Goal: Transaction & Acquisition: Book appointment/travel/reservation

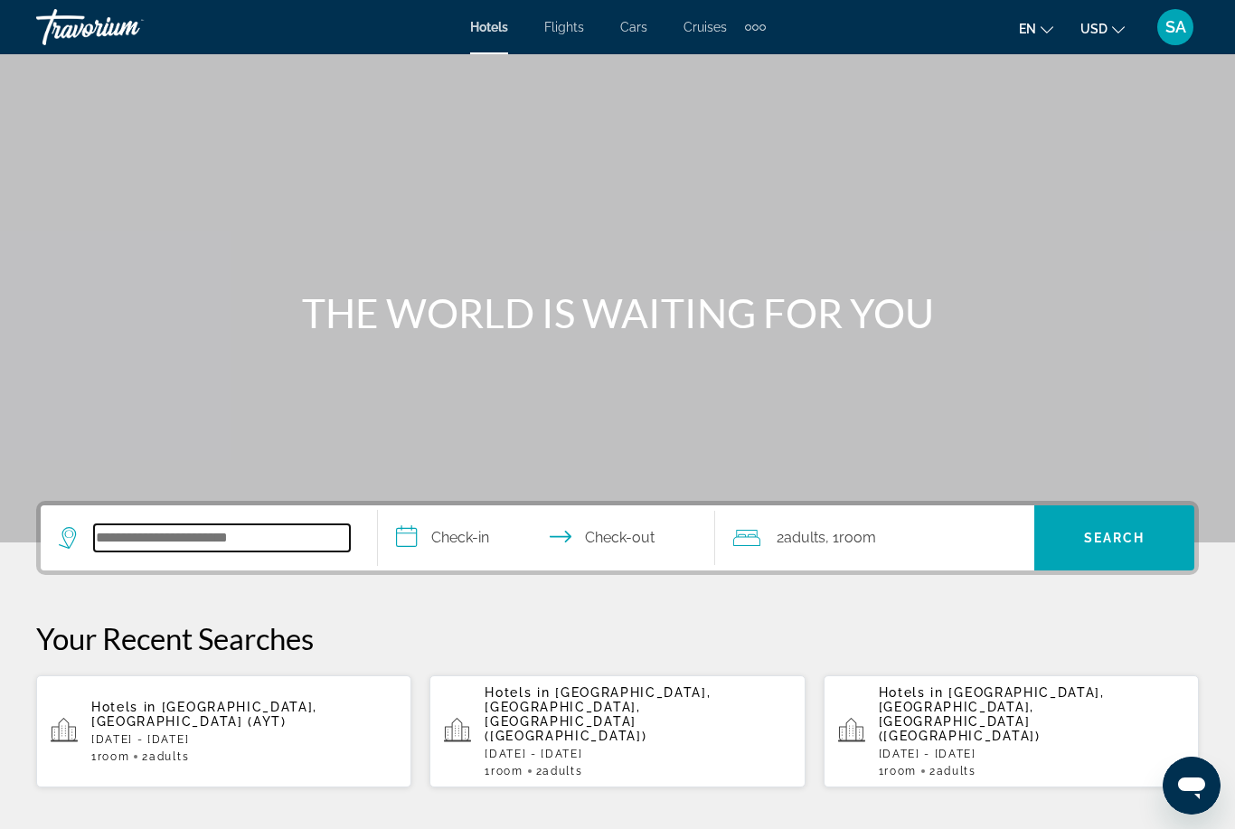
click at [215, 543] on input "Search hotel destination" at bounding box center [222, 537] width 256 height 27
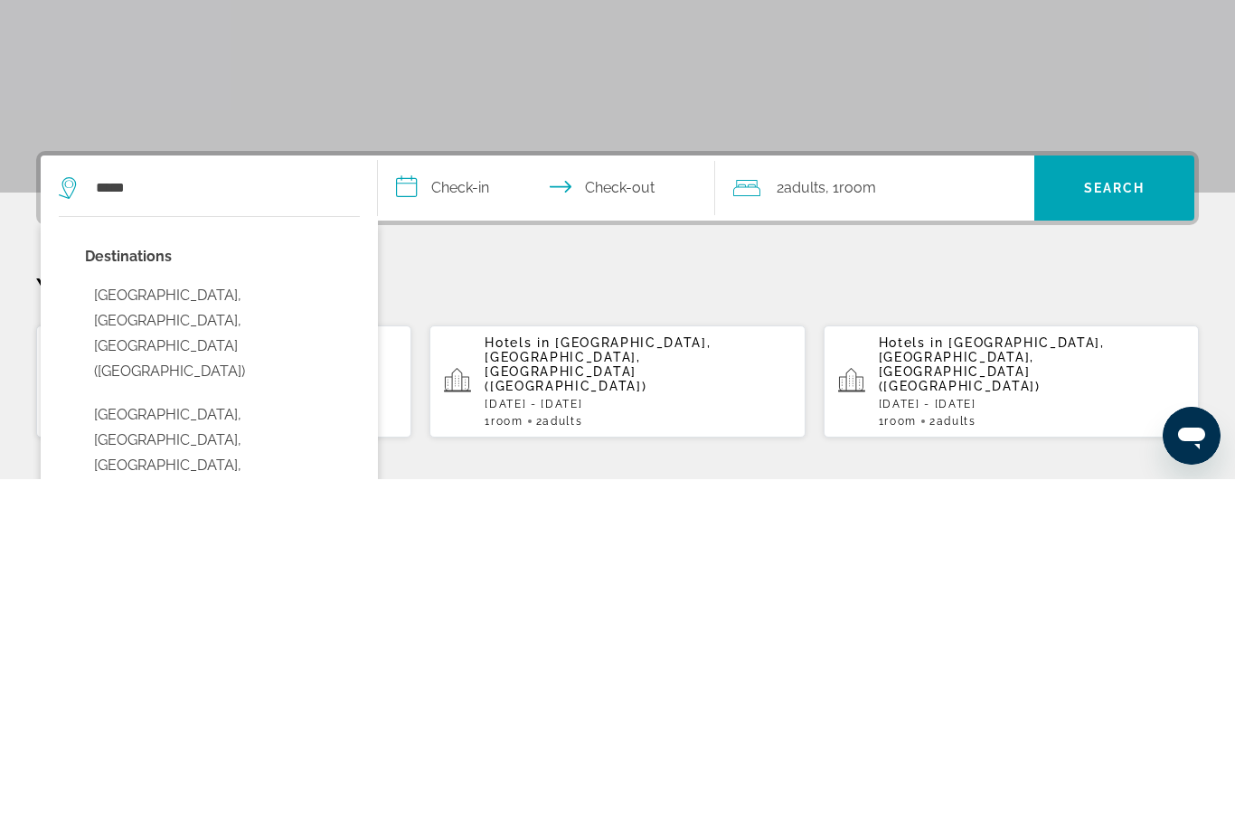
click at [202, 628] on button "[GEOGRAPHIC_DATA], [GEOGRAPHIC_DATA], [GEOGRAPHIC_DATA] ([GEOGRAPHIC_DATA])" at bounding box center [222, 683] width 275 height 110
type input "**********"
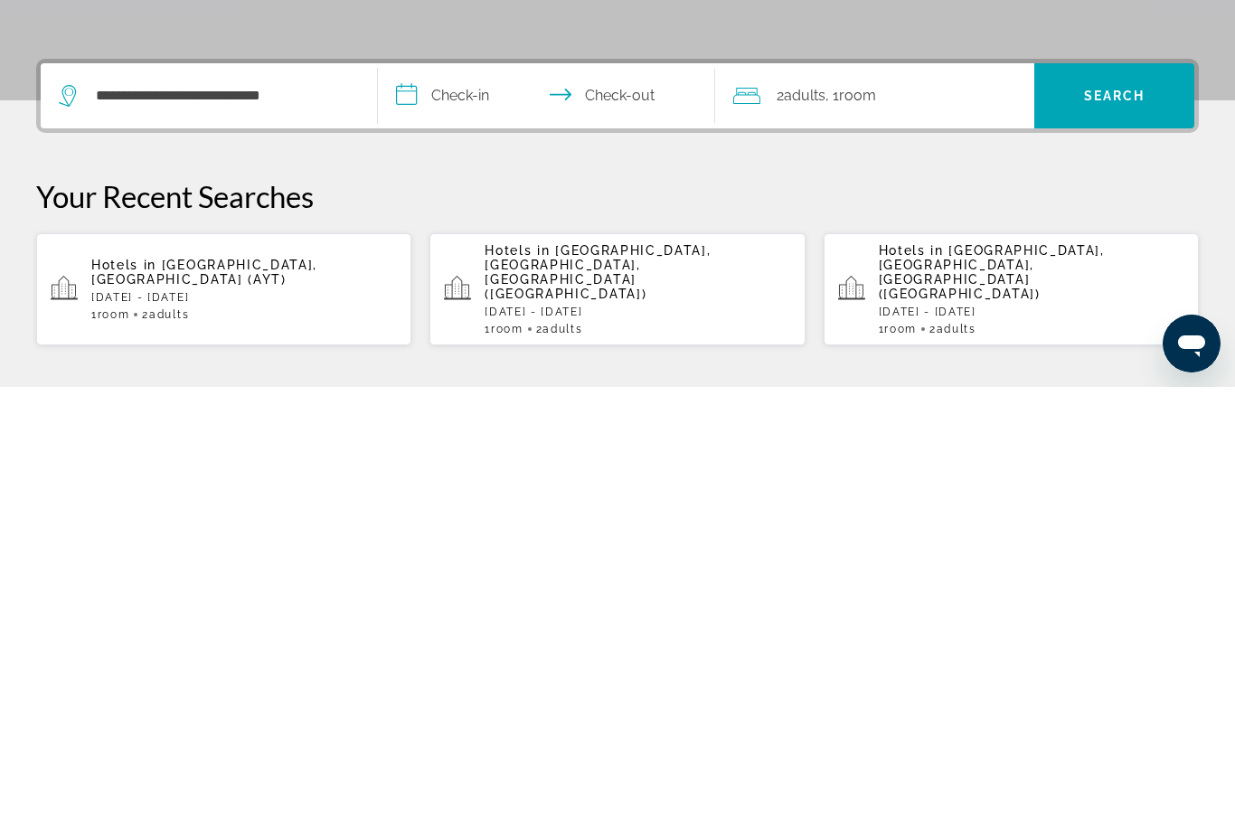
click at [414, 505] on input "**********" at bounding box center [550, 540] width 344 height 70
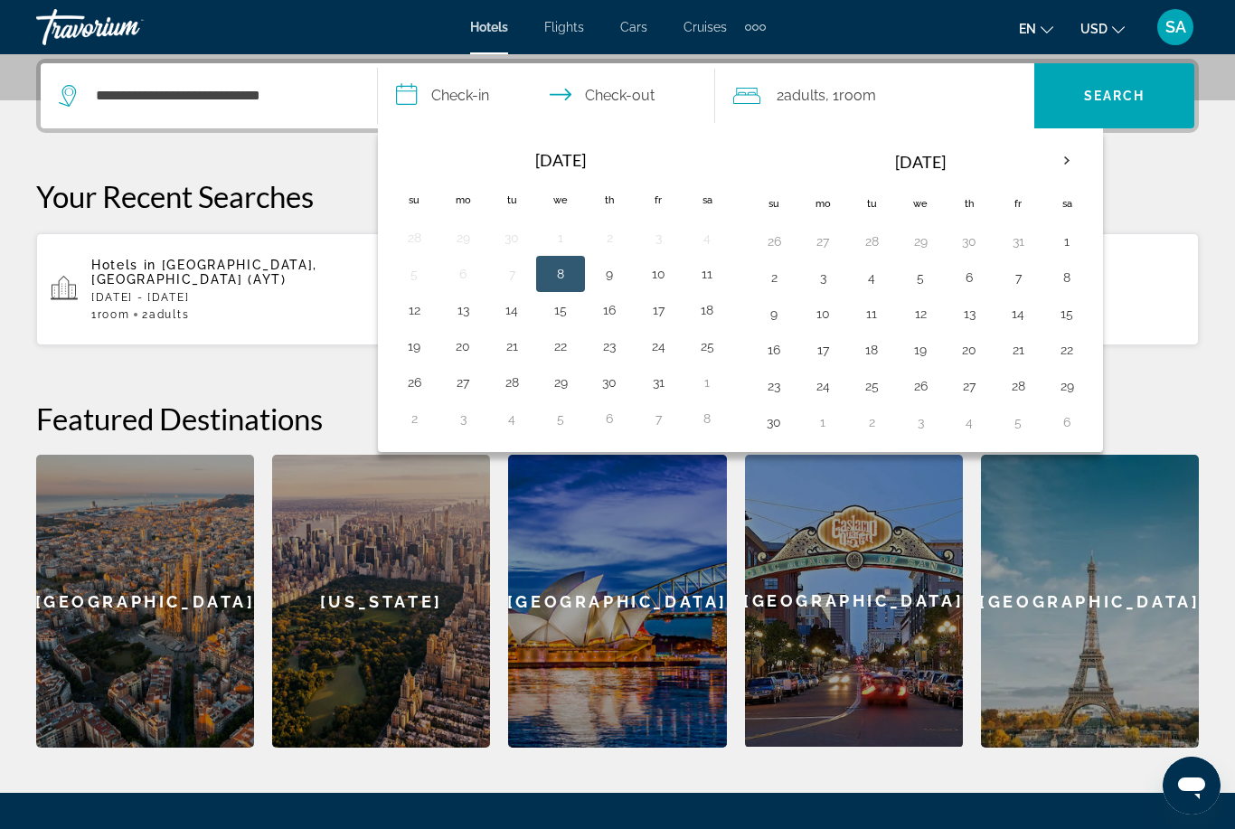
click at [783, 302] on button "9" at bounding box center [773, 313] width 29 height 25
click at [774, 348] on button "16" at bounding box center [773, 349] width 29 height 25
type input "**********"
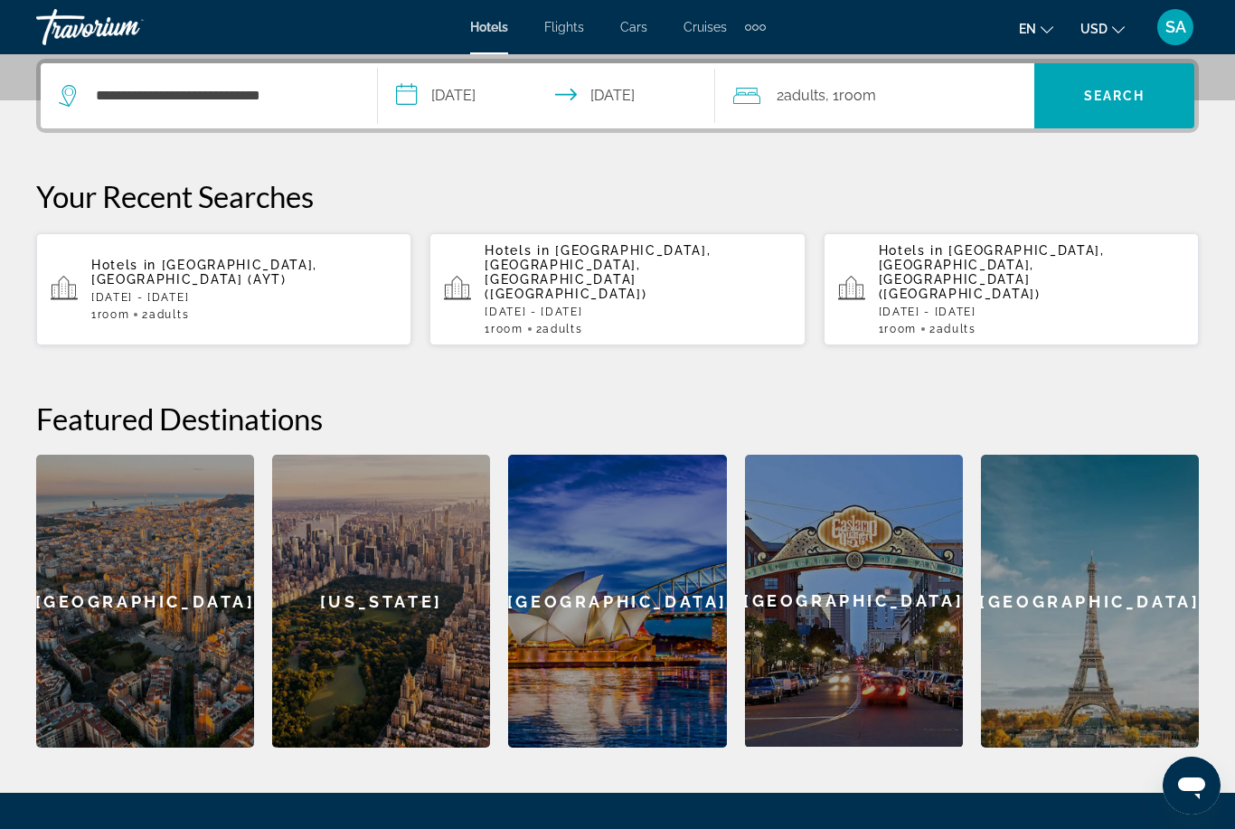
click at [1117, 81] on span "Search" at bounding box center [1114, 95] width 160 height 43
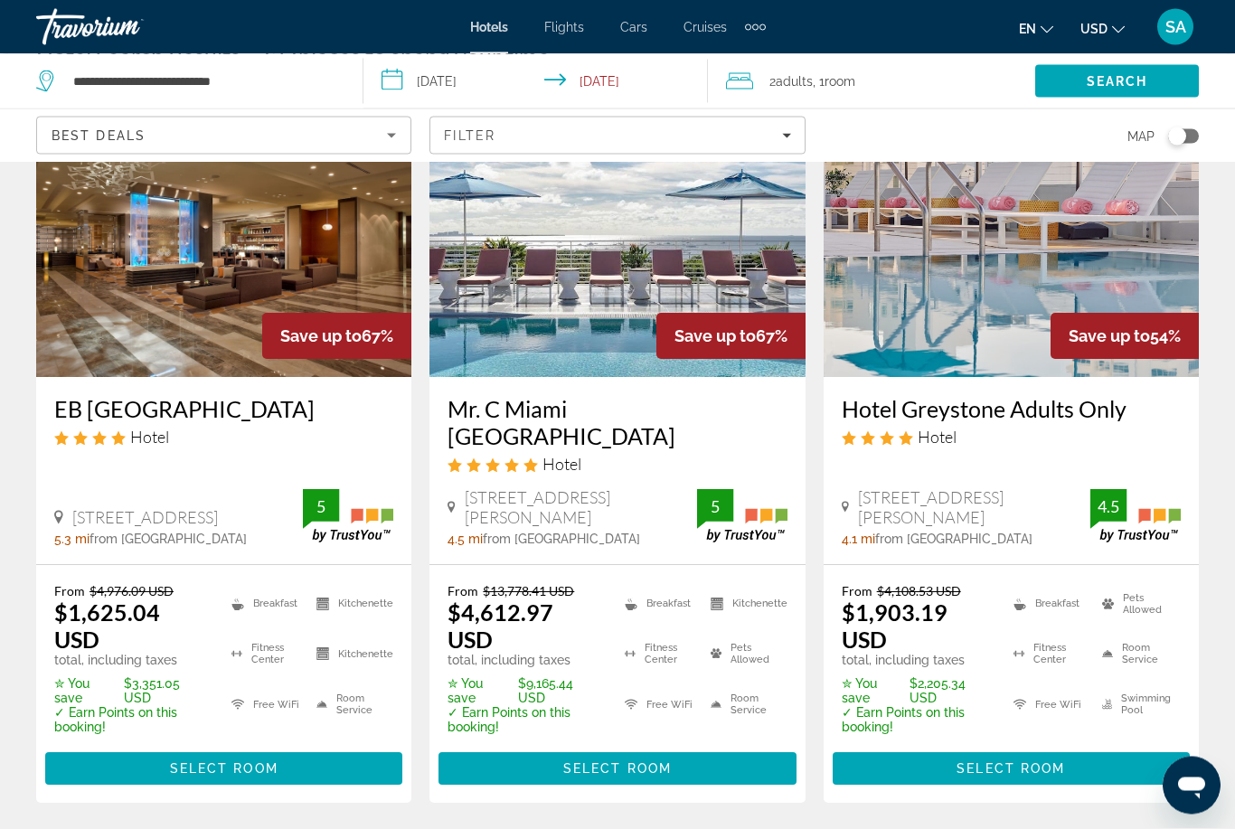
scroll to position [138, 0]
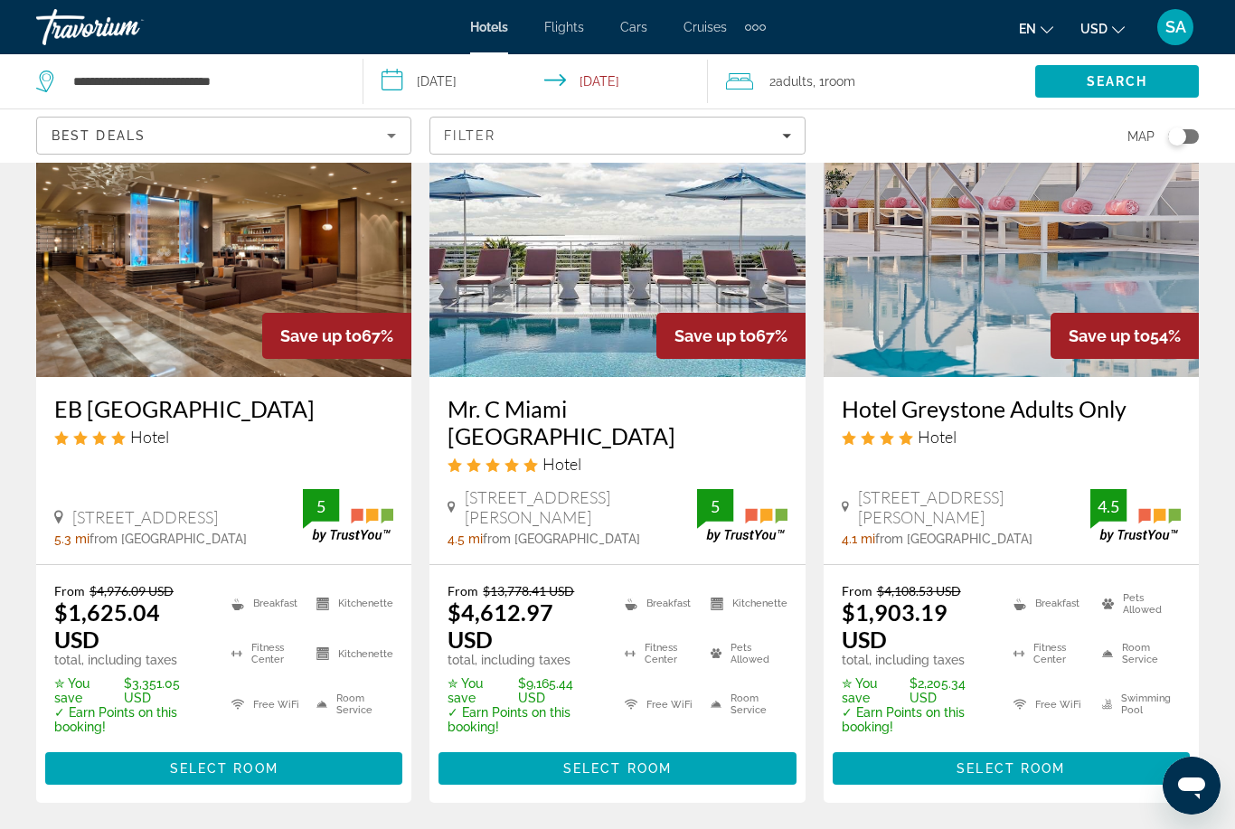
click at [259, 761] on span "Select Room" at bounding box center [224, 768] width 108 height 14
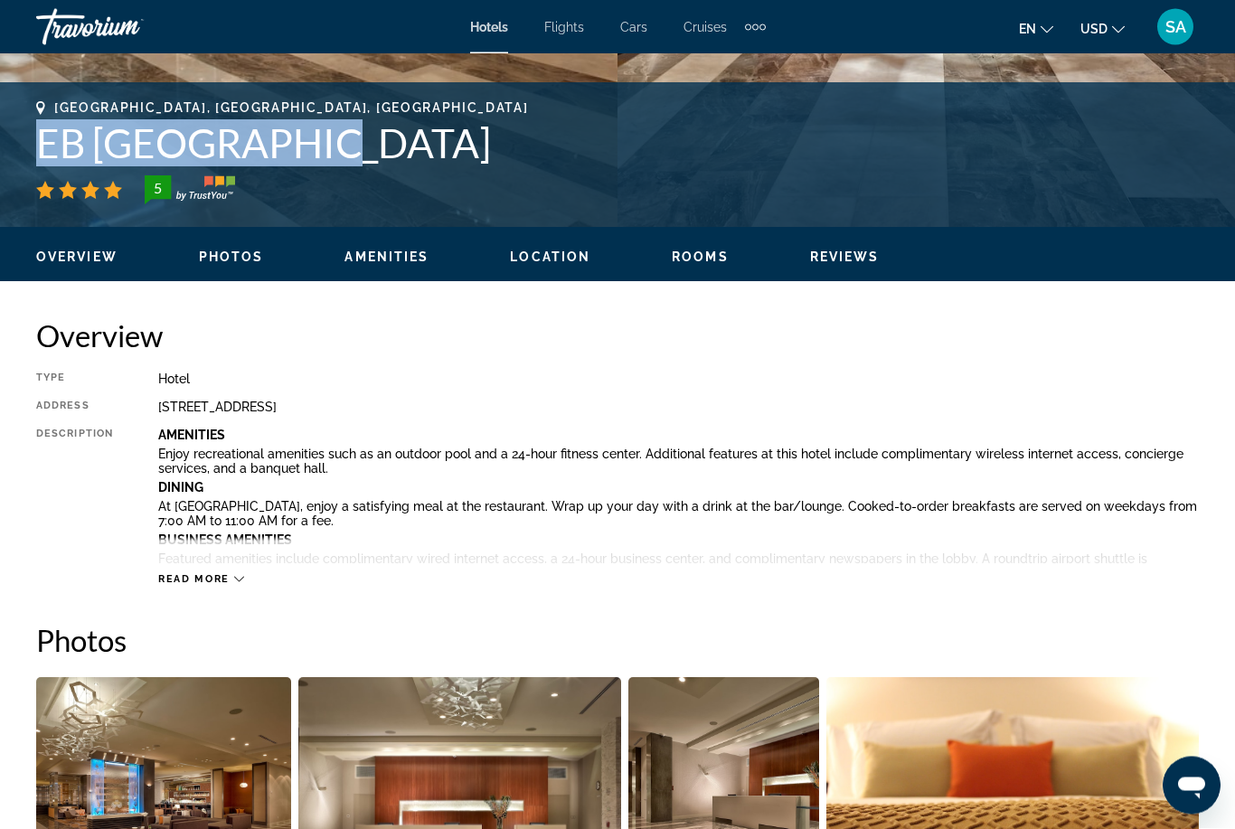
scroll to position [293, 0]
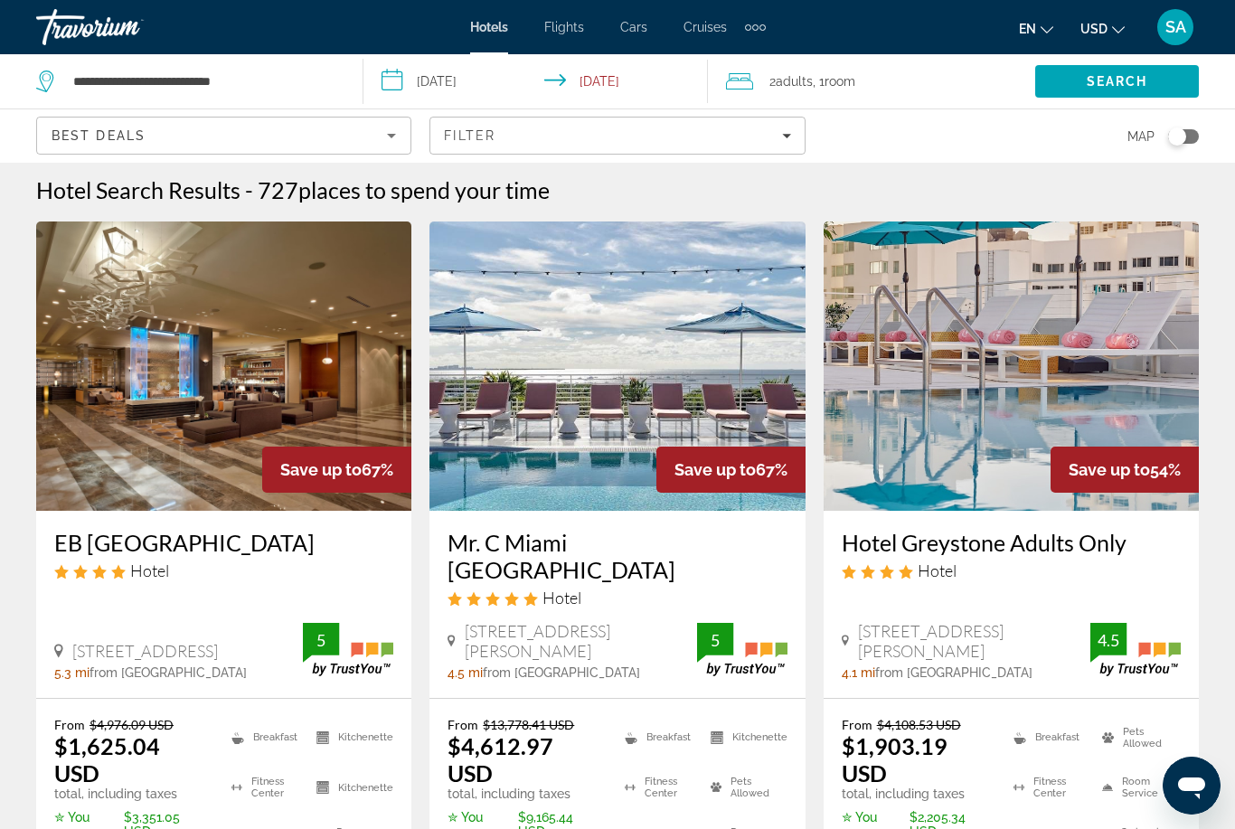
scroll to position [46, 0]
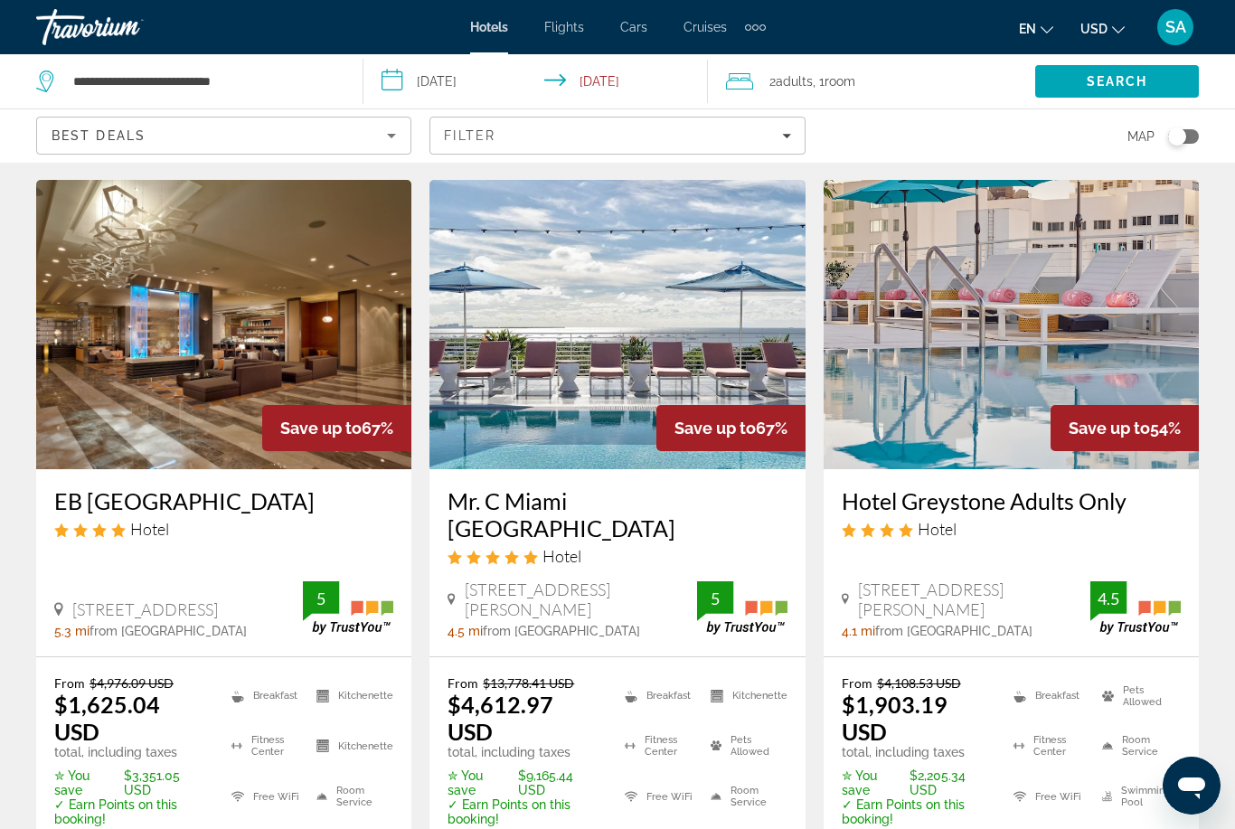
click at [1200, 776] on icon "Open messaging window" at bounding box center [1191, 785] width 33 height 33
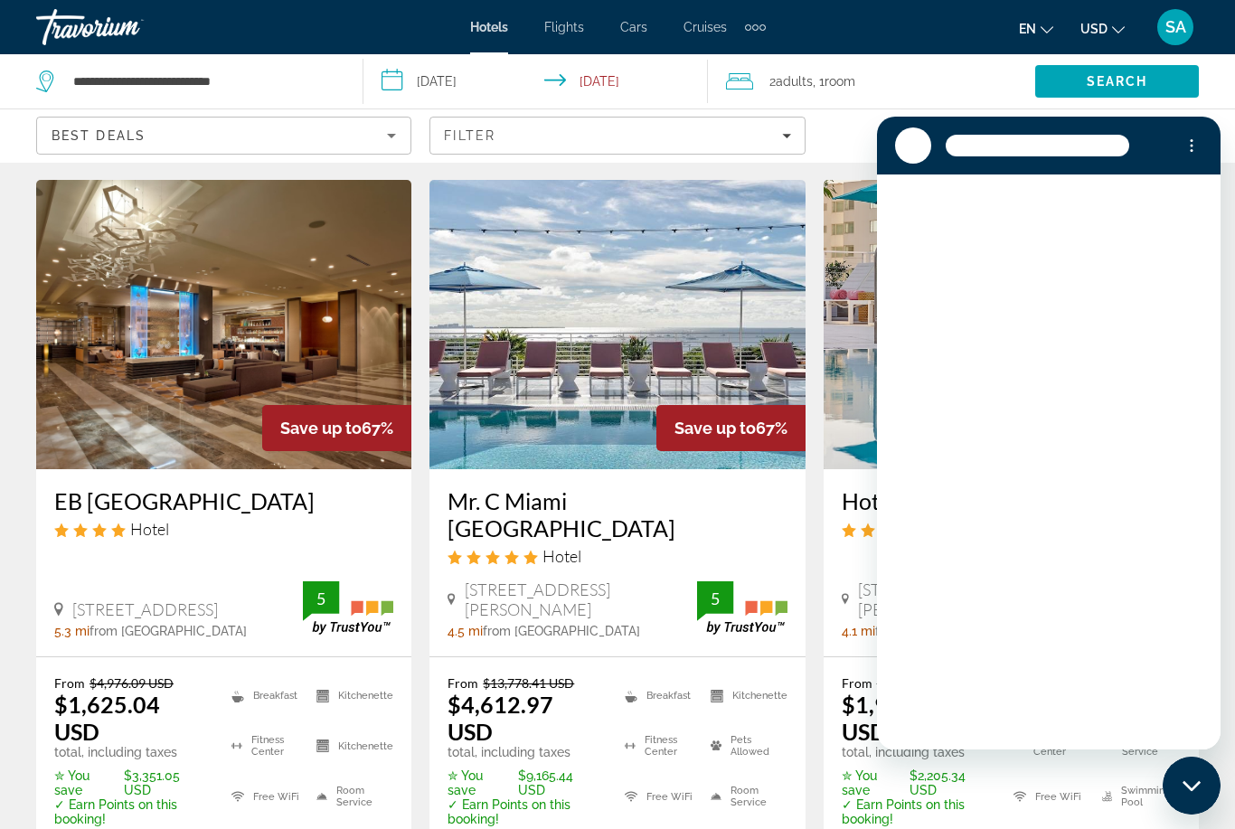
scroll to position [0, 0]
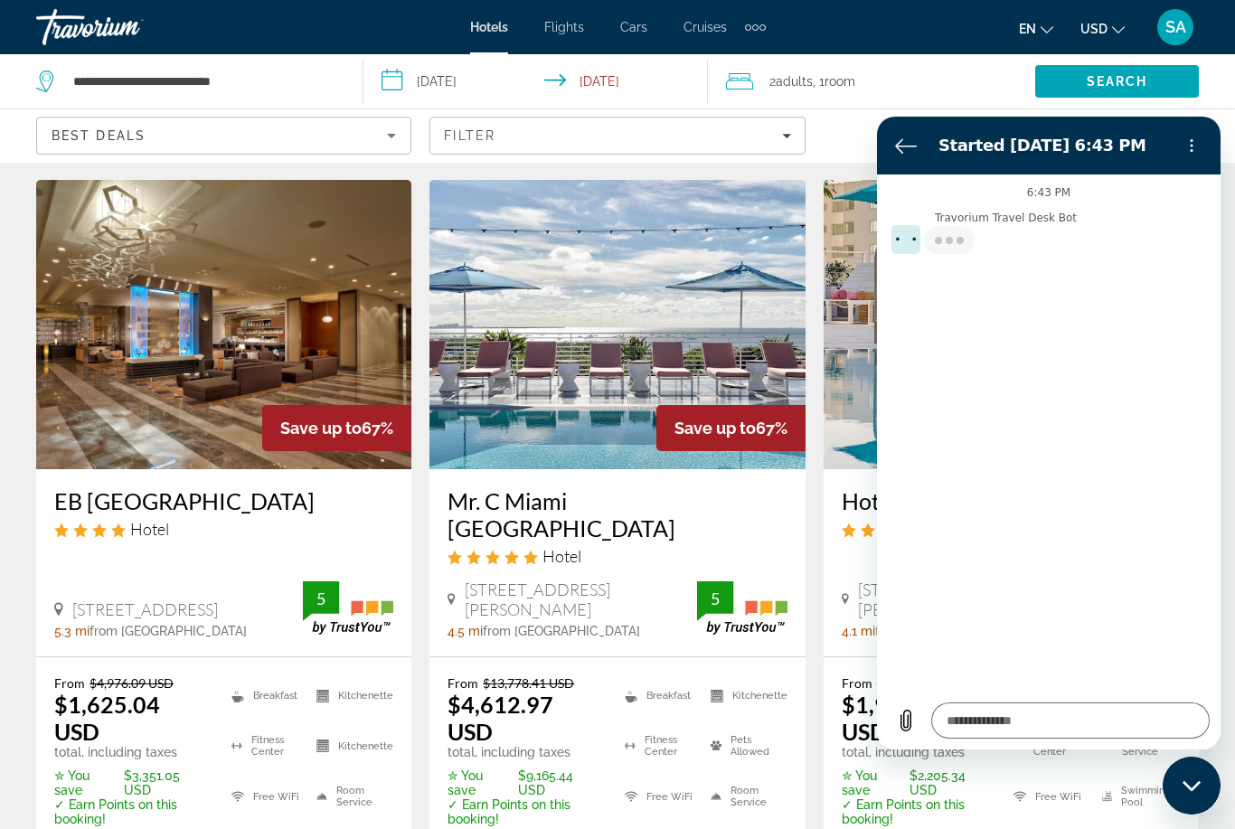
type textarea "*"
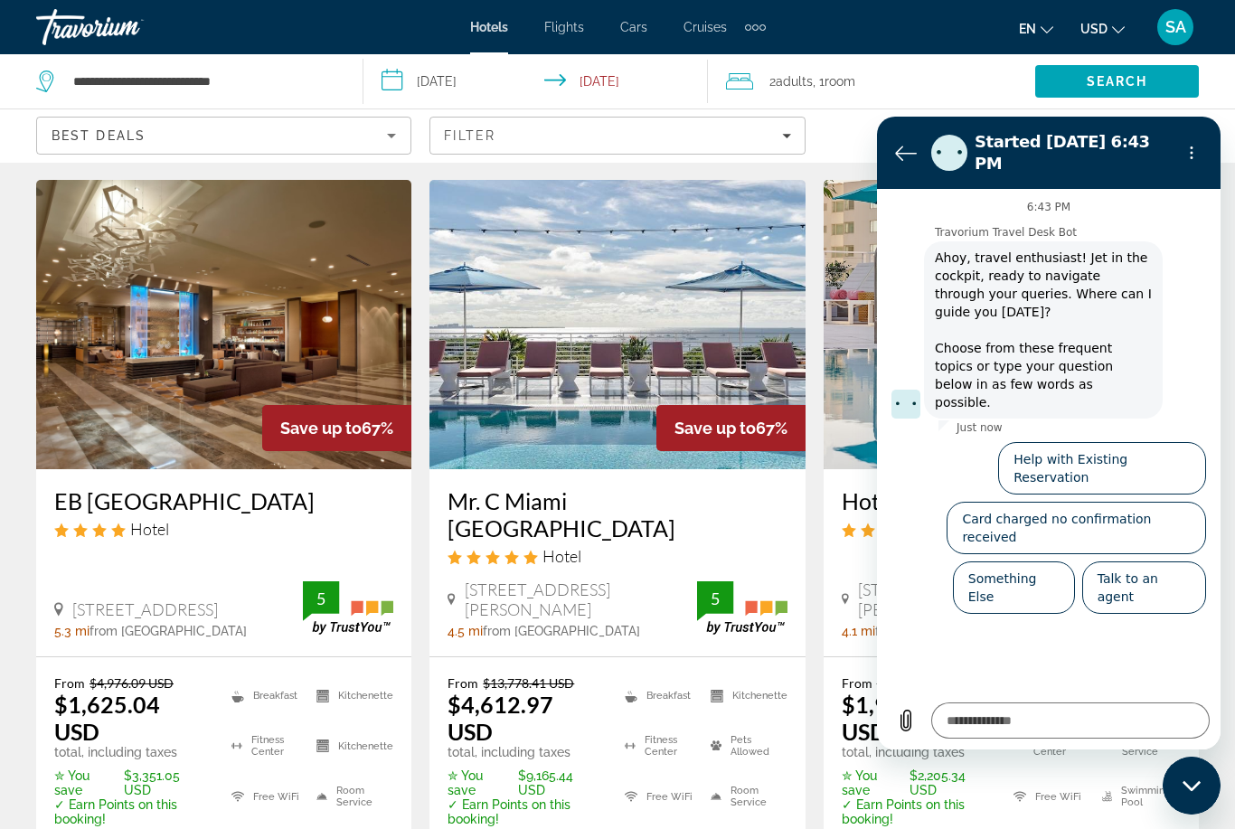
click at [904, 150] on icon "Back to the conversation list" at bounding box center [906, 153] width 22 height 22
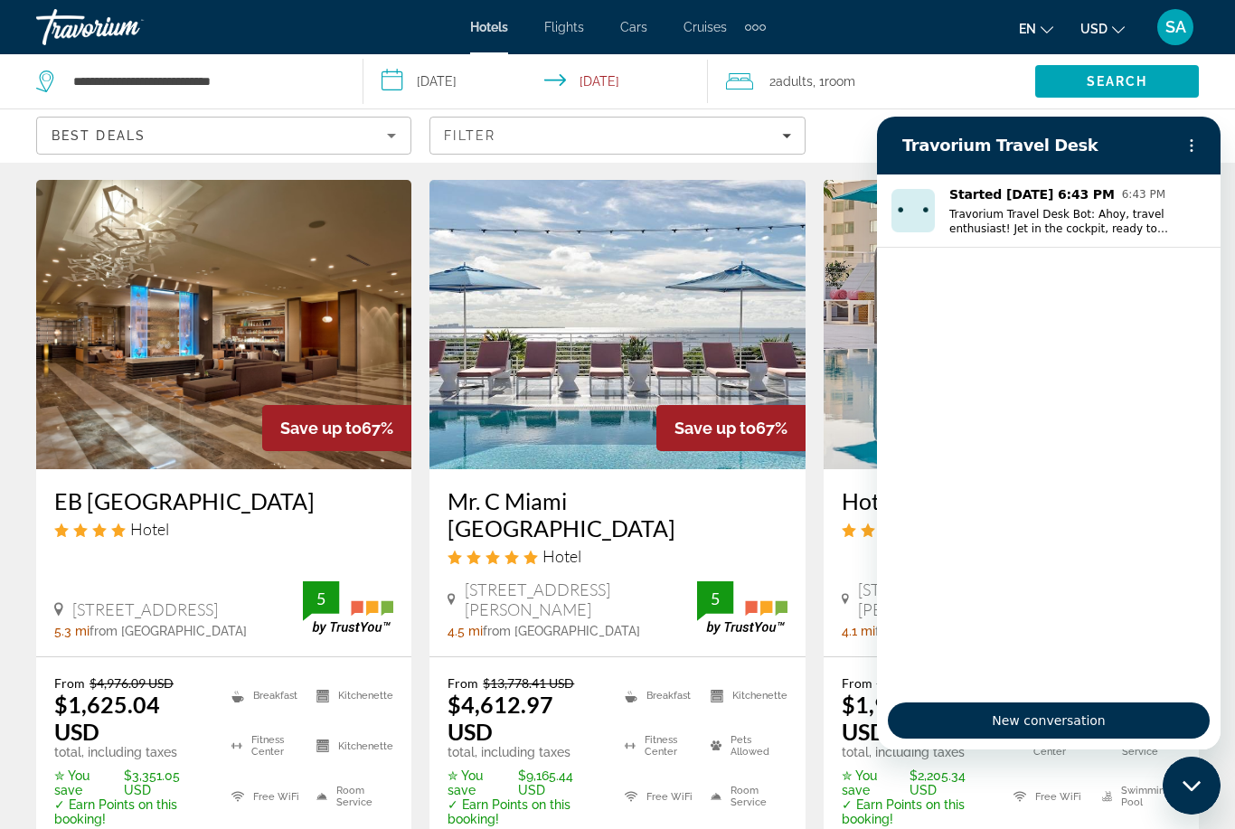
click at [848, 143] on div "Map" at bounding box center [1010, 135] width 375 height 53
click at [1184, 136] on button "Options menu" at bounding box center [1191, 145] width 36 height 36
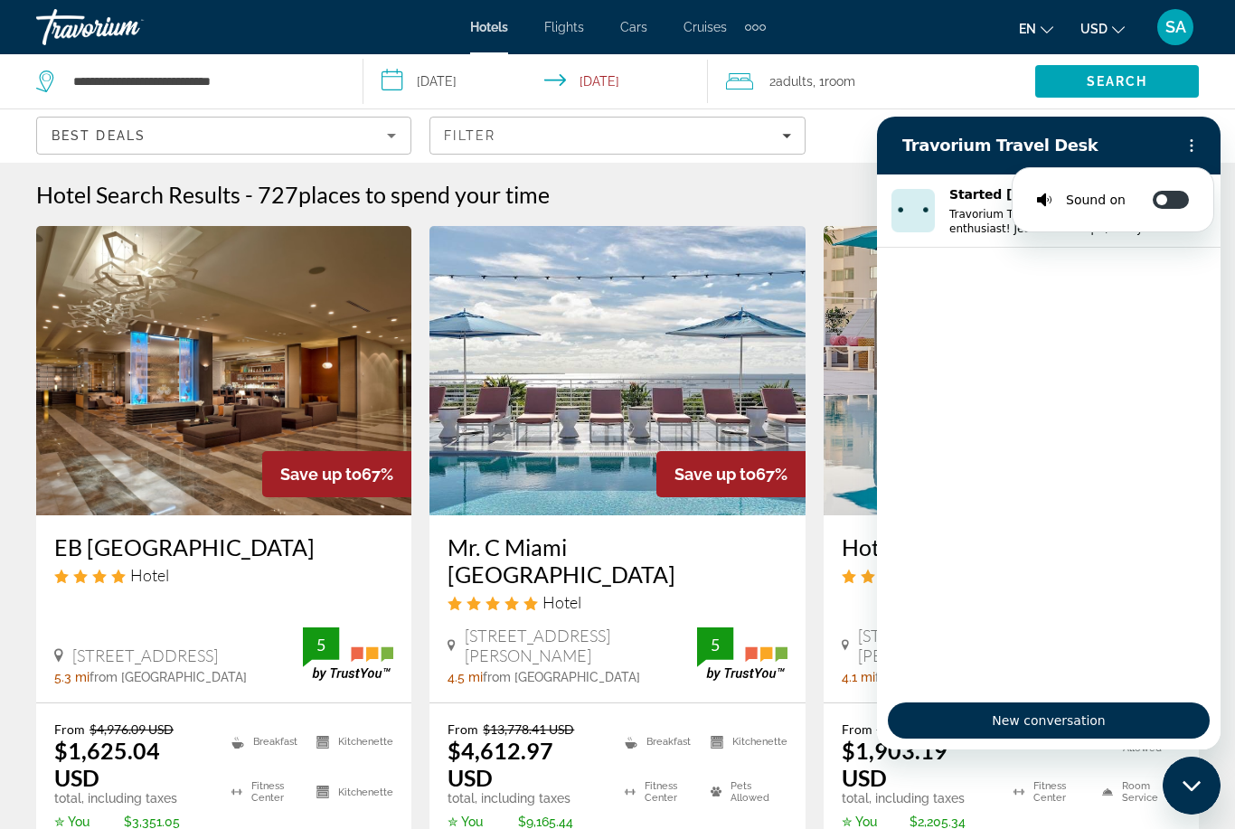
click at [824, 155] on div "Map" at bounding box center [1010, 135] width 375 height 53
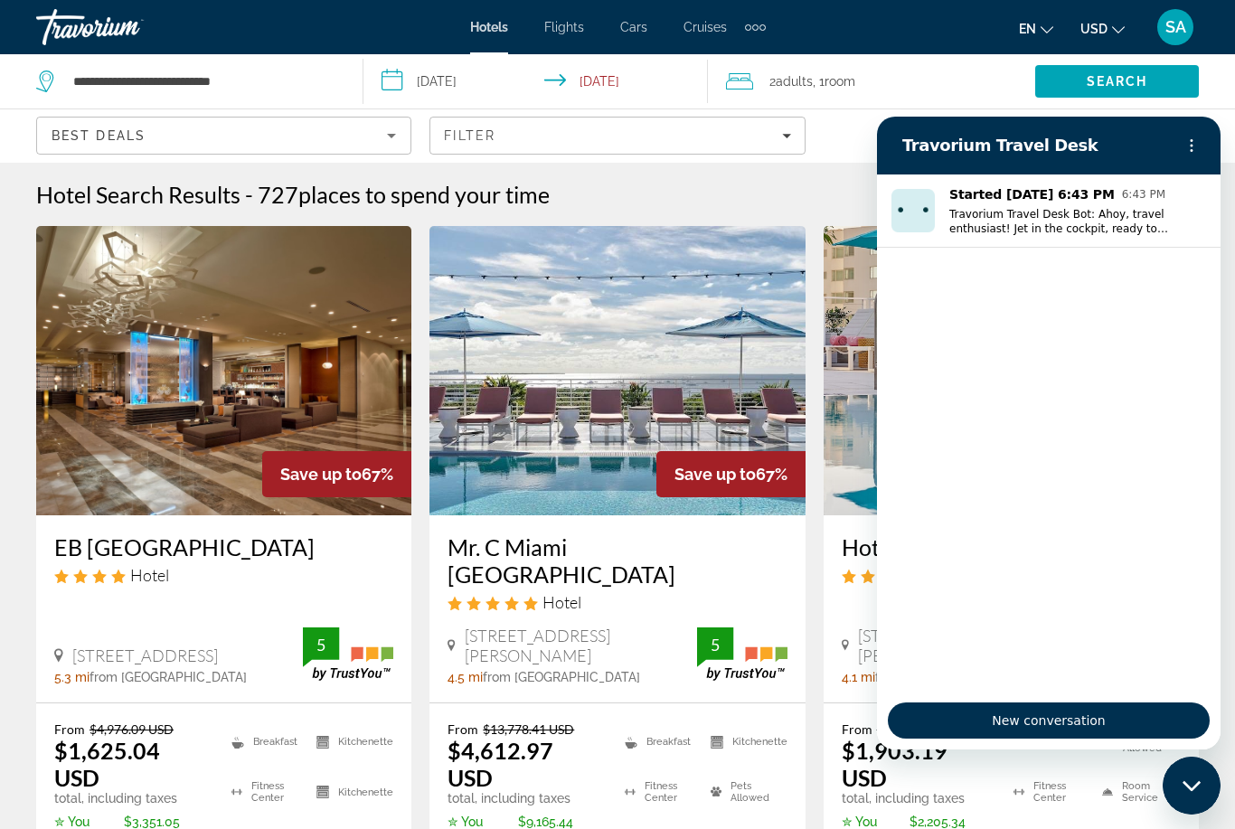
click at [1194, 780] on icon "Close messaging window" at bounding box center [1191, 786] width 19 height 12
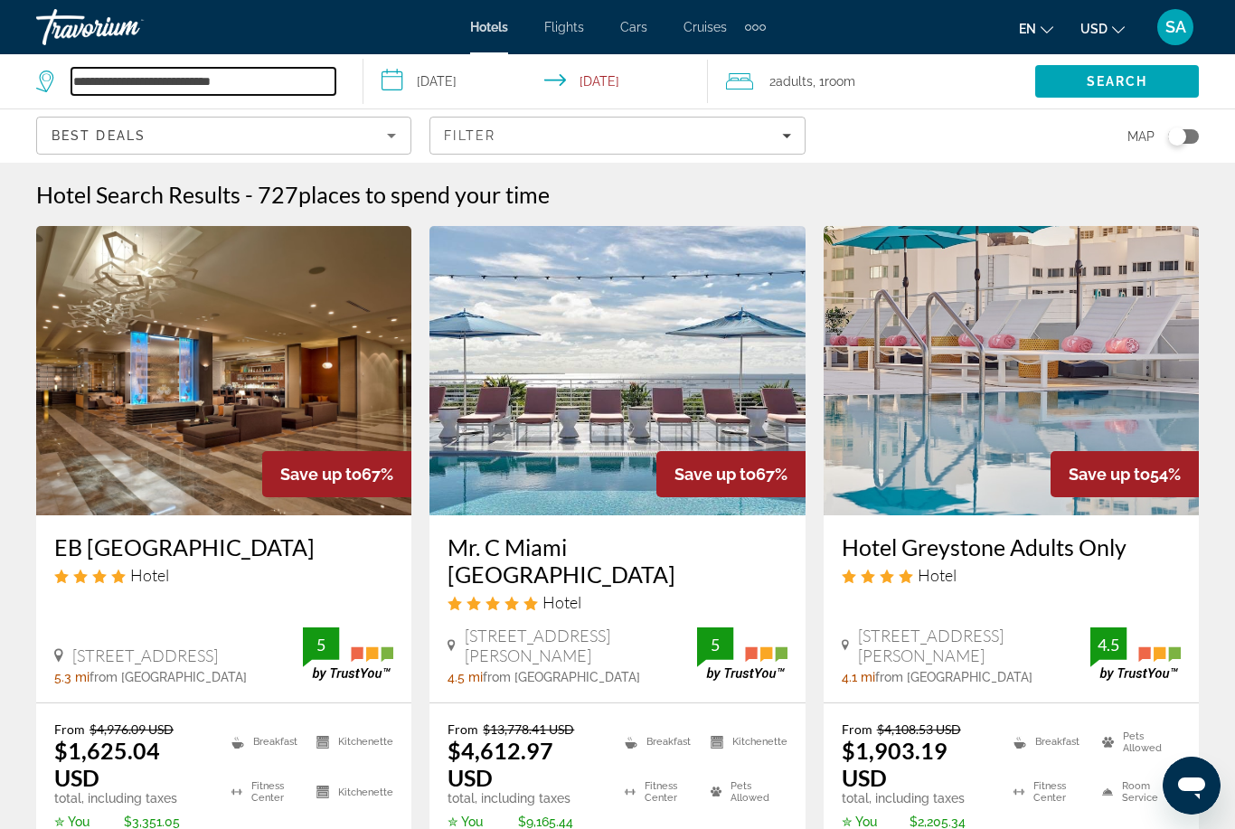
click at [141, 75] on input "**********" at bounding box center [203, 81] width 264 height 27
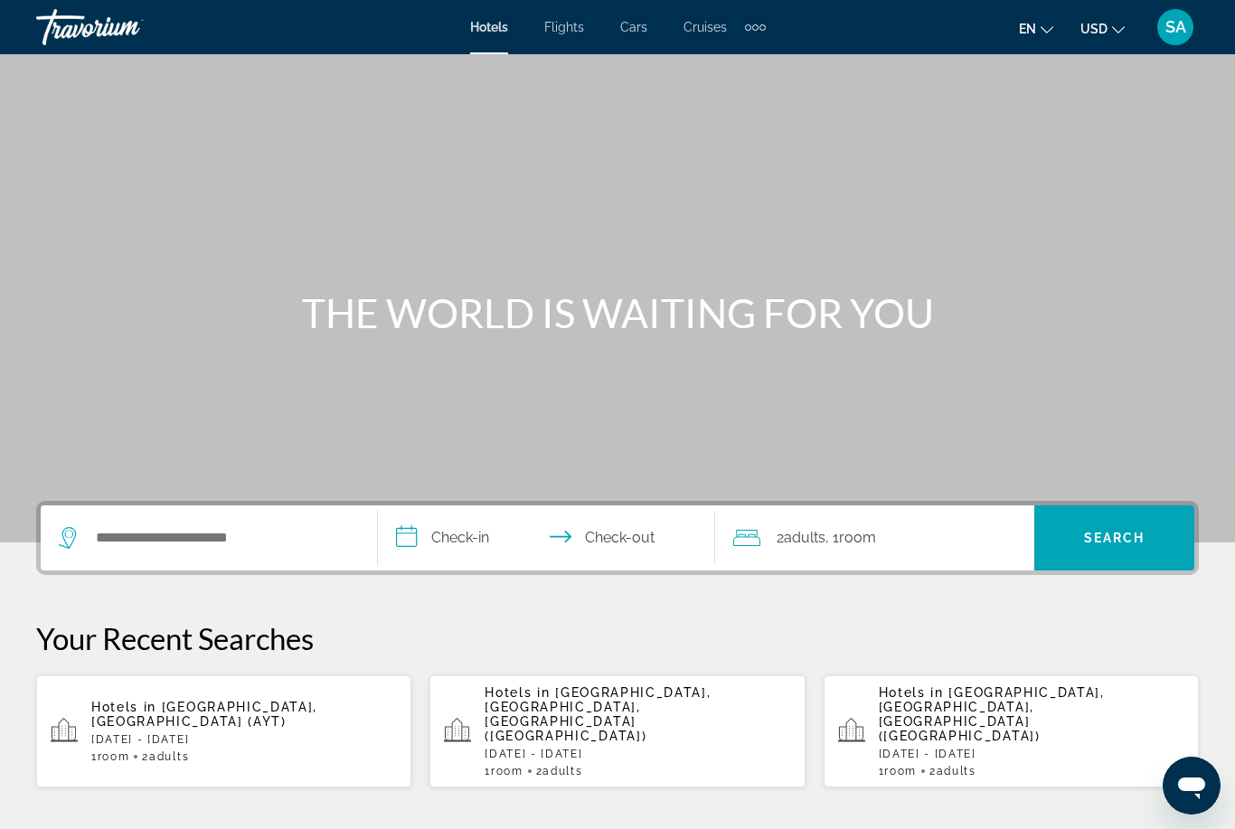
click at [759, 21] on div "Extra navigation items" at bounding box center [755, 27] width 21 height 27
click at [727, 64] on span "Activities" at bounding box center [725, 60] width 52 height 14
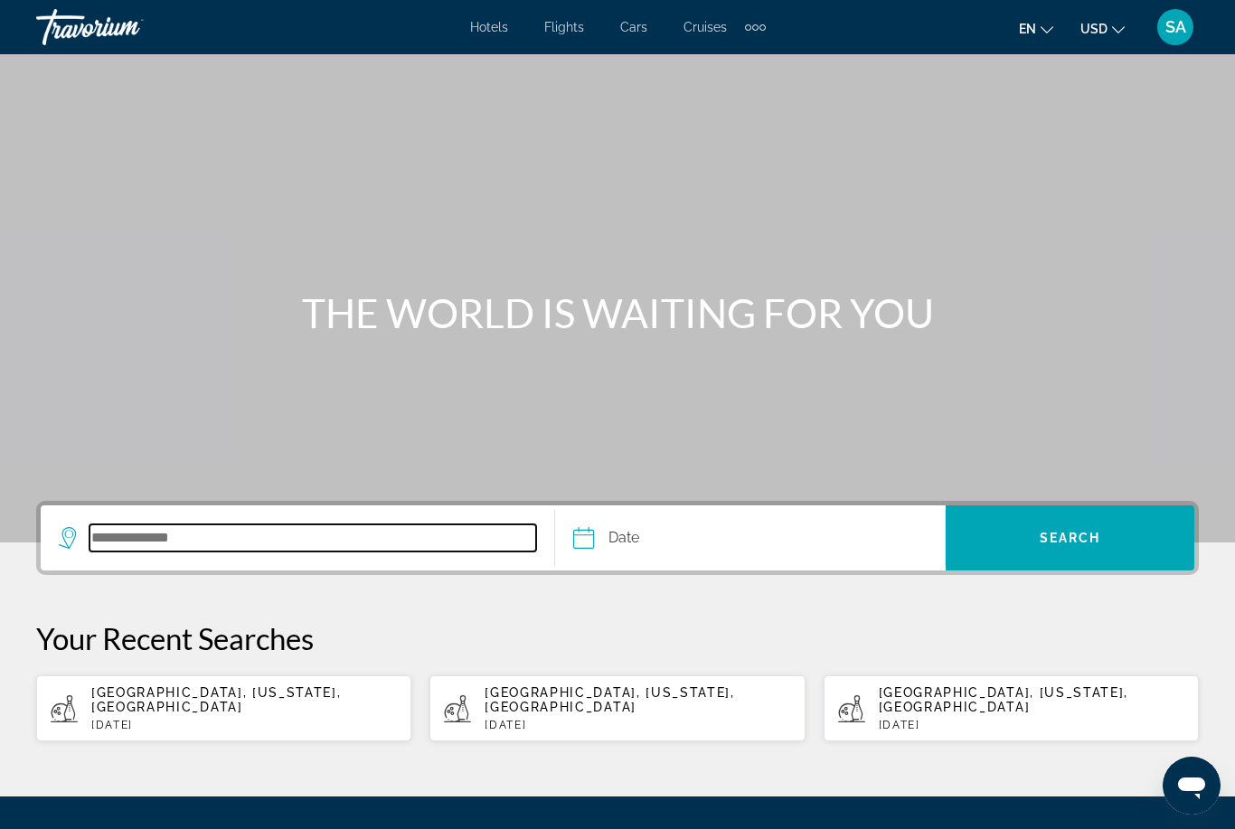
click at [227, 531] on input "Search destination" at bounding box center [312, 537] width 446 height 27
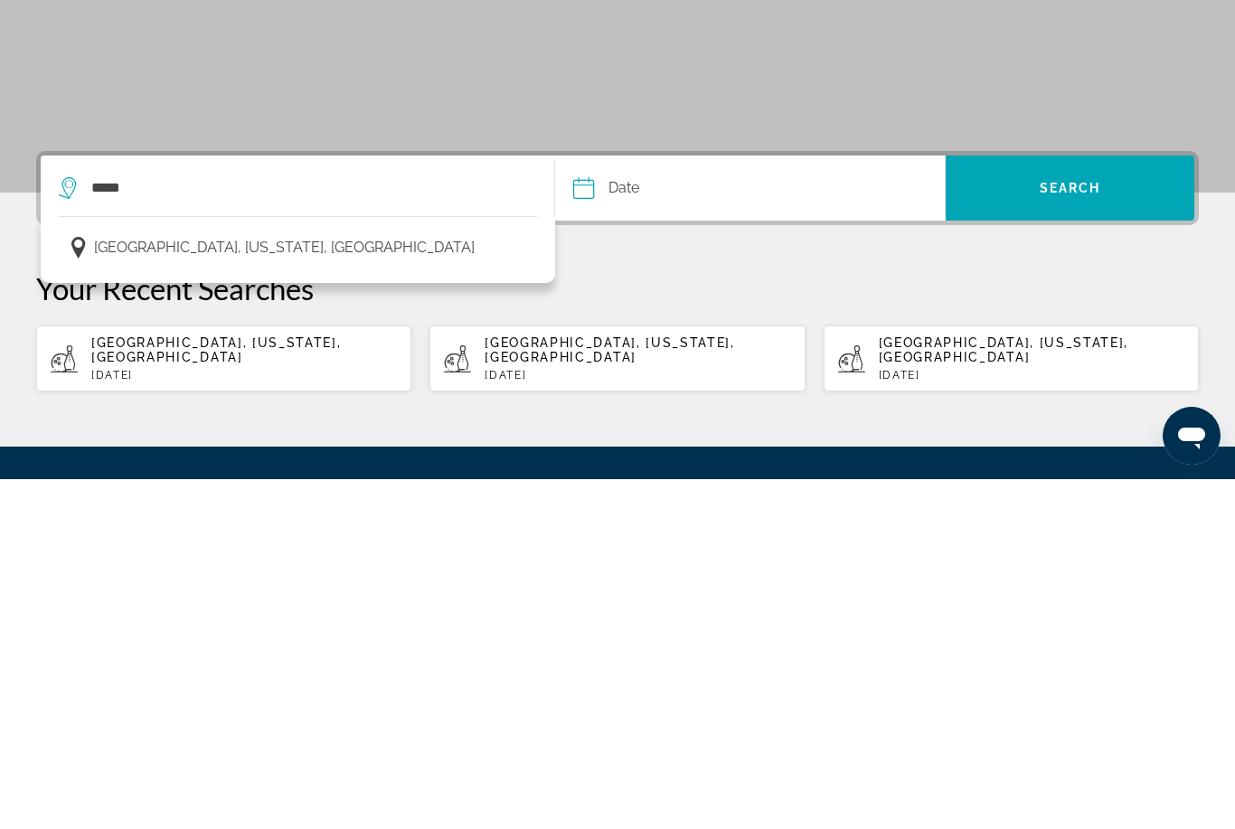
click at [167, 585] on span "Miami, Florida, USA" at bounding box center [284, 597] width 381 height 25
type input "**********"
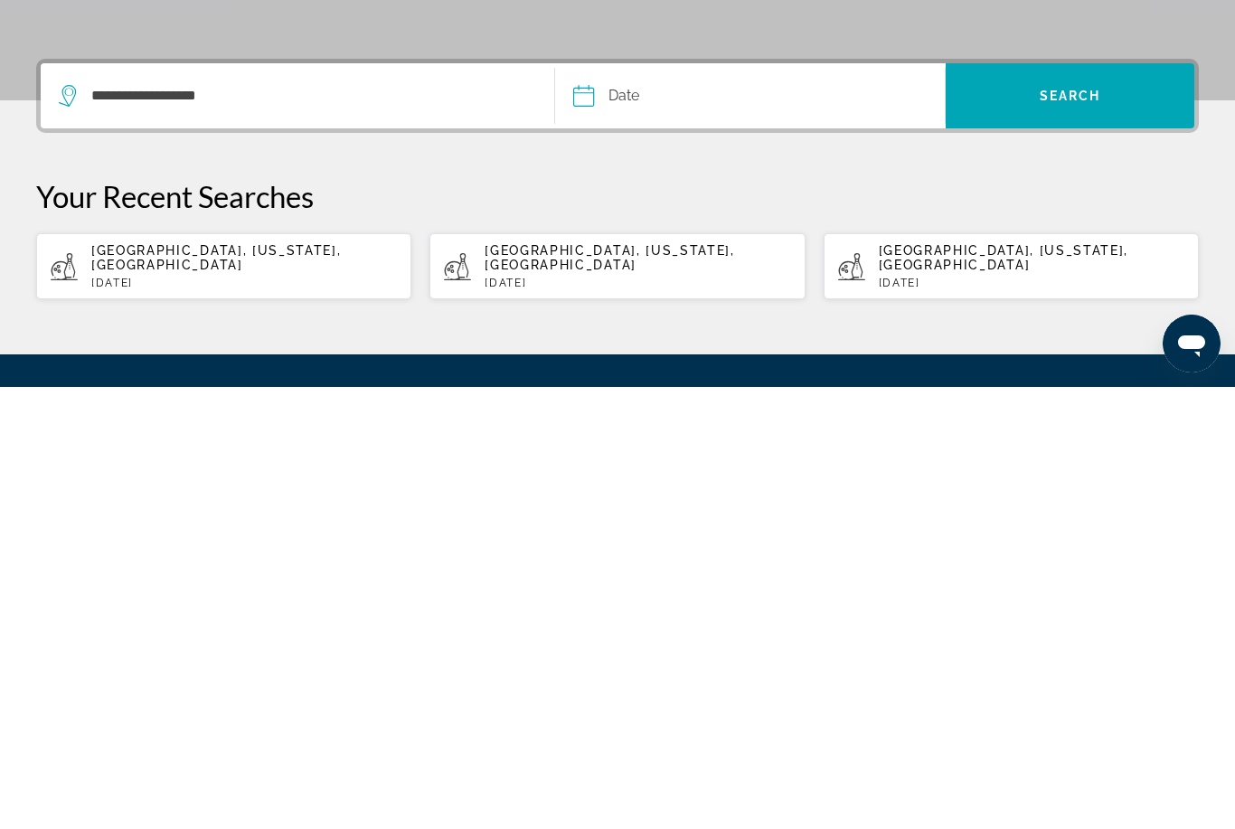
click at [584, 505] on input "Date" at bounding box center [665, 540] width 193 height 70
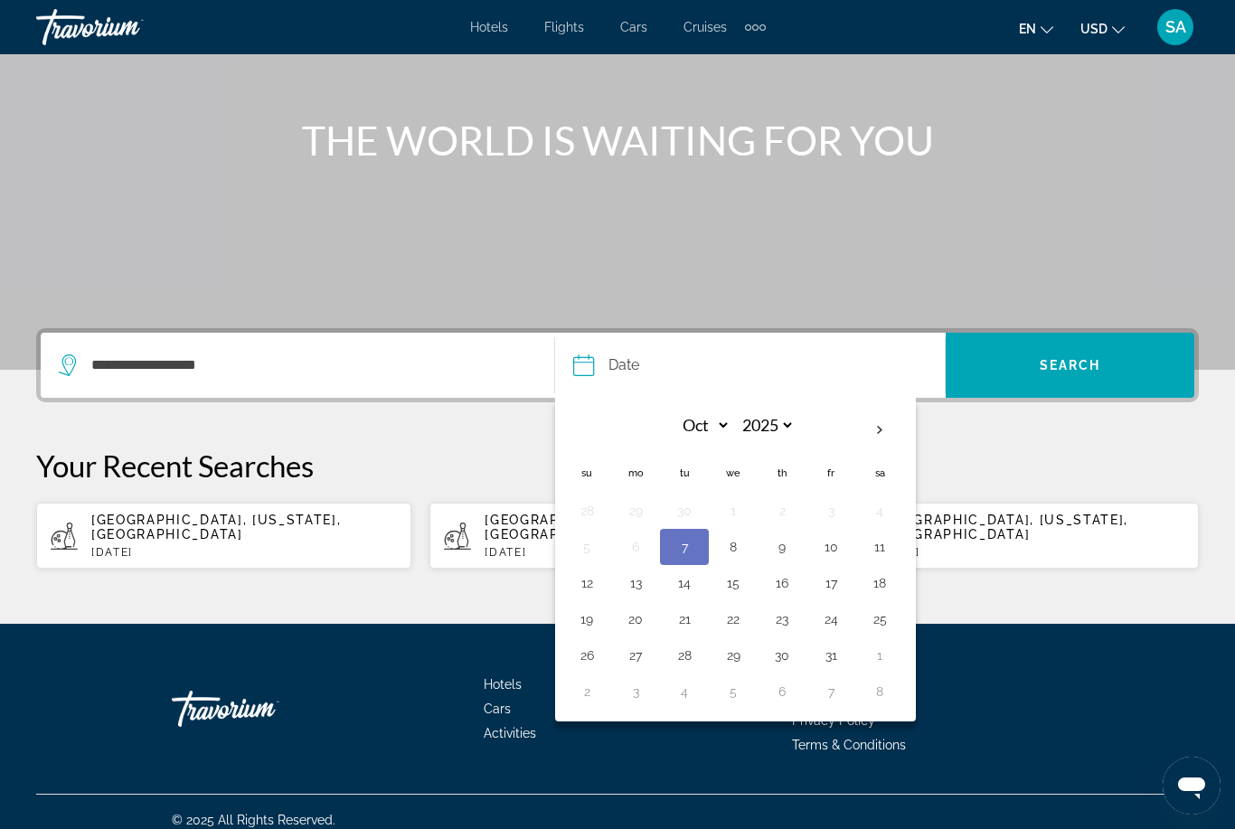
click at [589, 580] on button "12" at bounding box center [586, 582] width 29 height 25
type input "**********"
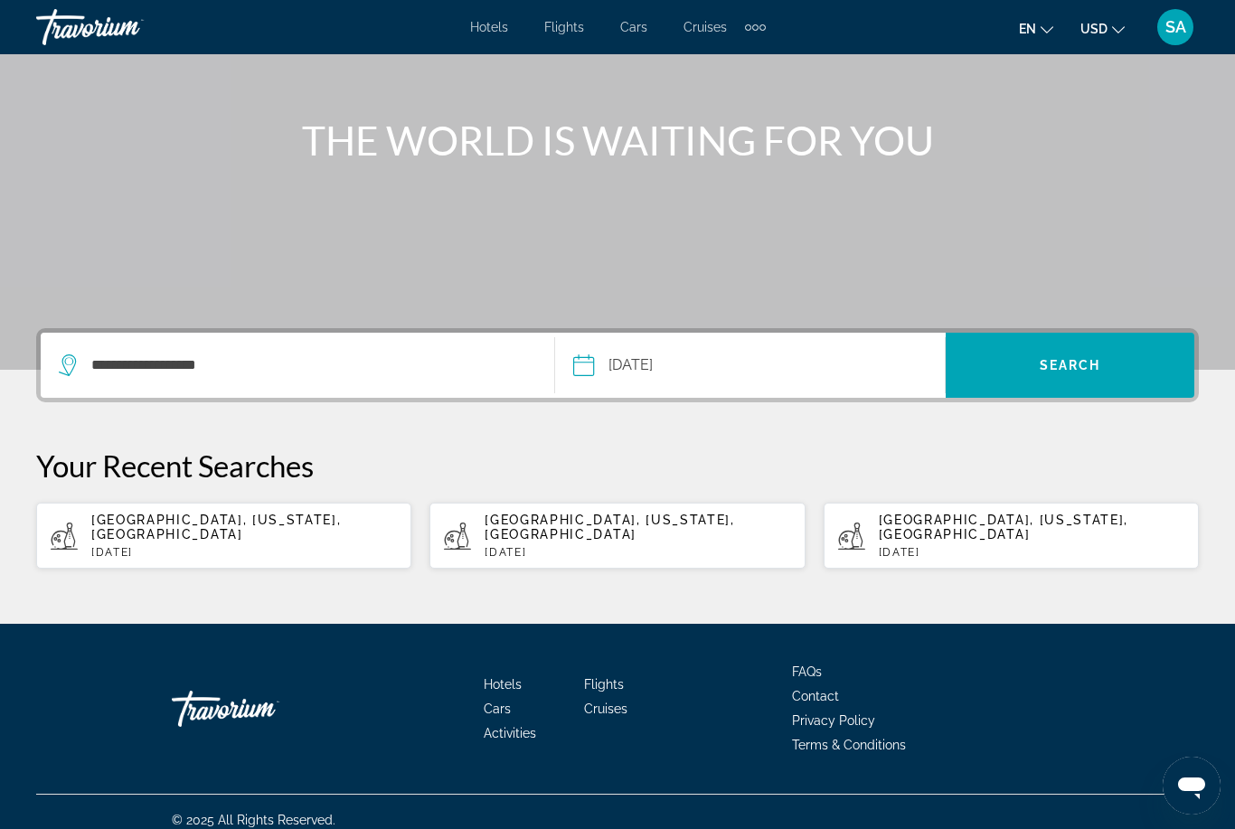
click at [1074, 358] on span "Search" at bounding box center [1069, 365] width 61 height 14
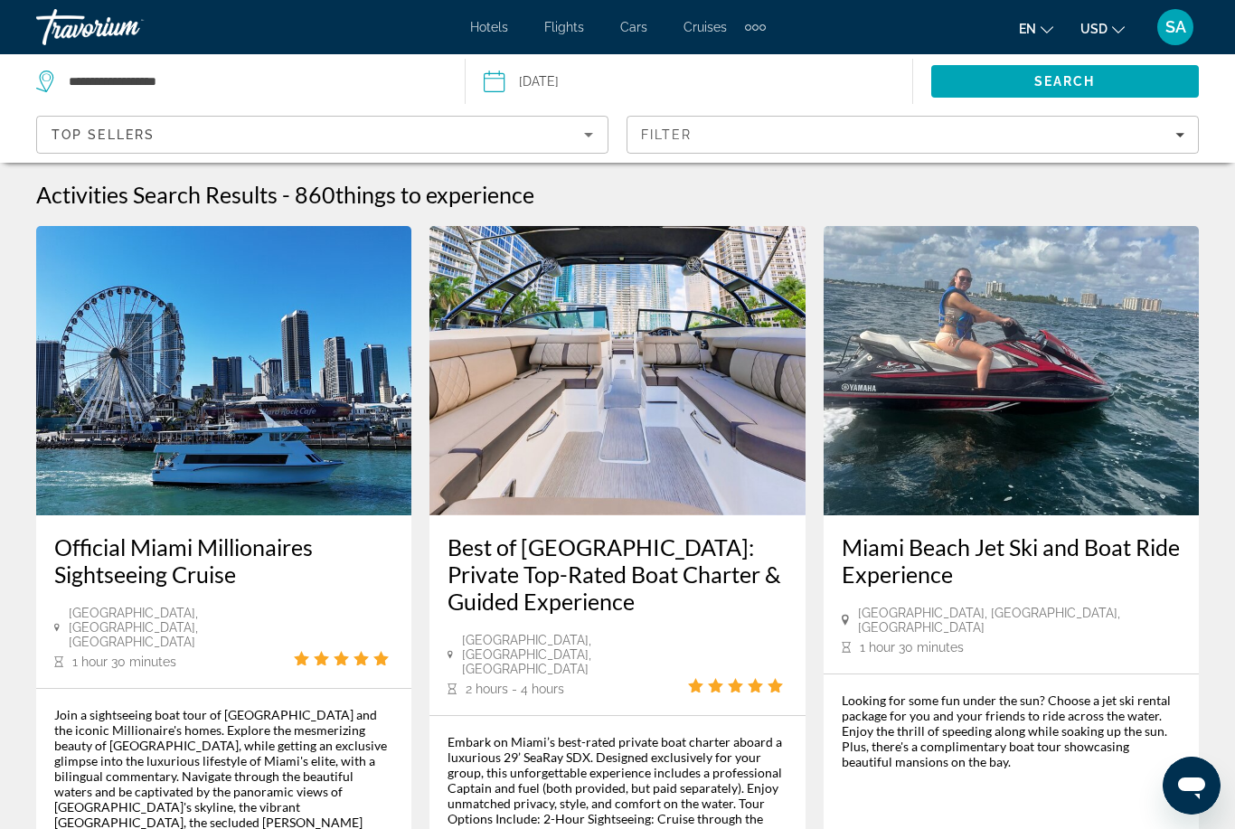
click at [1181, 134] on icon "Filters" at bounding box center [1179, 135] width 9 height 5
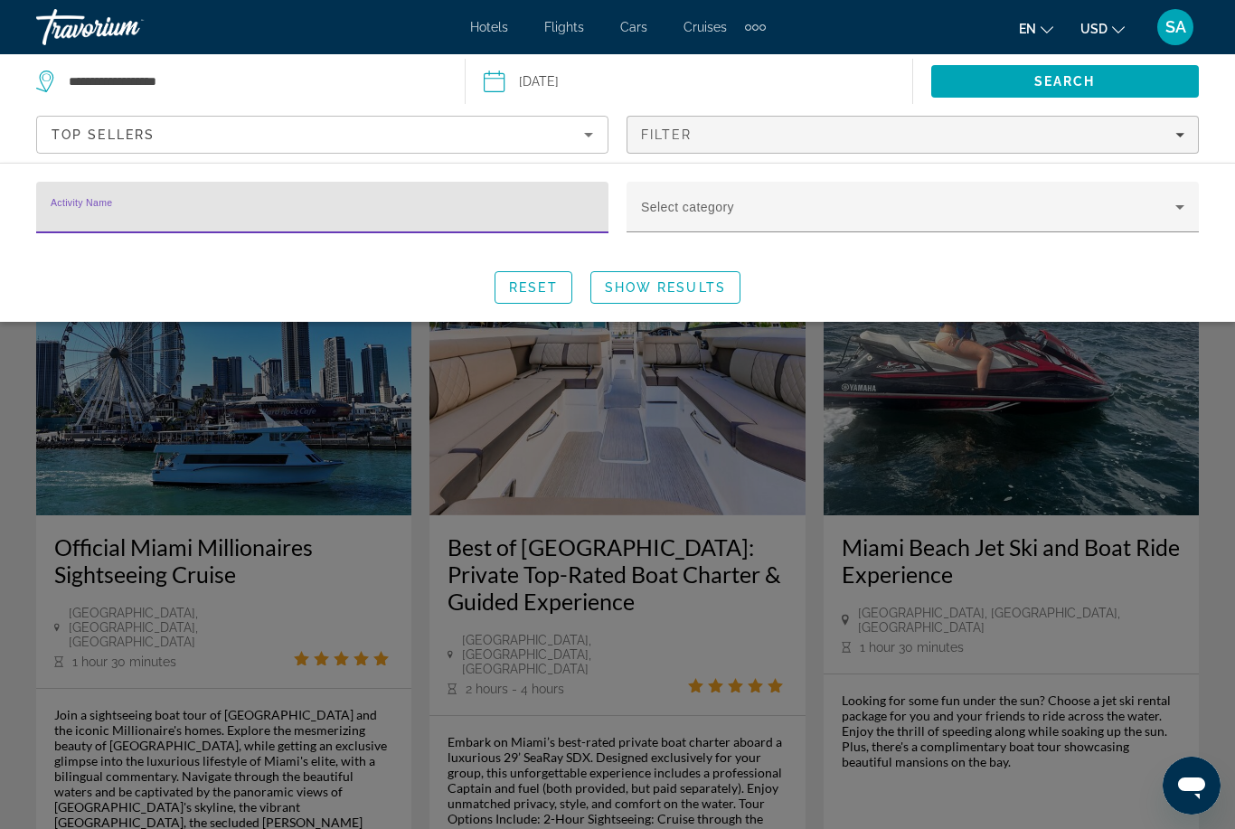
click at [1177, 204] on icon "Search widget" at bounding box center [1180, 207] width 22 height 22
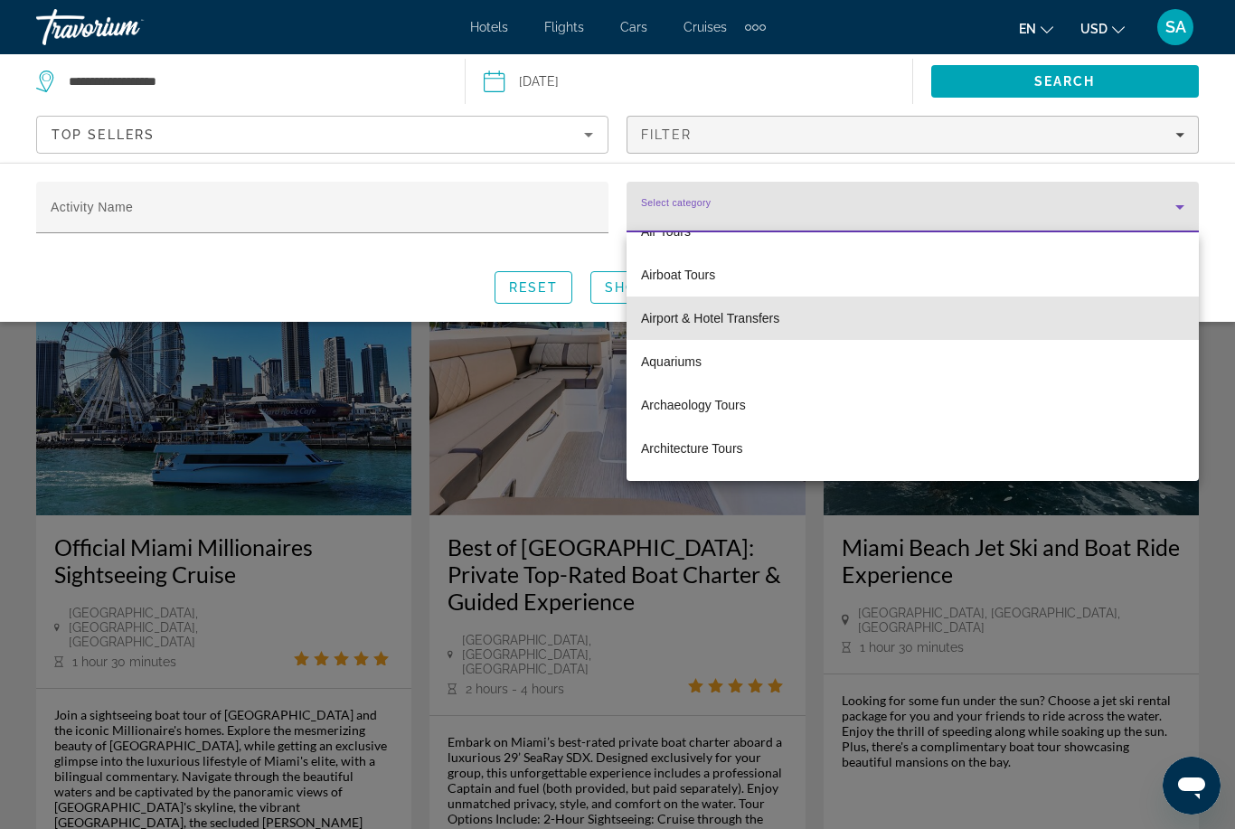
scroll to position [208, 0]
click at [730, 317] on span "Airport & Hotel Transfers" at bounding box center [710, 314] width 138 height 22
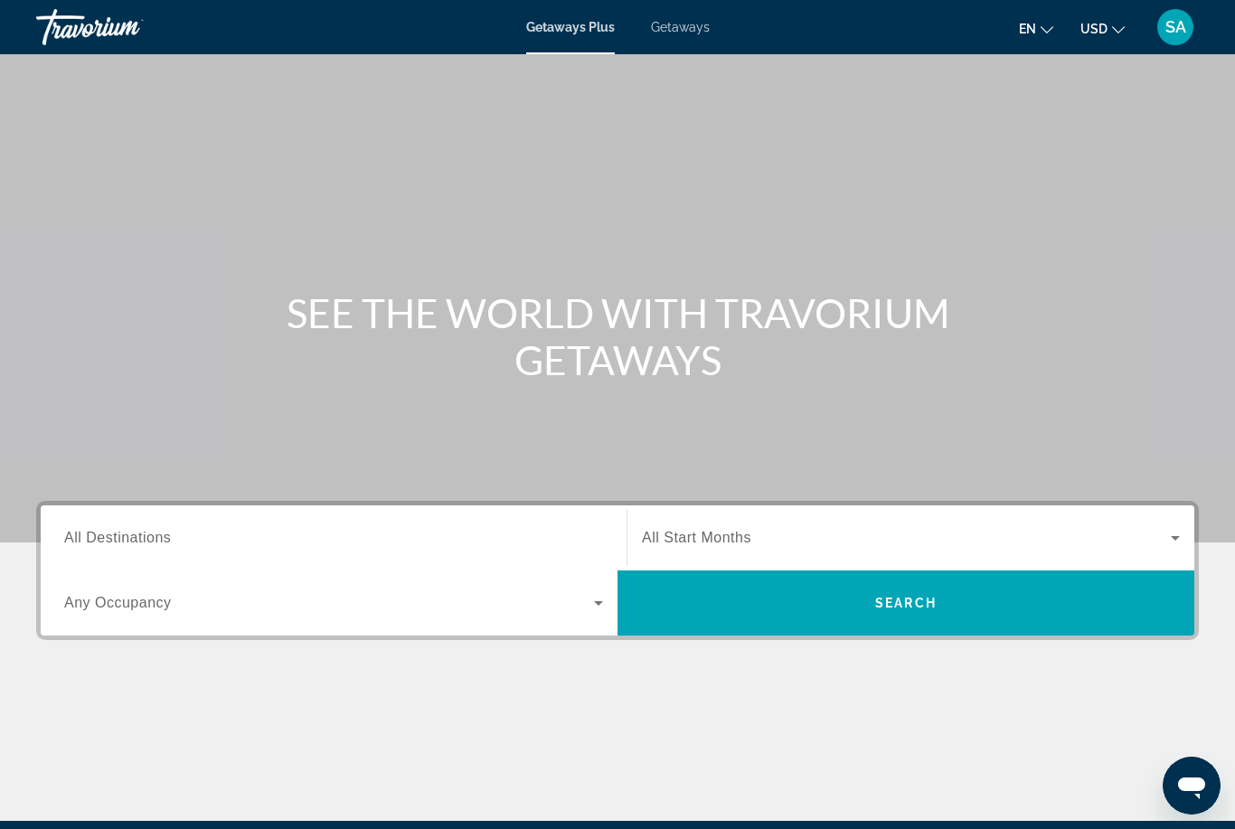
click at [80, 533] on span "All Destinations" at bounding box center [117, 537] width 107 height 15
click at [80, 533] on input "Destination All Destinations" at bounding box center [333, 539] width 539 height 22
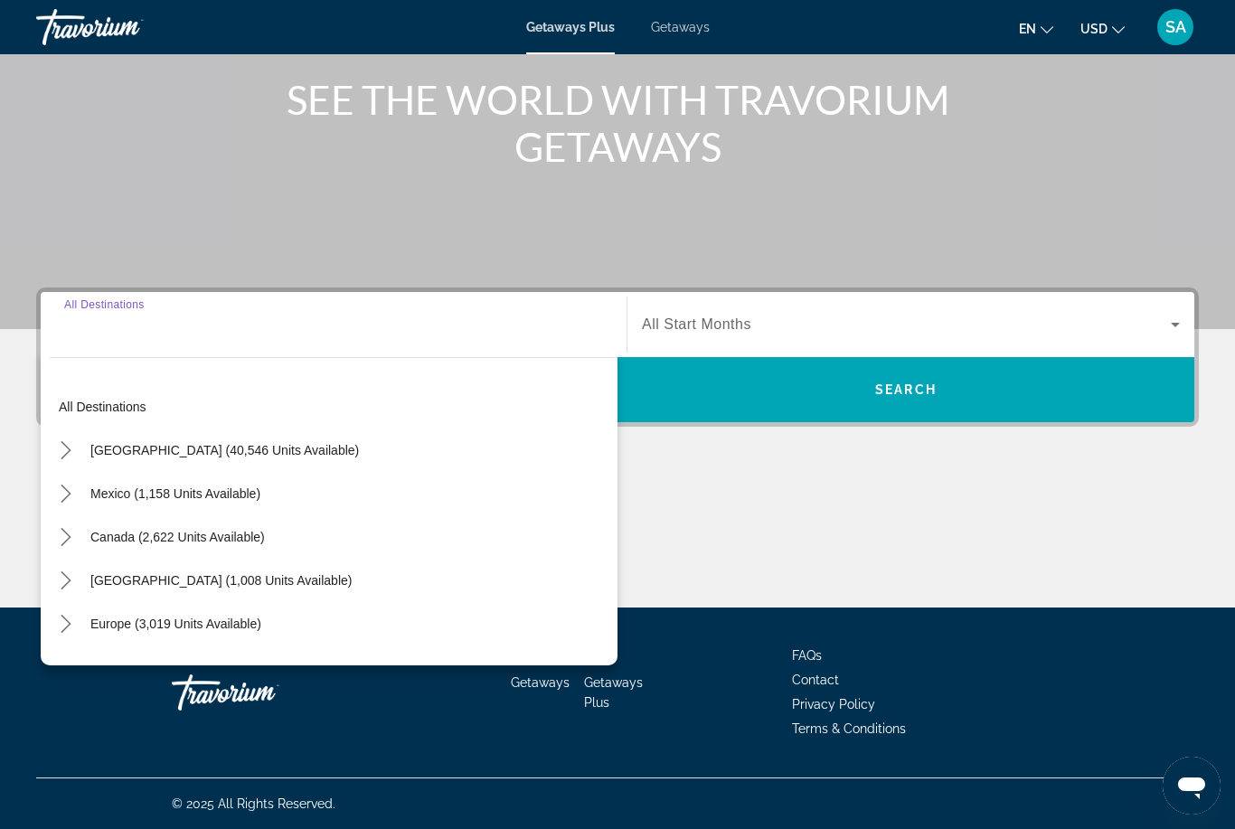
click at [63, 449] on icon "Toggle United States (40,546 units available) submenu" at bounding box center [66, 450] width 18 height 18
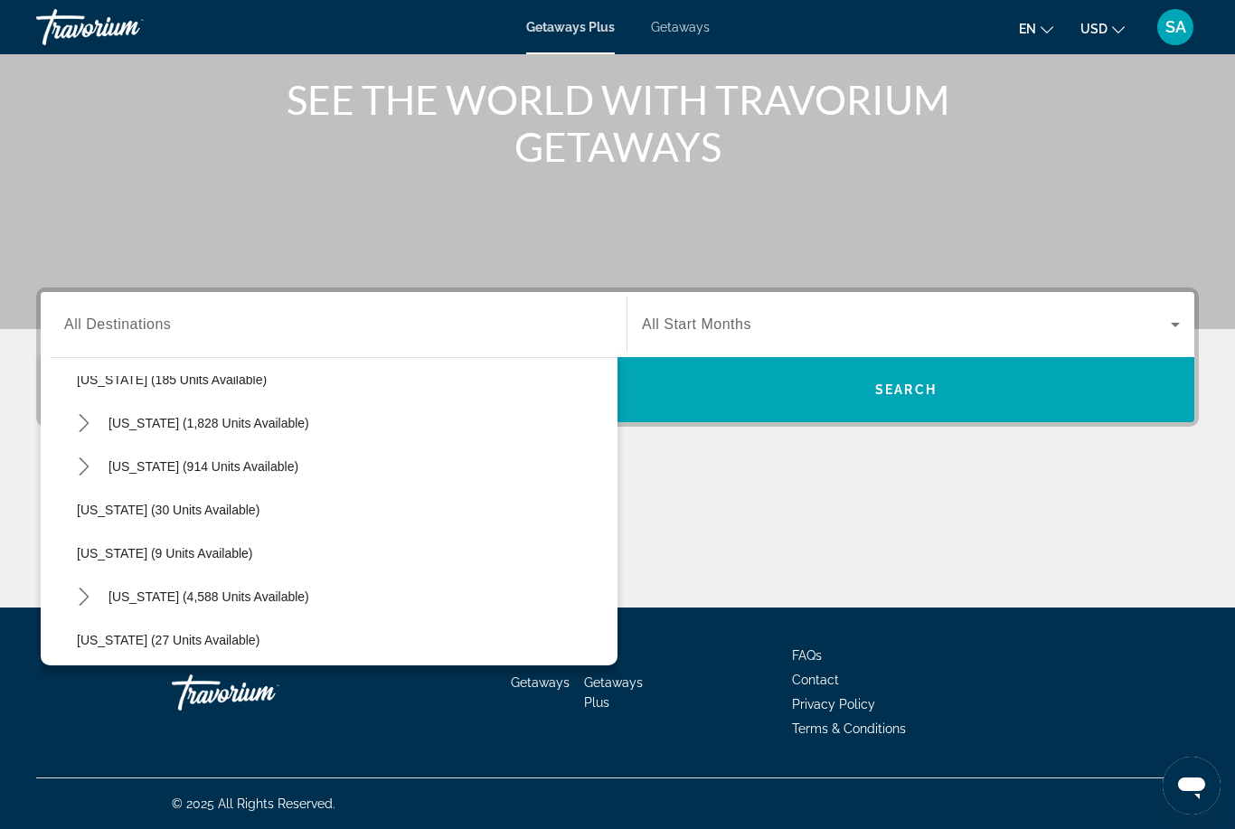
scroll to position [181, 0]
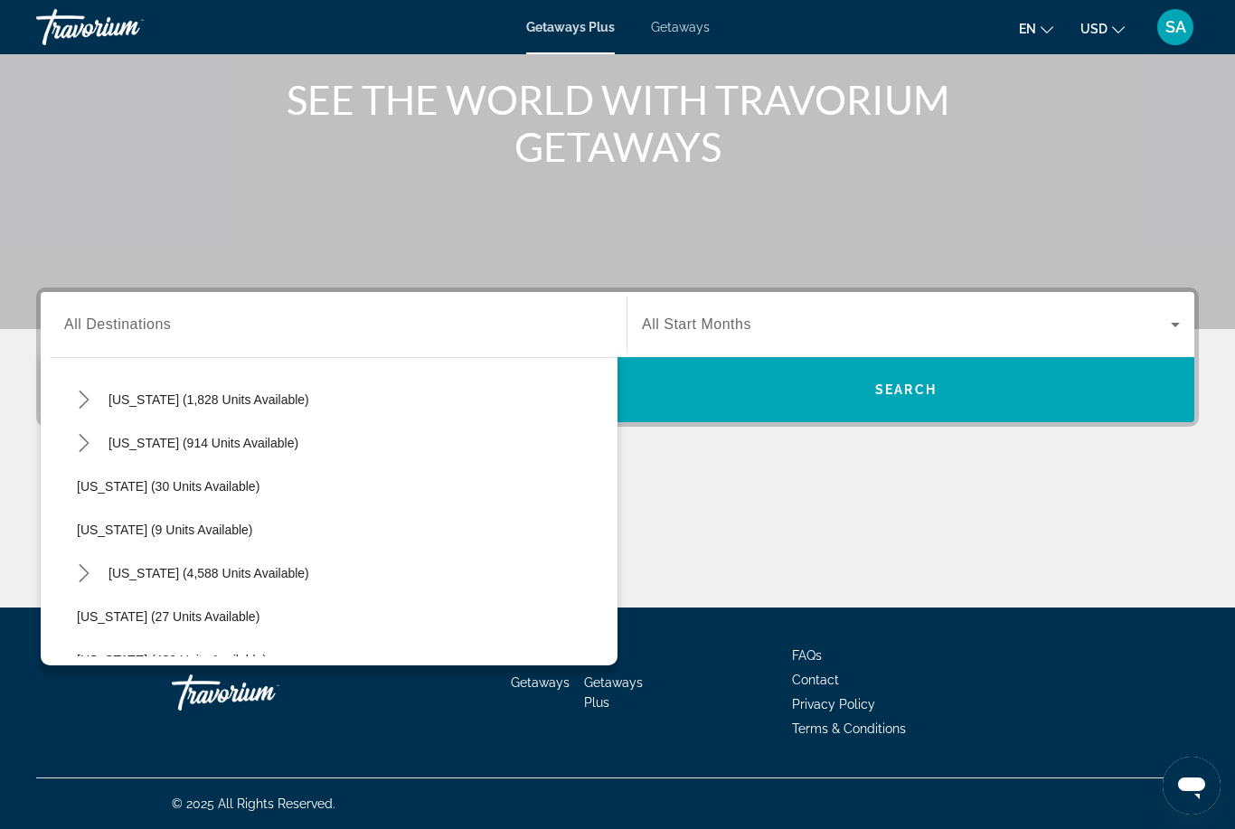
click at [87, 574] on icon "Toggle Florida (4,588 units available) submenu" at bounding box center [84, 573] width 10 height 18
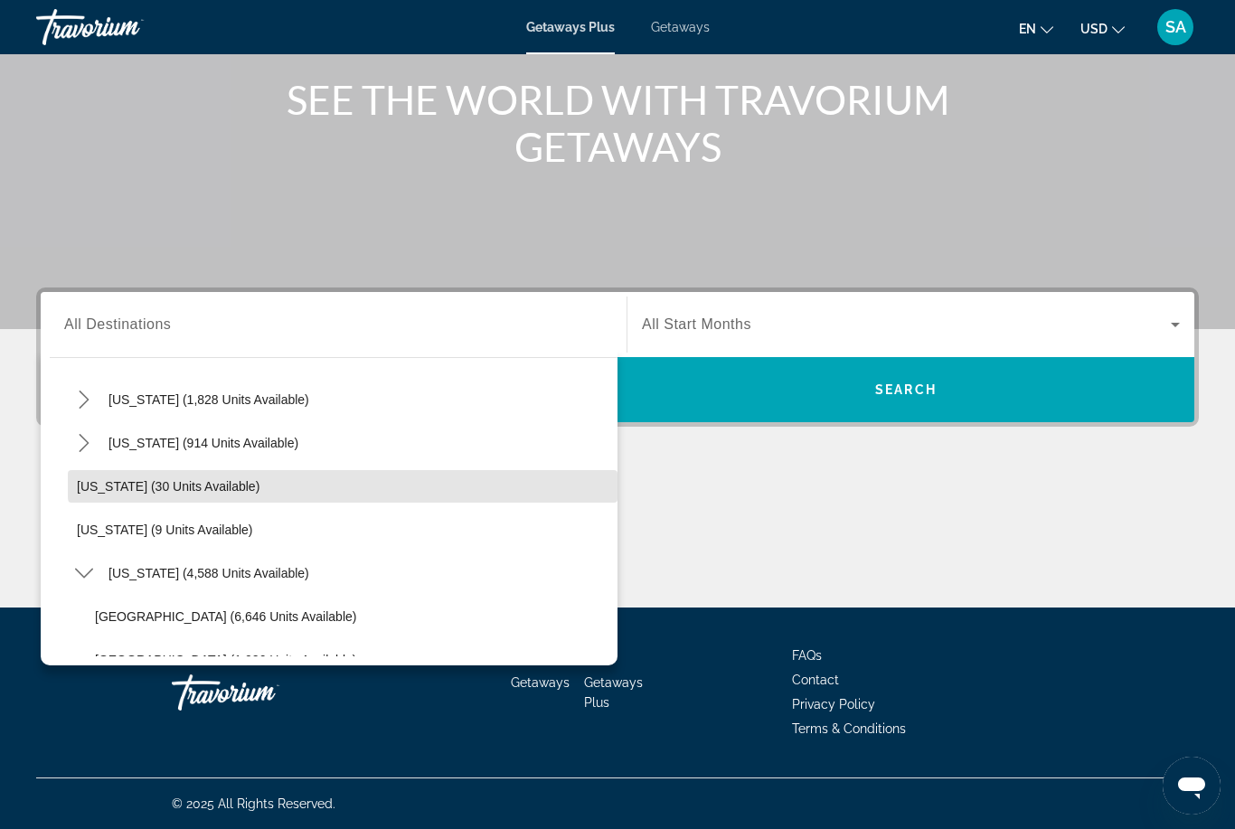
scroll to position [228, 0]
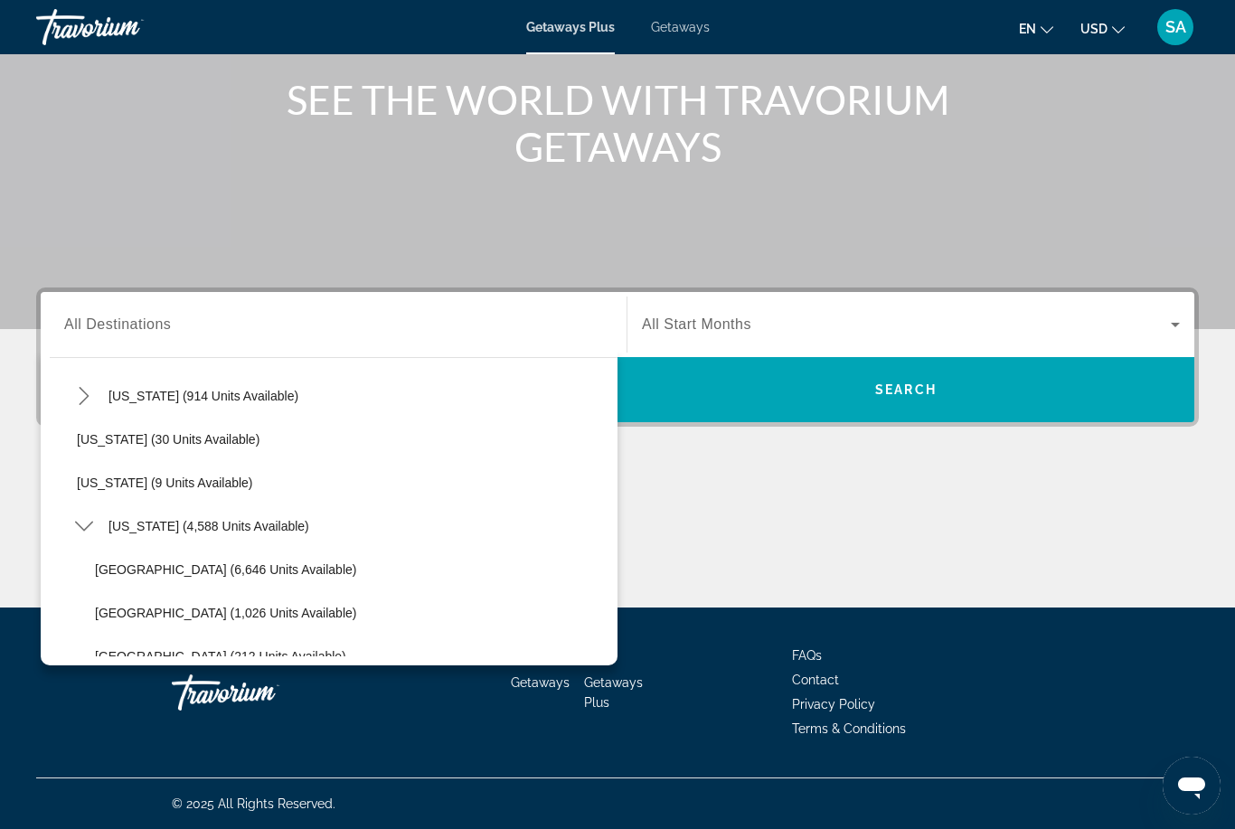
click at [224, 560] on span "Select destination: Orlando & Disney Area (6,646 units available)" at bounding box center [351, 569] width 531 height 43
type input "**********"
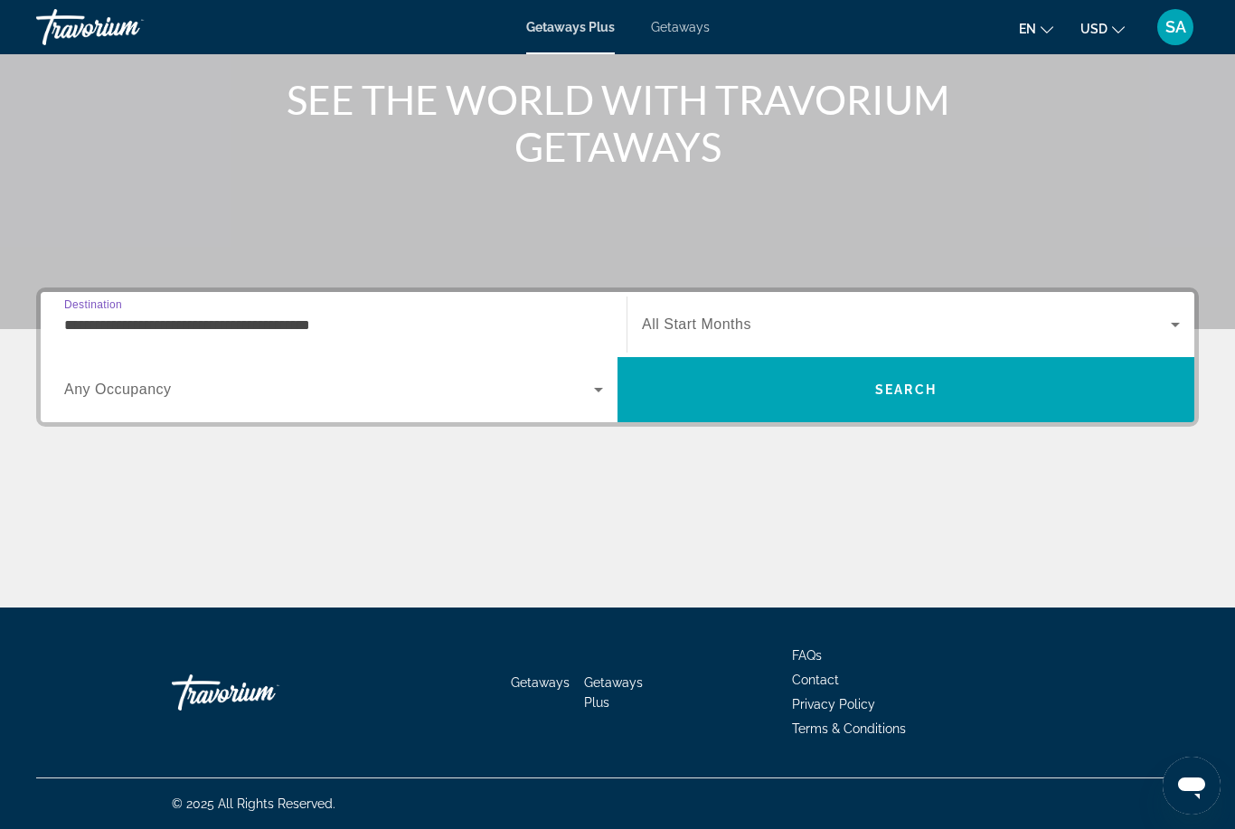
click at [1073, 416] on span "Search" at bounding box center [905, 389] width 577 height 65
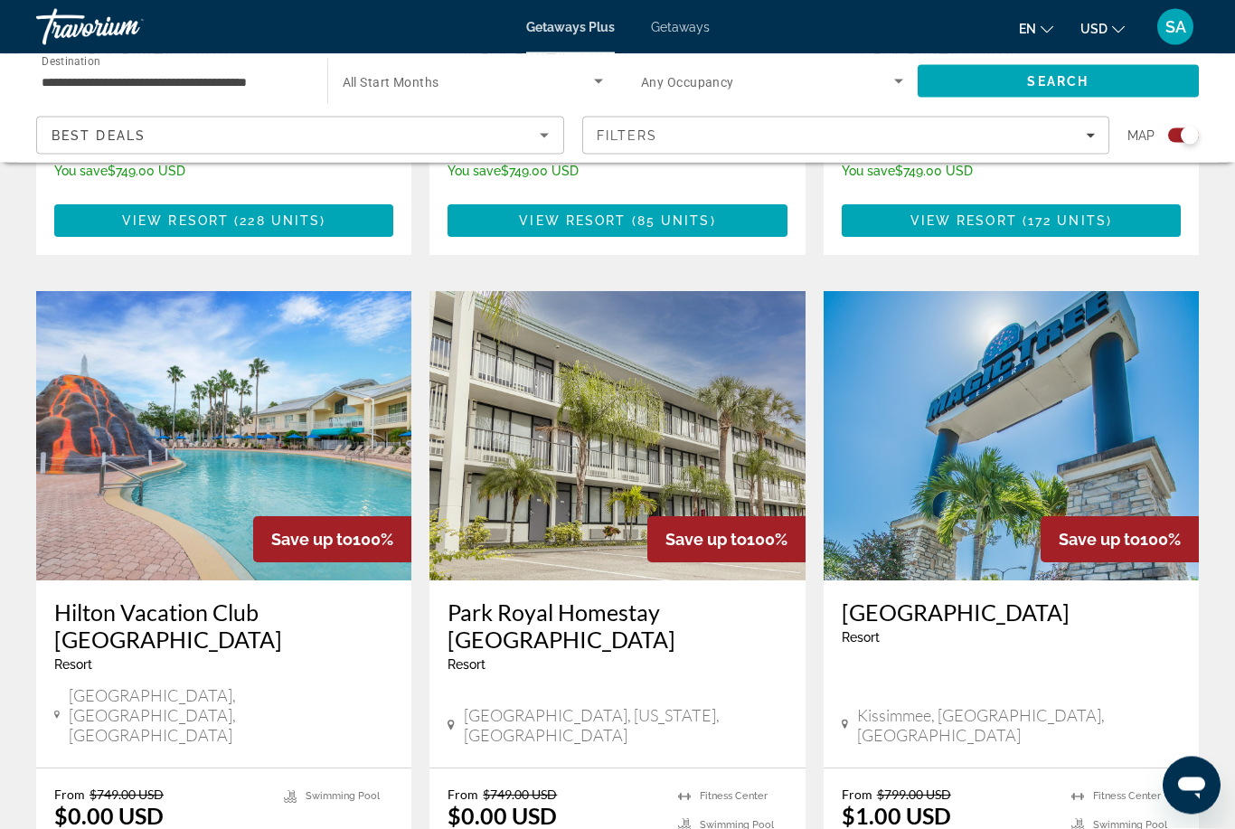
scroll to position [1873, 0]
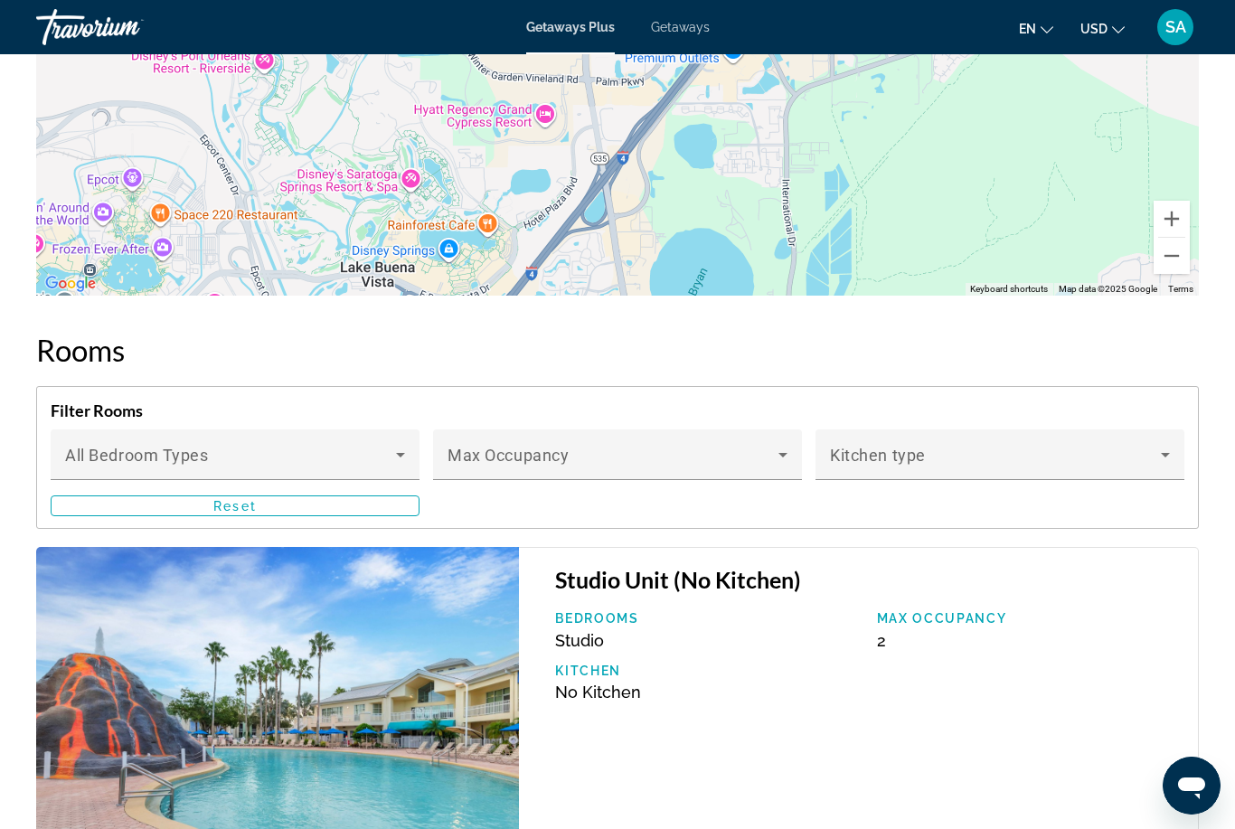
scroll to position [3206, 0]
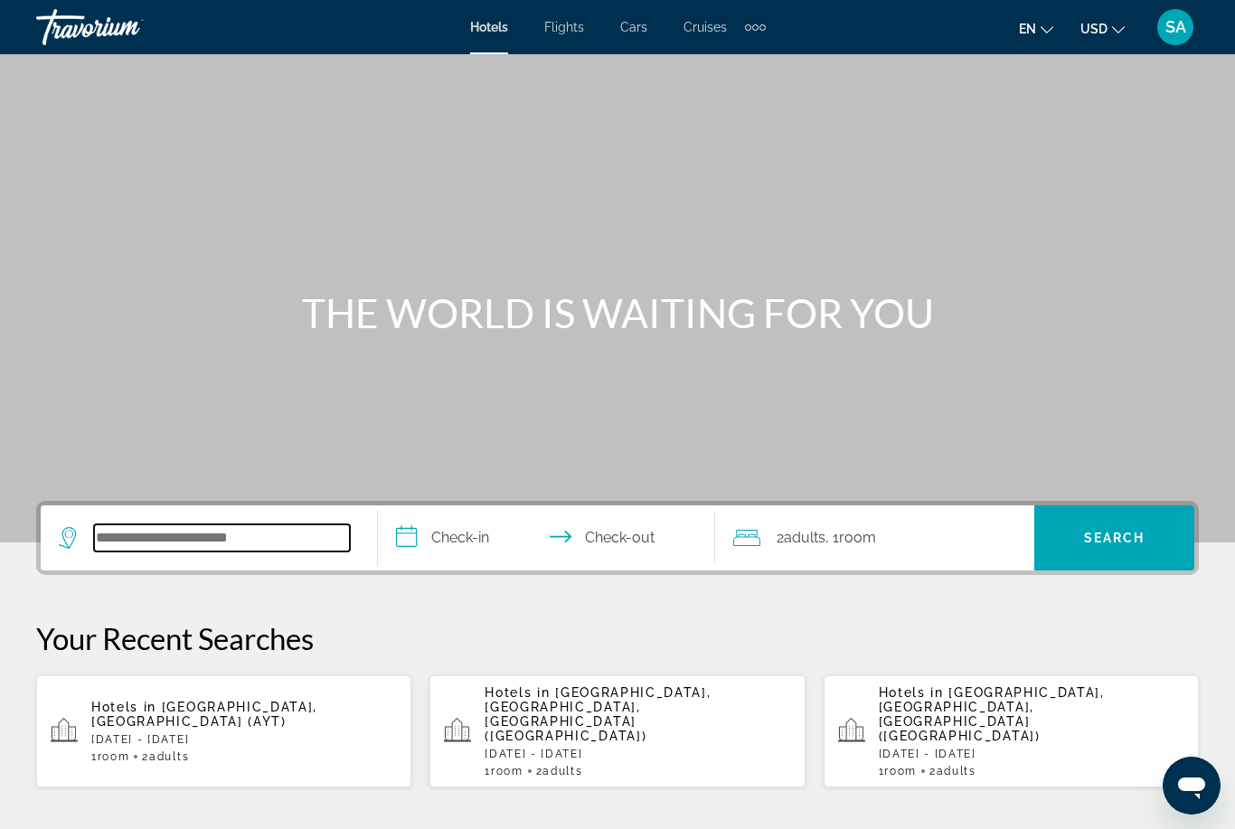
click at [257, 528] on input "Search hotel destination" at bounding box center [222, 537] width 256 height 27
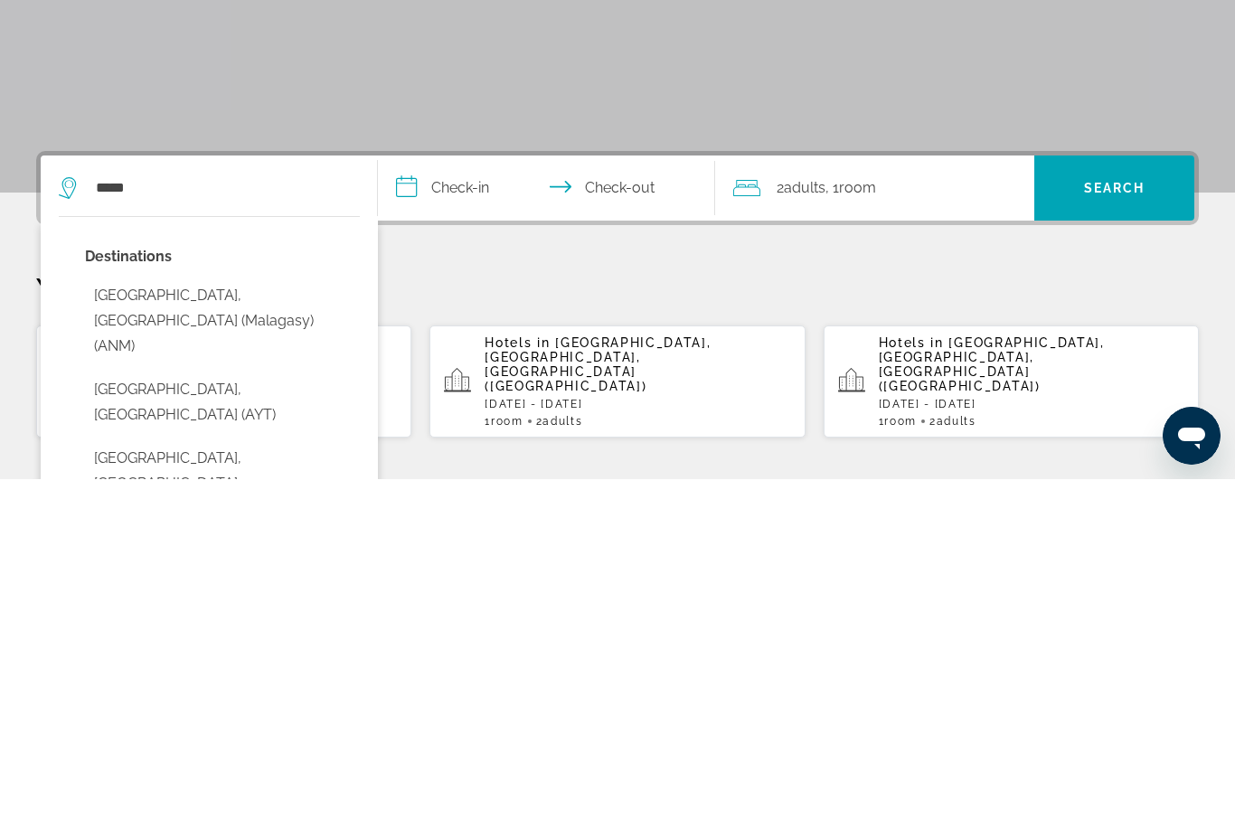
click at [211, 722] on button "Antalya, Turkey (AYT)" at bounding box center [222, 752] width 275 height 60
type input "**********"
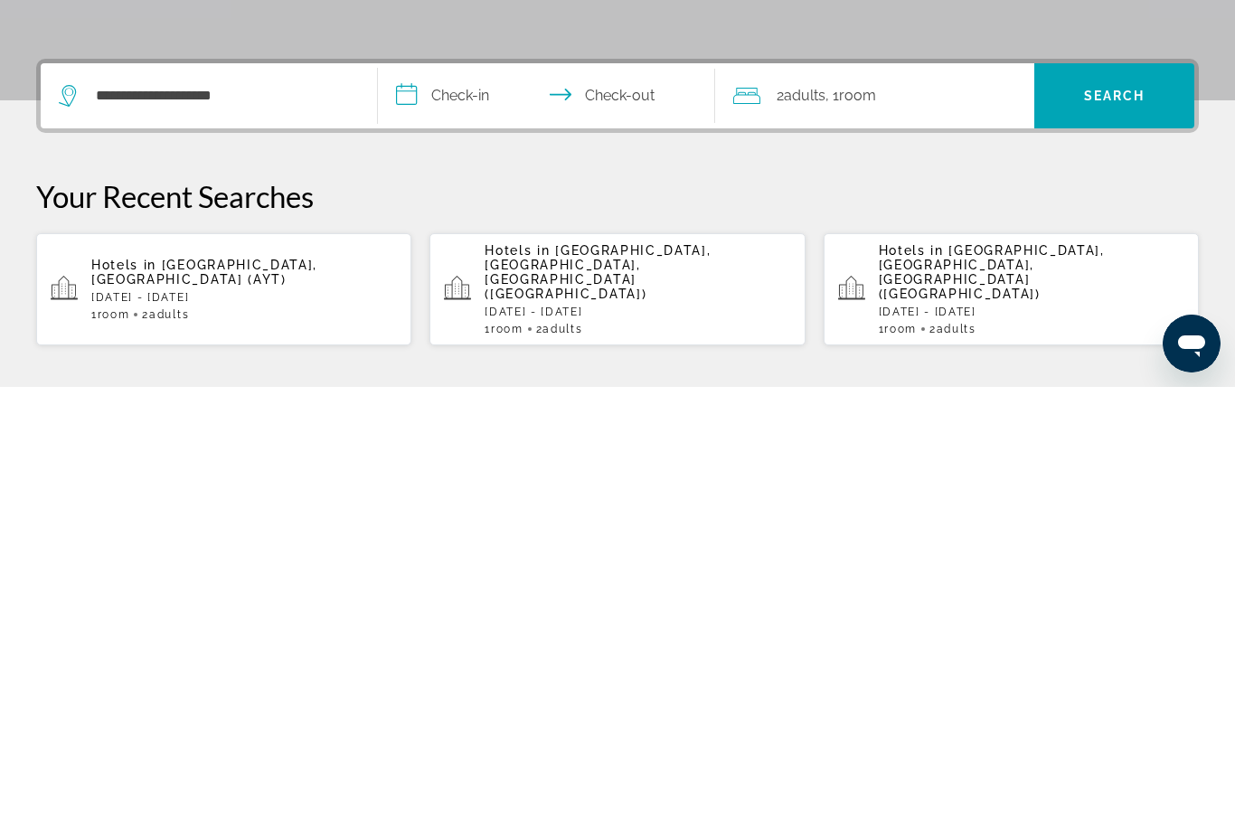
click at [407, 505] on input "**********" at bounding box center [550, 540] width 344 height 70
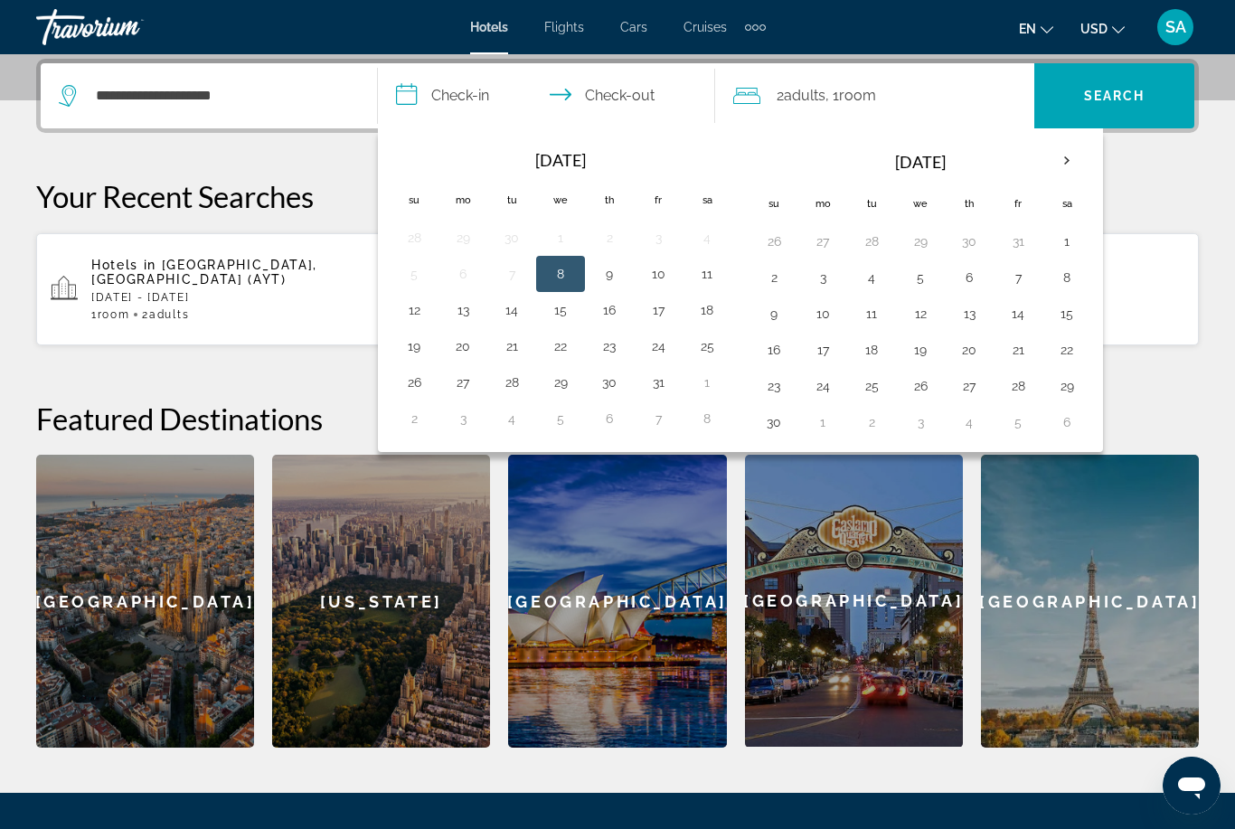
click at [769, 269] on button "2" at bounding box center [773, 277] width 29 height 25
click at [772, 315] on button "9" at bounding box center [773, 313] width 29 height 25
type input "**********"
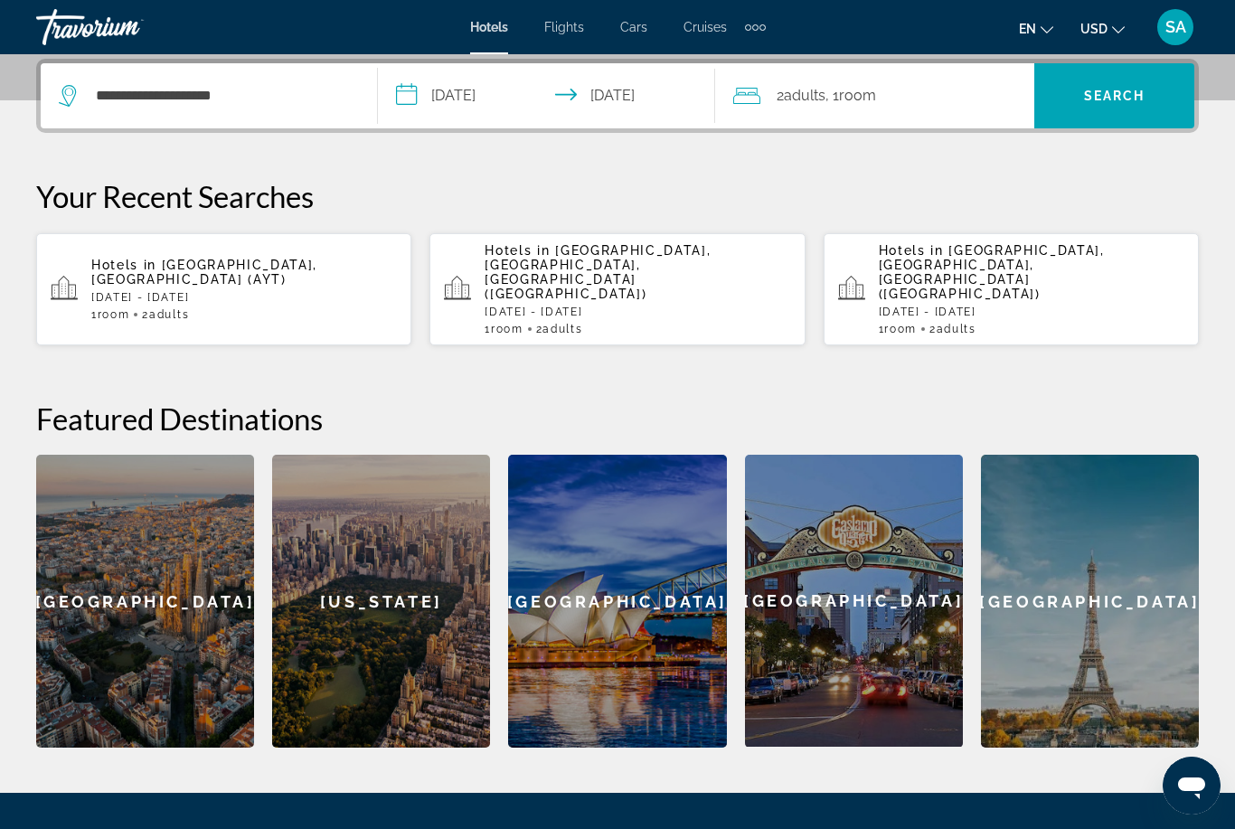
click at [1105, 93] on span "Search" at bounding box center [1114, 96] width 61 height 14
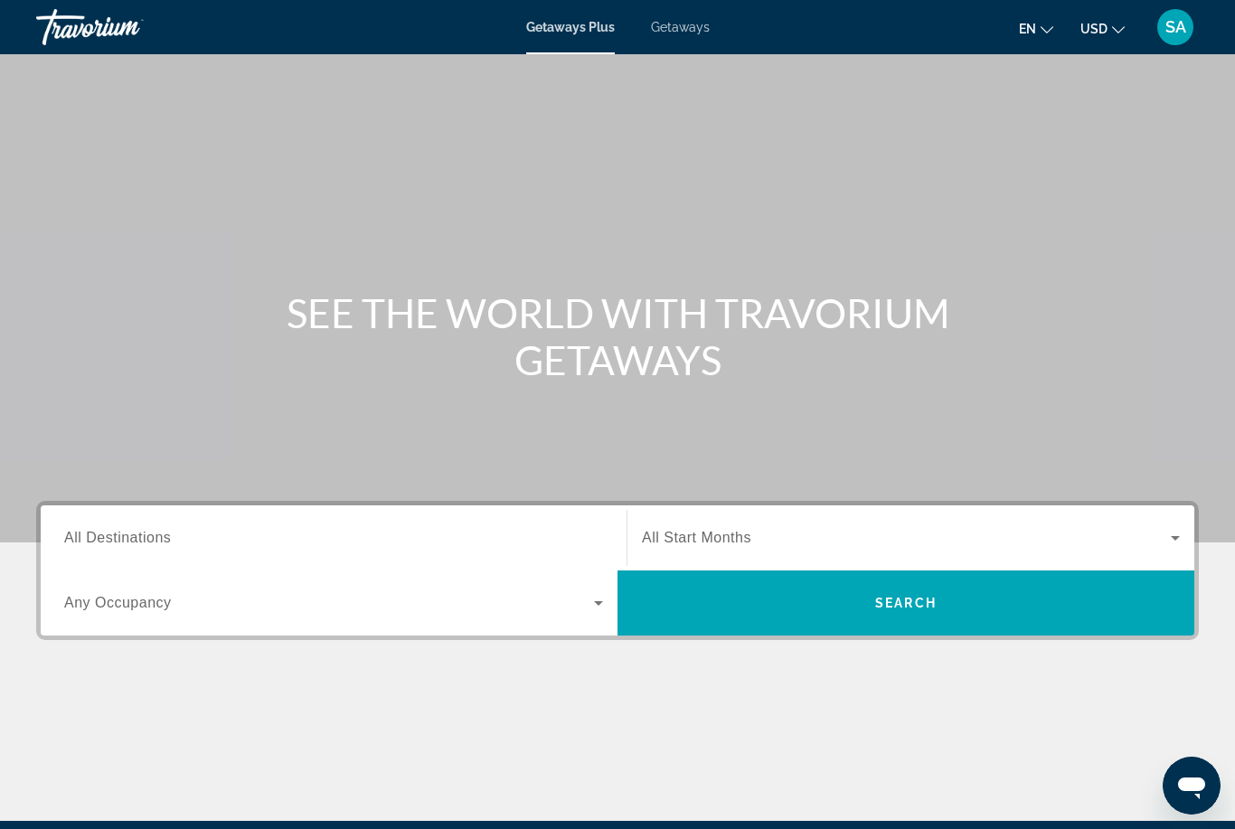
click at [684, 23] on span "Getaways" at bounding box center [680, 27] width 59 height 14
click at [106, 530] on span "All Destinations" at bounding box center [117, 537] width 107 height 15
click at [106, 529] on input "Destination All Destinations" at bounding box center [333, 539] width 539 height 22
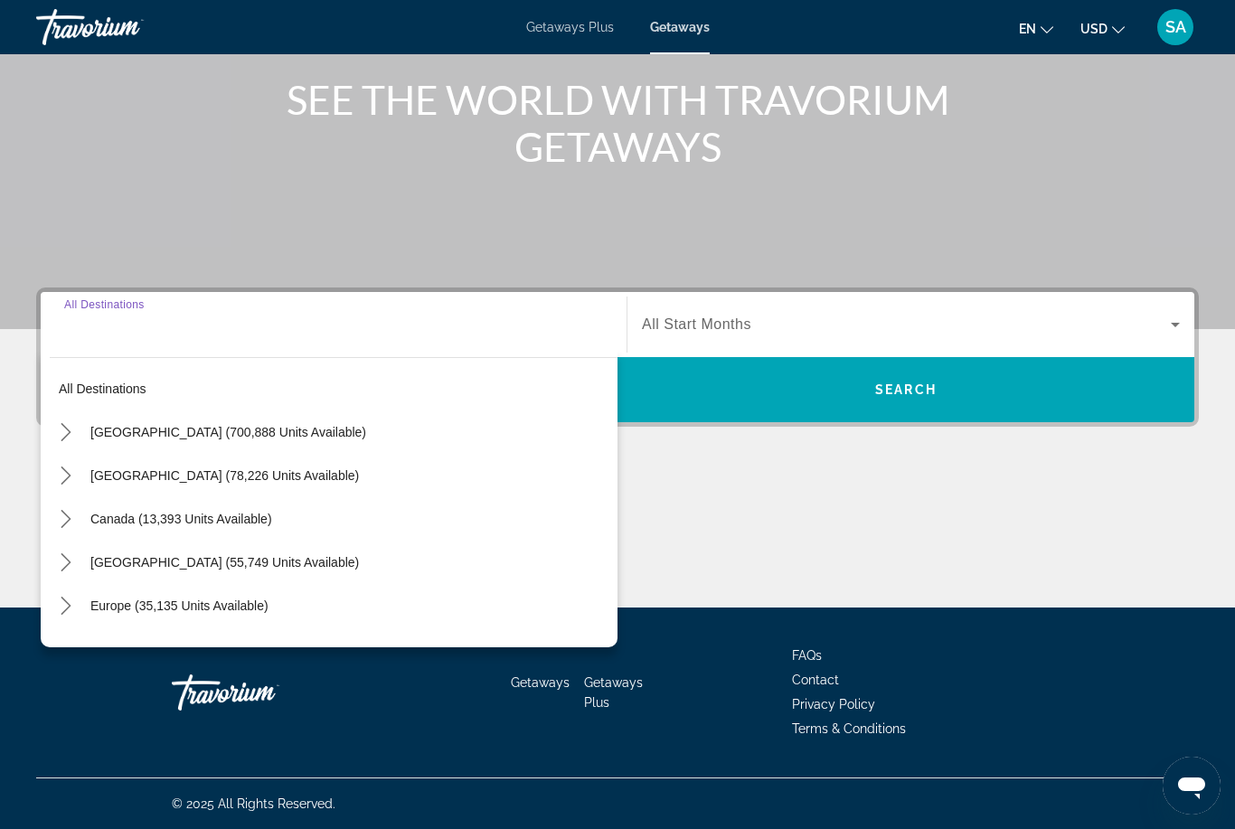
click at [91, 425] on span "[GEOGRAPHIC_DATA] (700,888 units available)" at bounding box center [228, 432] width 276 height 14
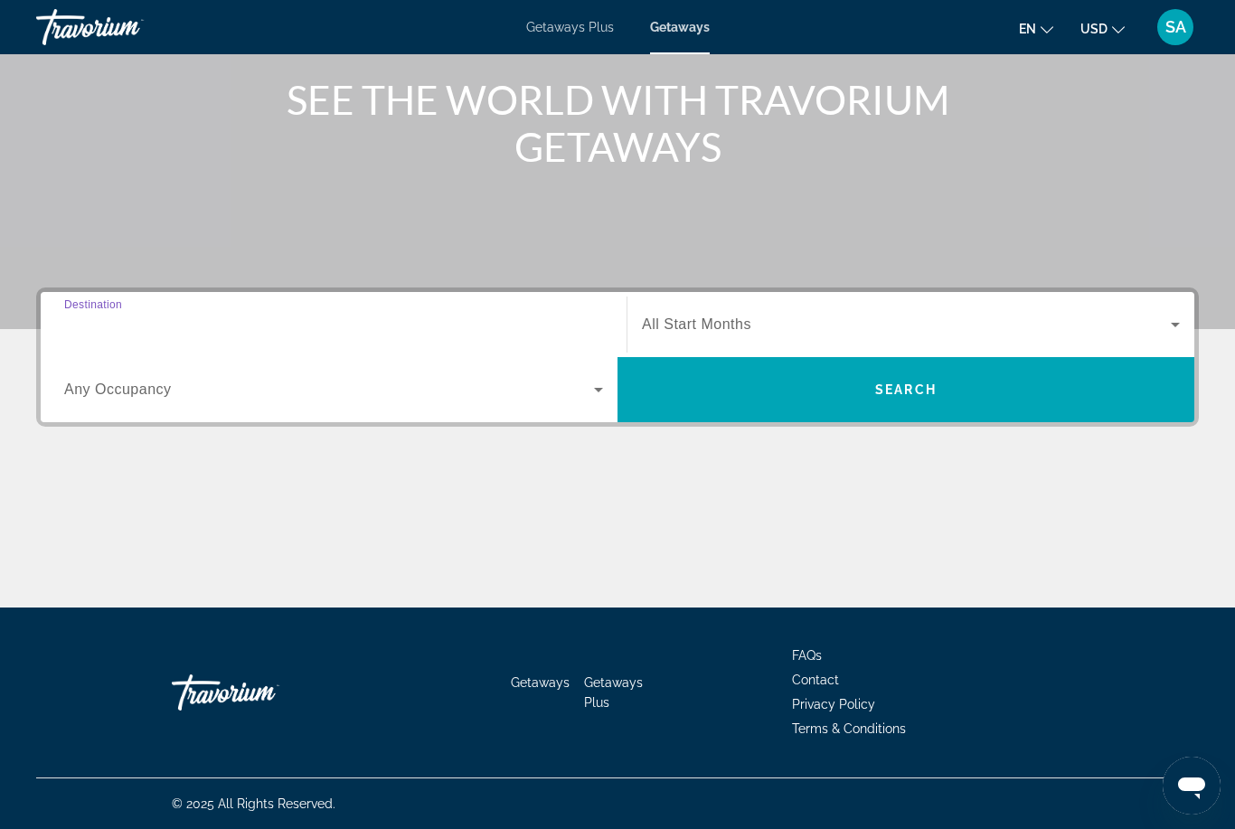
type input "**********"
click at [764, 378] on span "Search" at bounding box center [905, 389] width 577 height 43
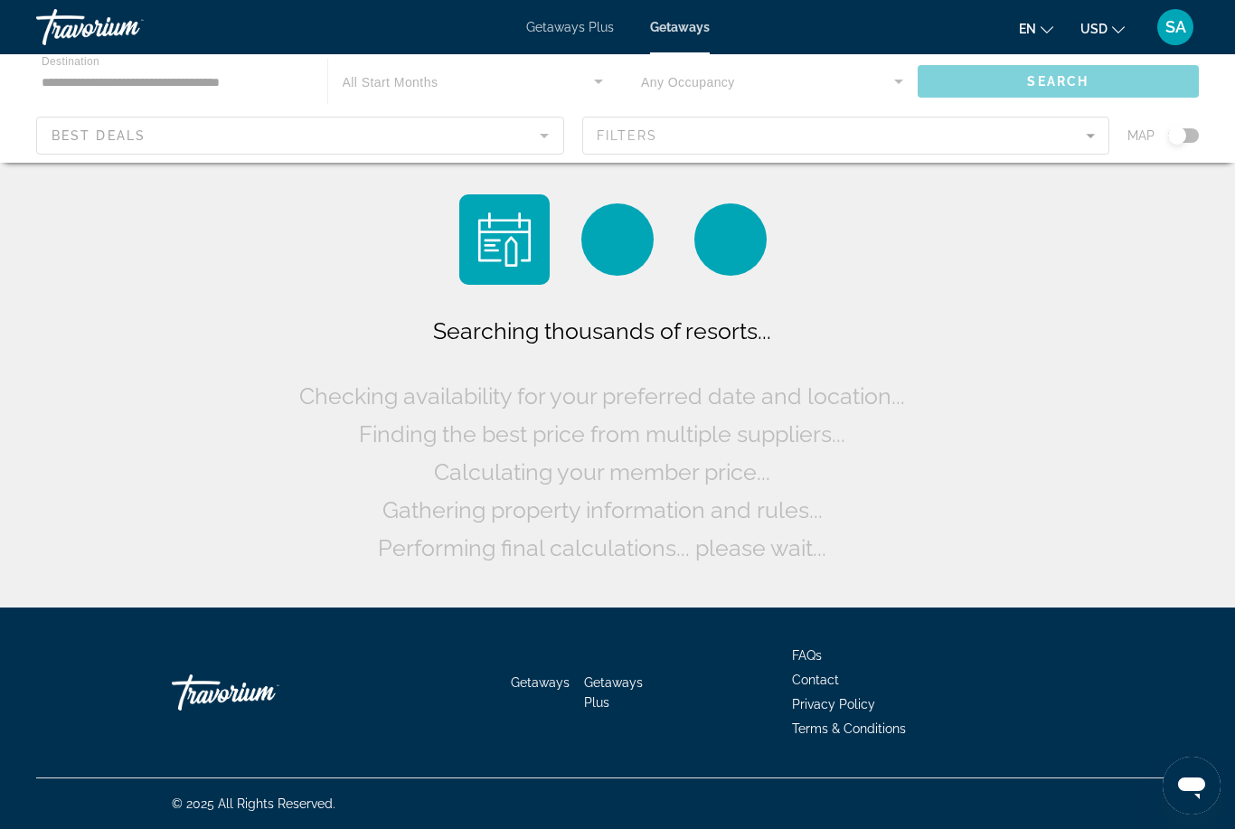
scroll to position [58, 0]
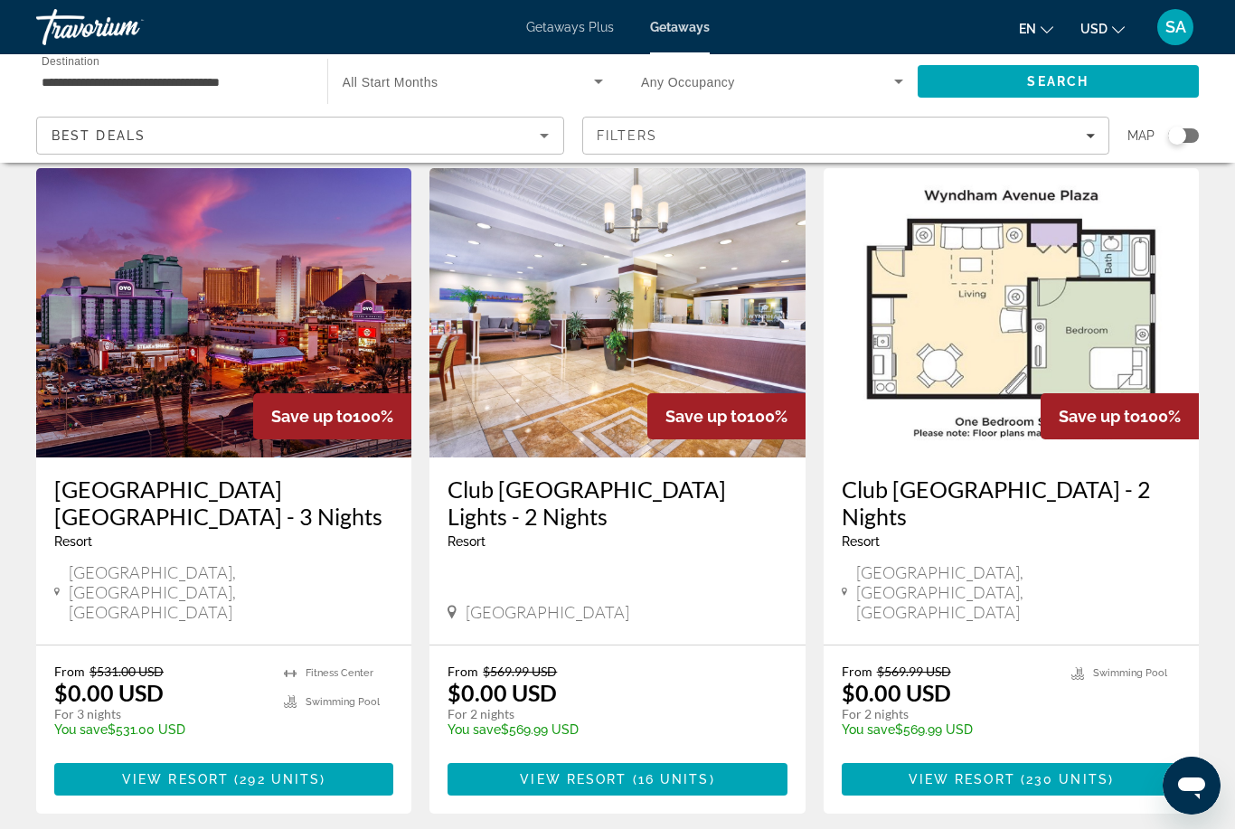
click at [1091, 130] on div "Filters" at bounding box center [846, 135] width 499 height 14
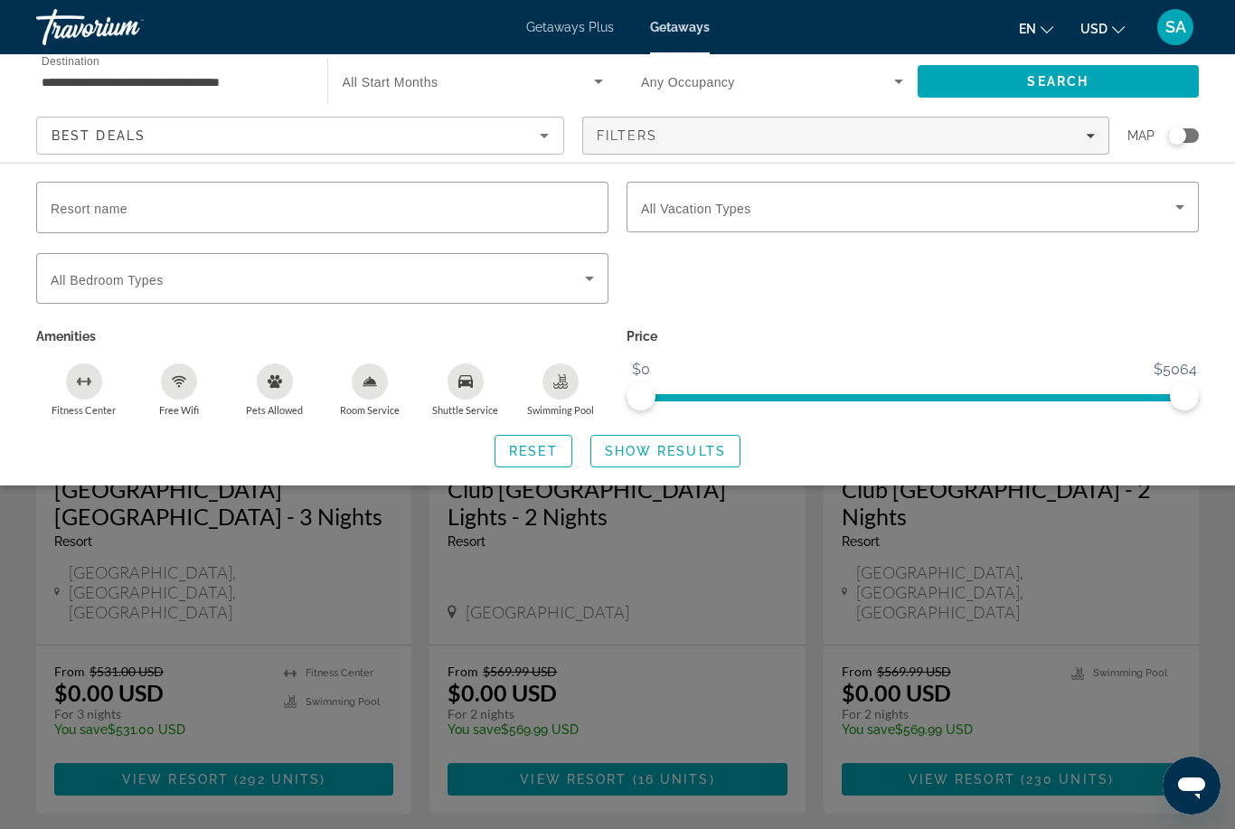
click at [1176, 202] on icon "Search widget" at bounding box center [1180, 207] width 22 height 22
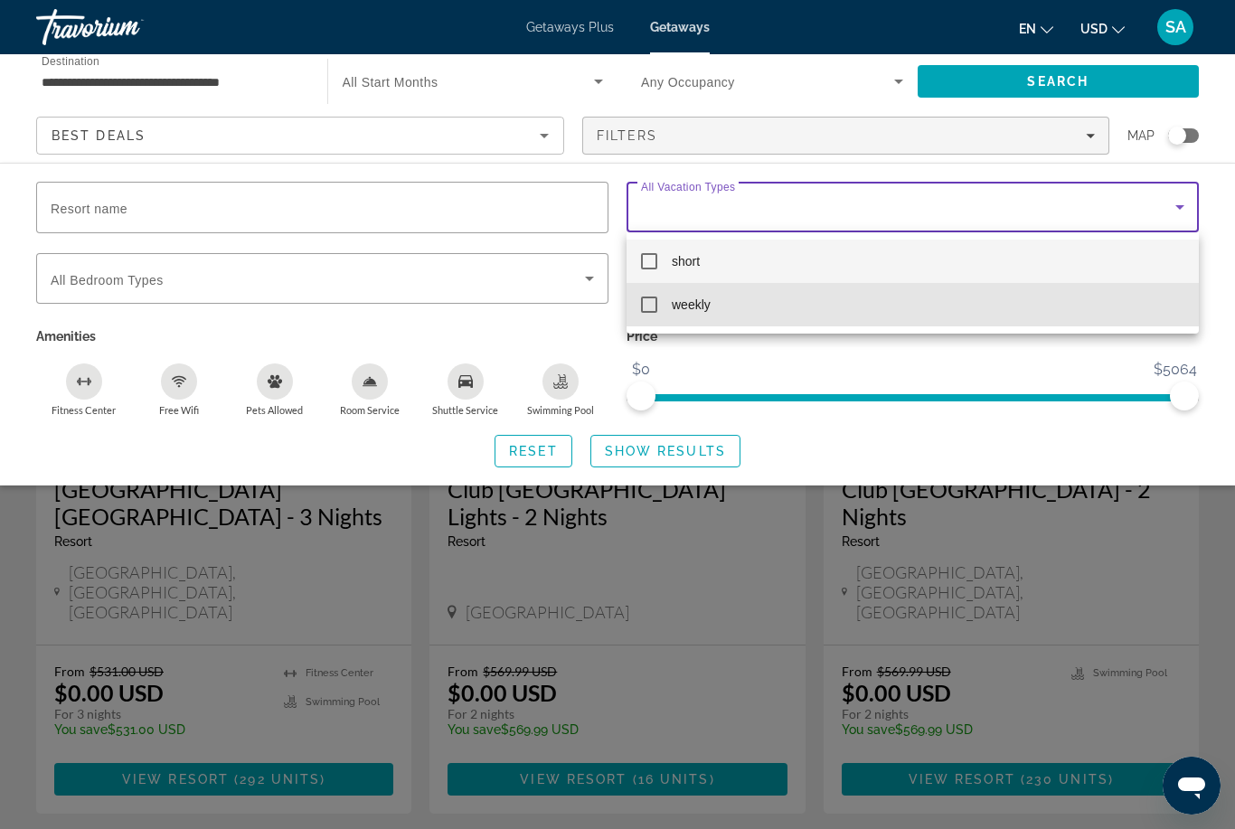
click at [648, 301] on mat-pseudo-checkbox at bounding box center [649, 304] width 16 height 16
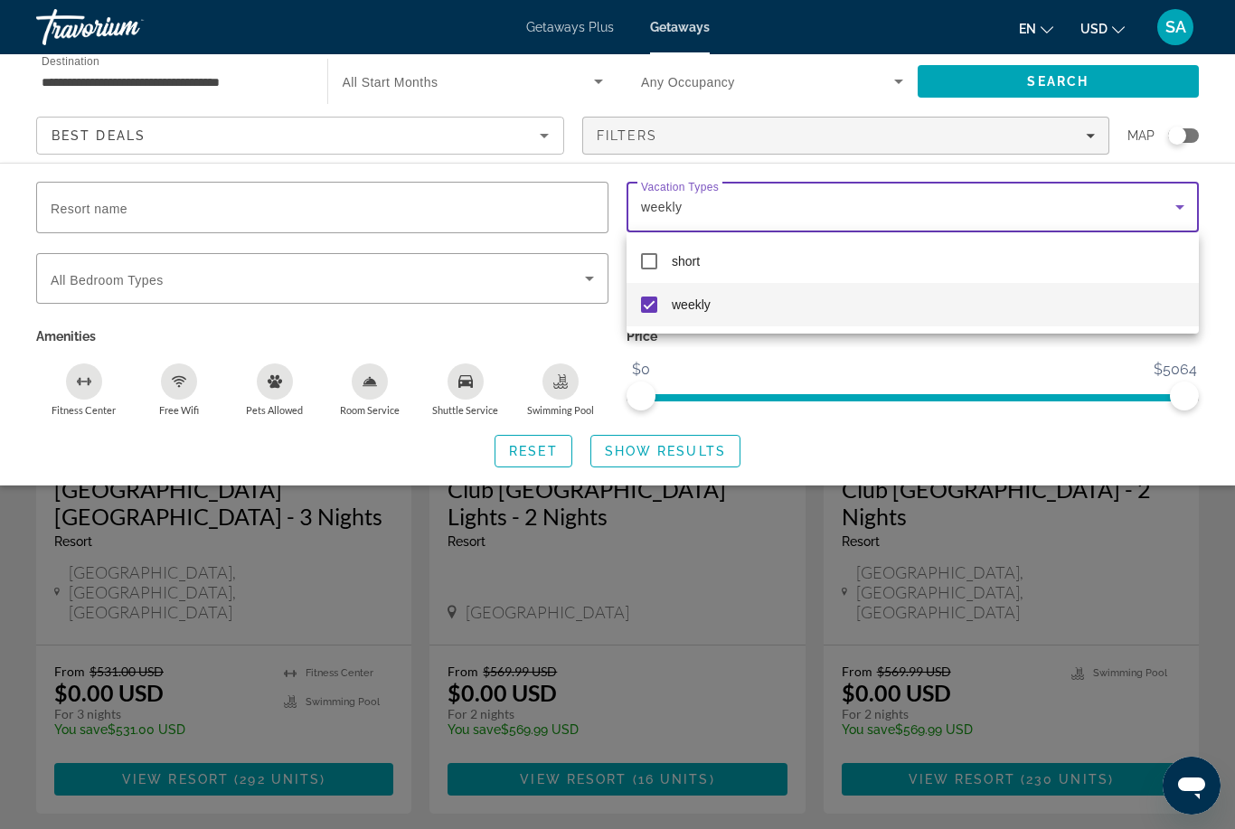
click at [673, 443] on div at bounding box center [617, 414] width 1235 height 829
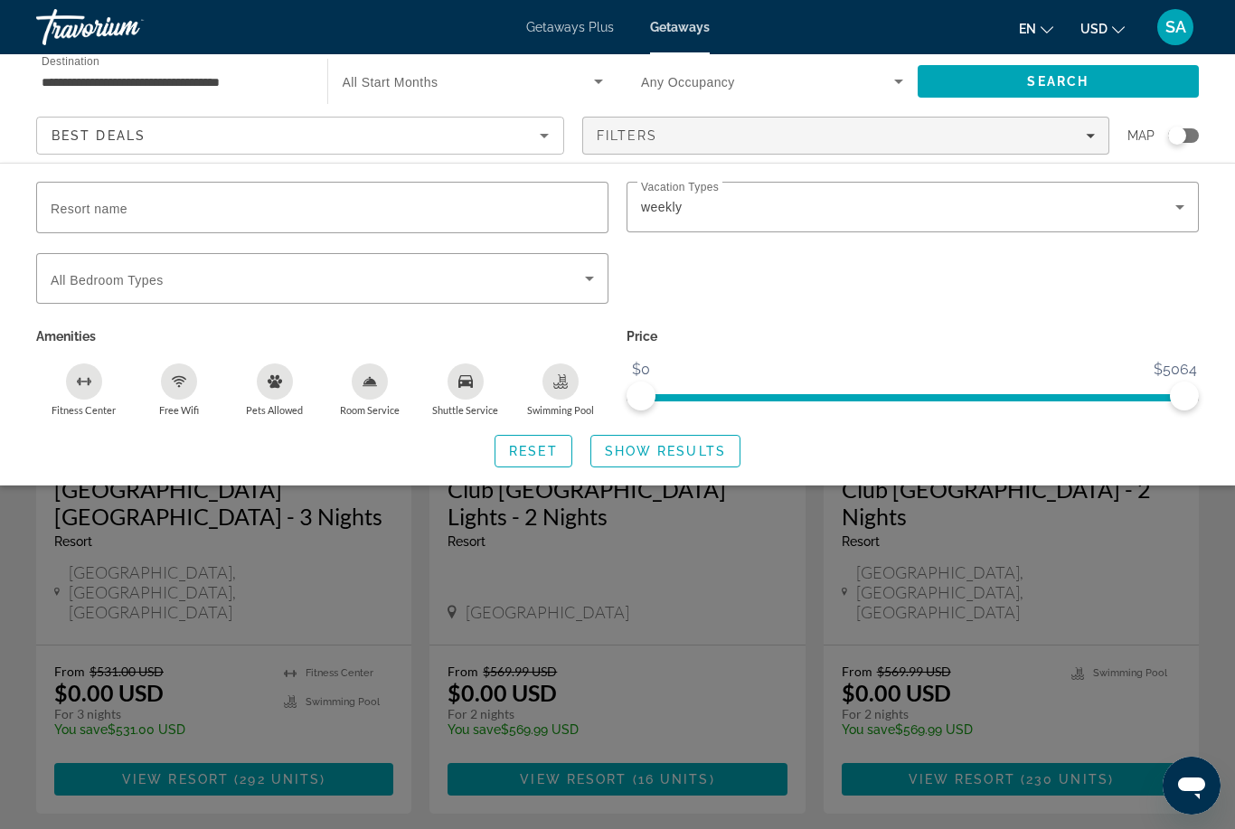
click at [664, 437] on span "Search widget" at bounding box center [665, 450] width 148 height 43
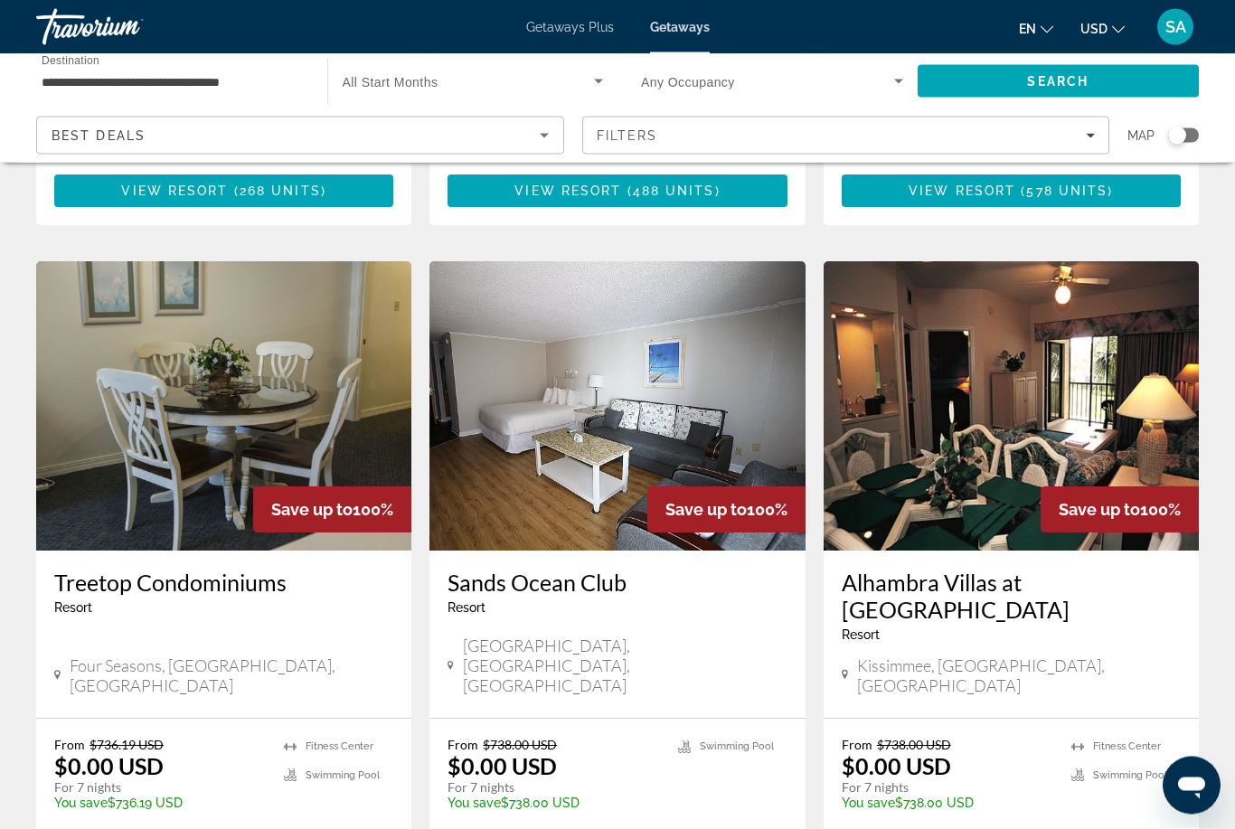
scroll to position [2010, 0]
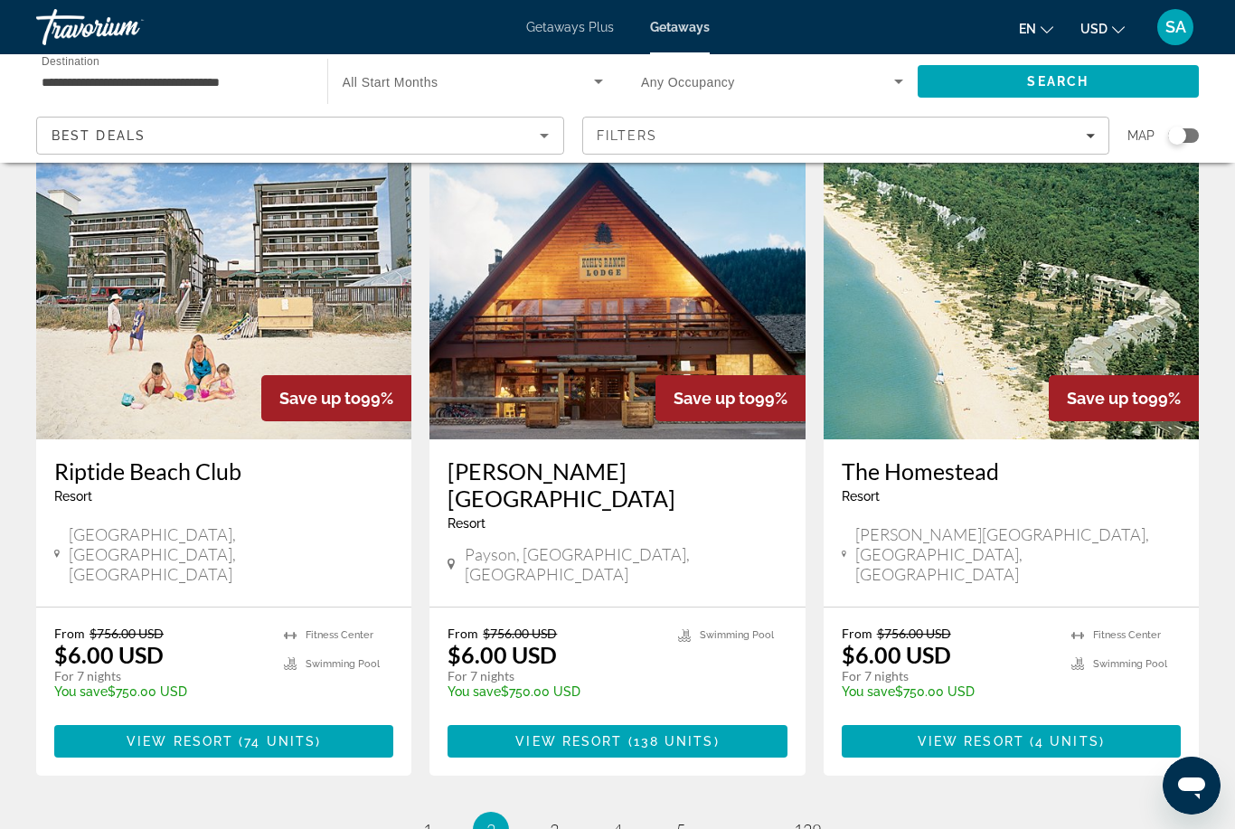
scroll to position [2046, 0]
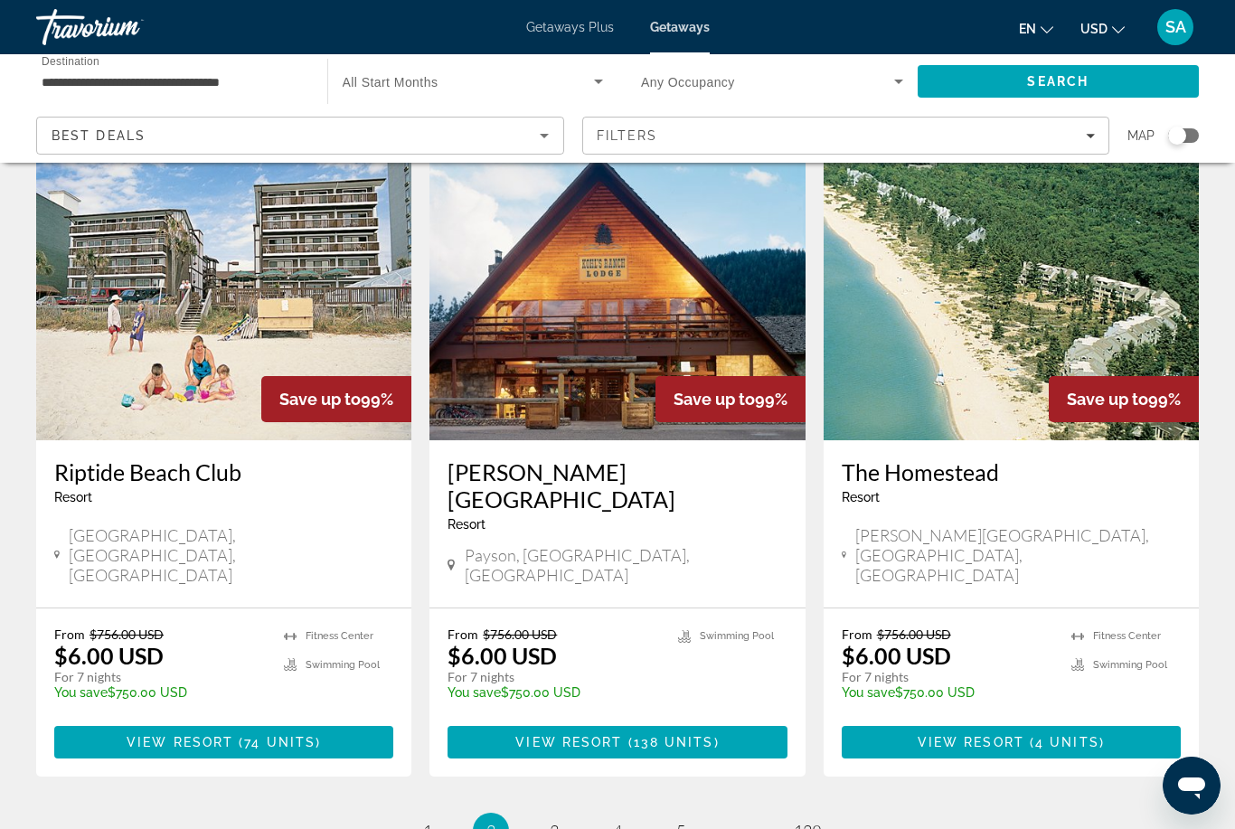
click at [1067, 720] on span "Main content" at bounding box center [1010, 741] width 339 height 43
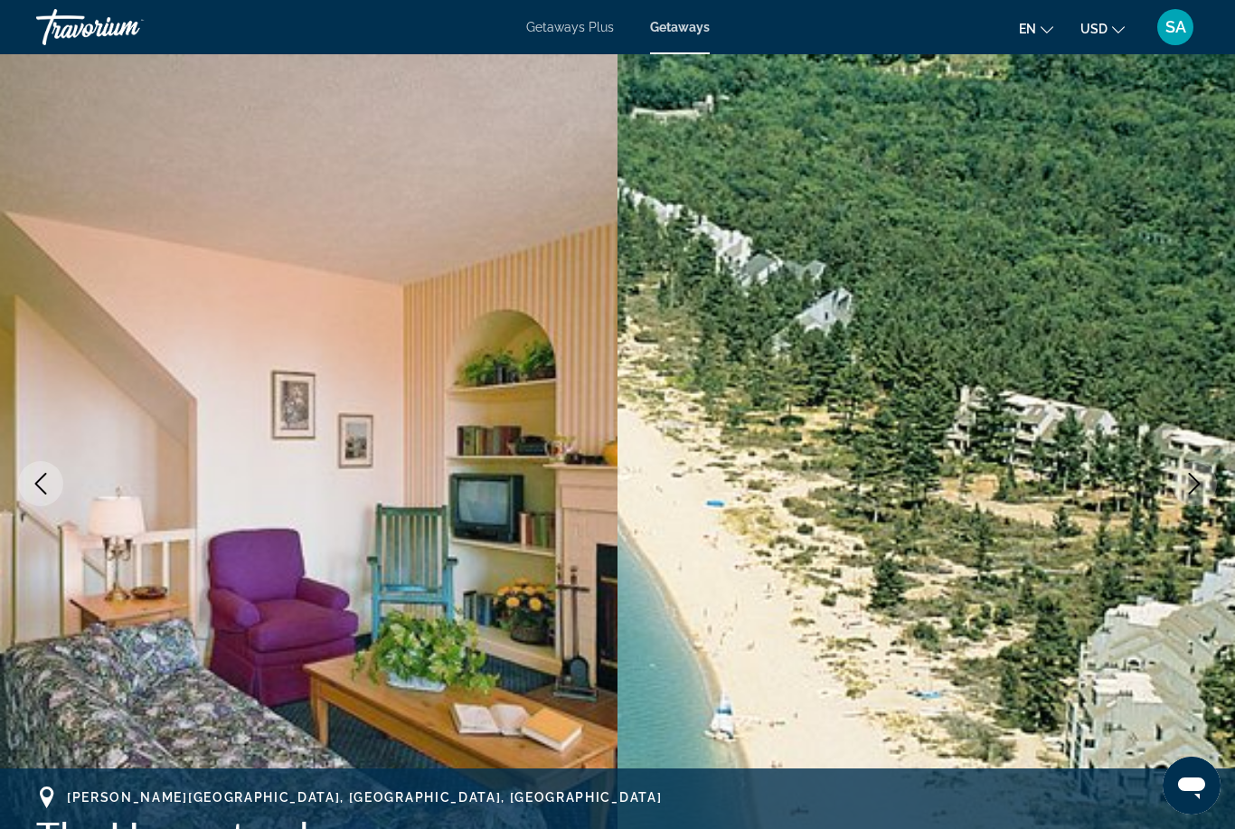
click at [1205, 486] on button "Next image" at bounding box center [1193, 483] width 45 height 45
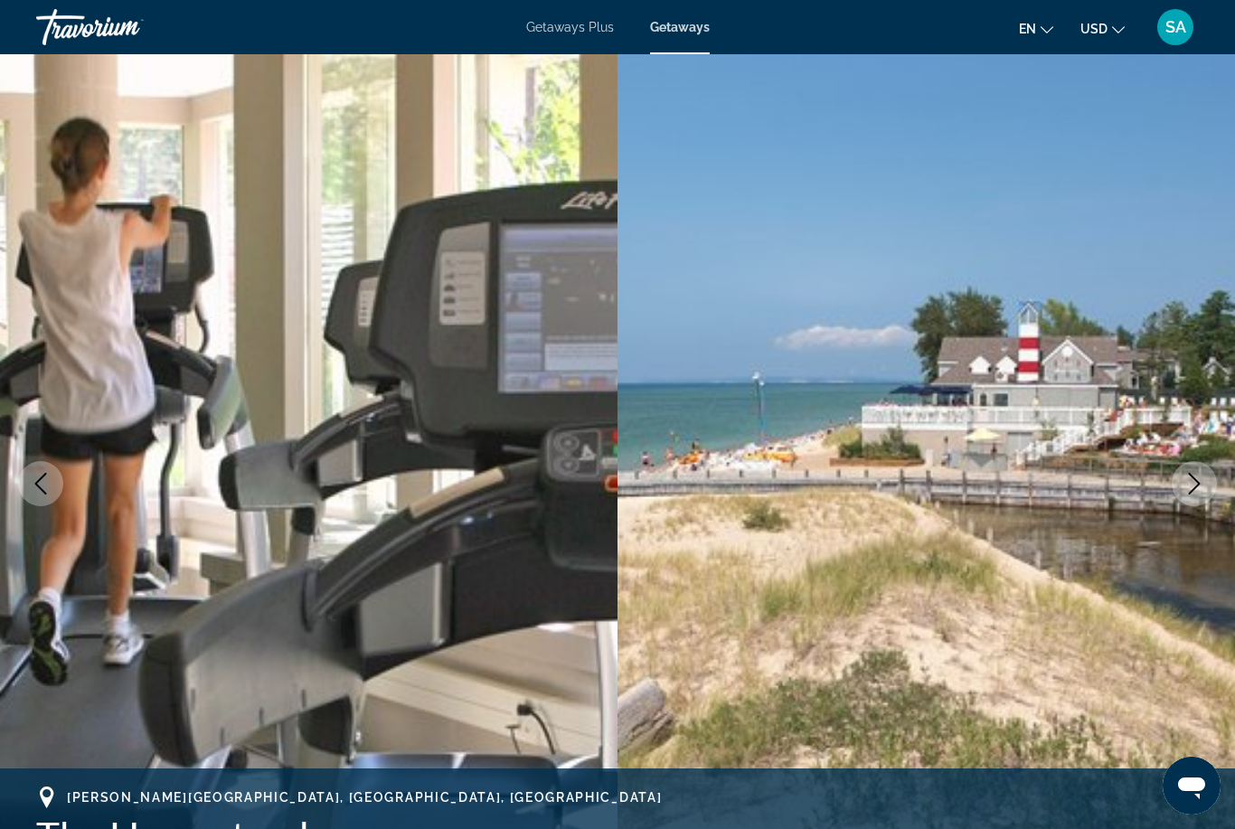
click at [1193, 484] on icon "Next image" at bounding box center [1194, 484] width 22 height 22
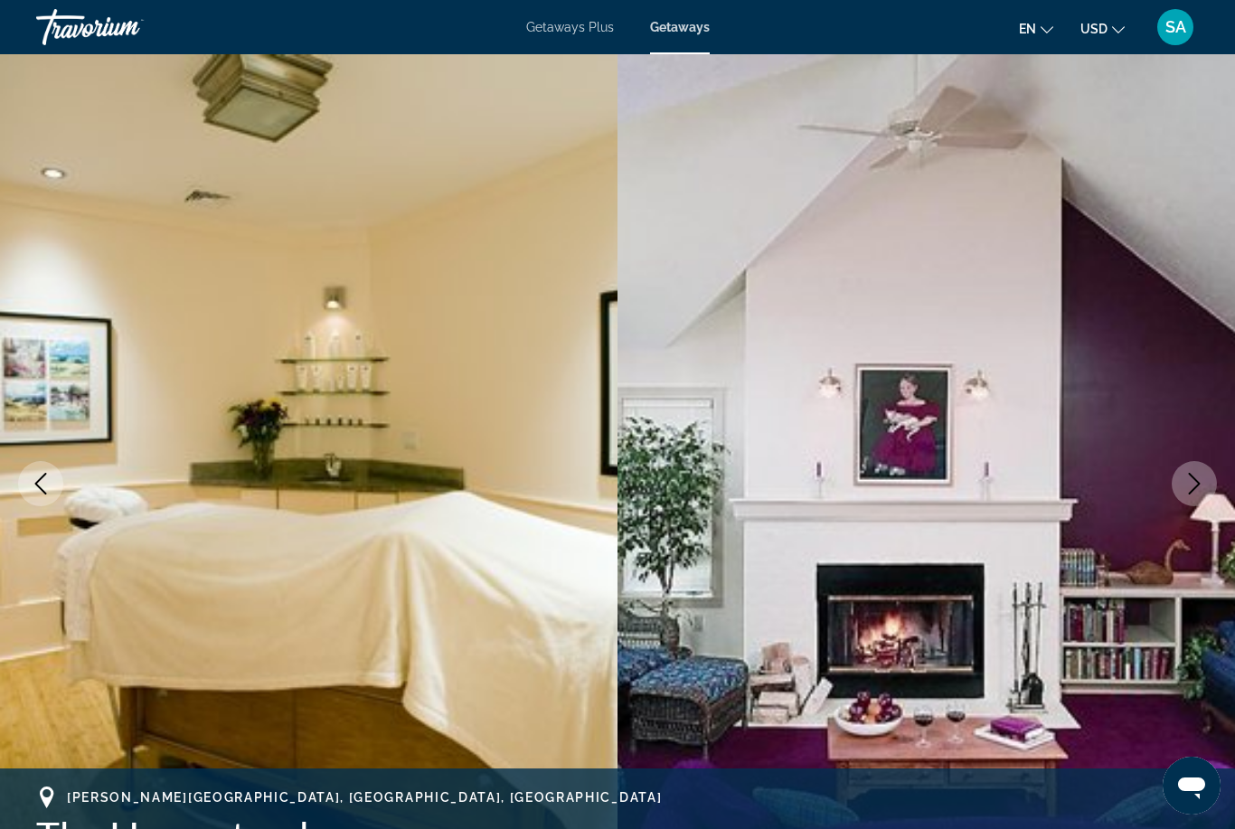
click at [1182, 484] on button "Next image" at bounding box center [1193, 483] width 45 height 45
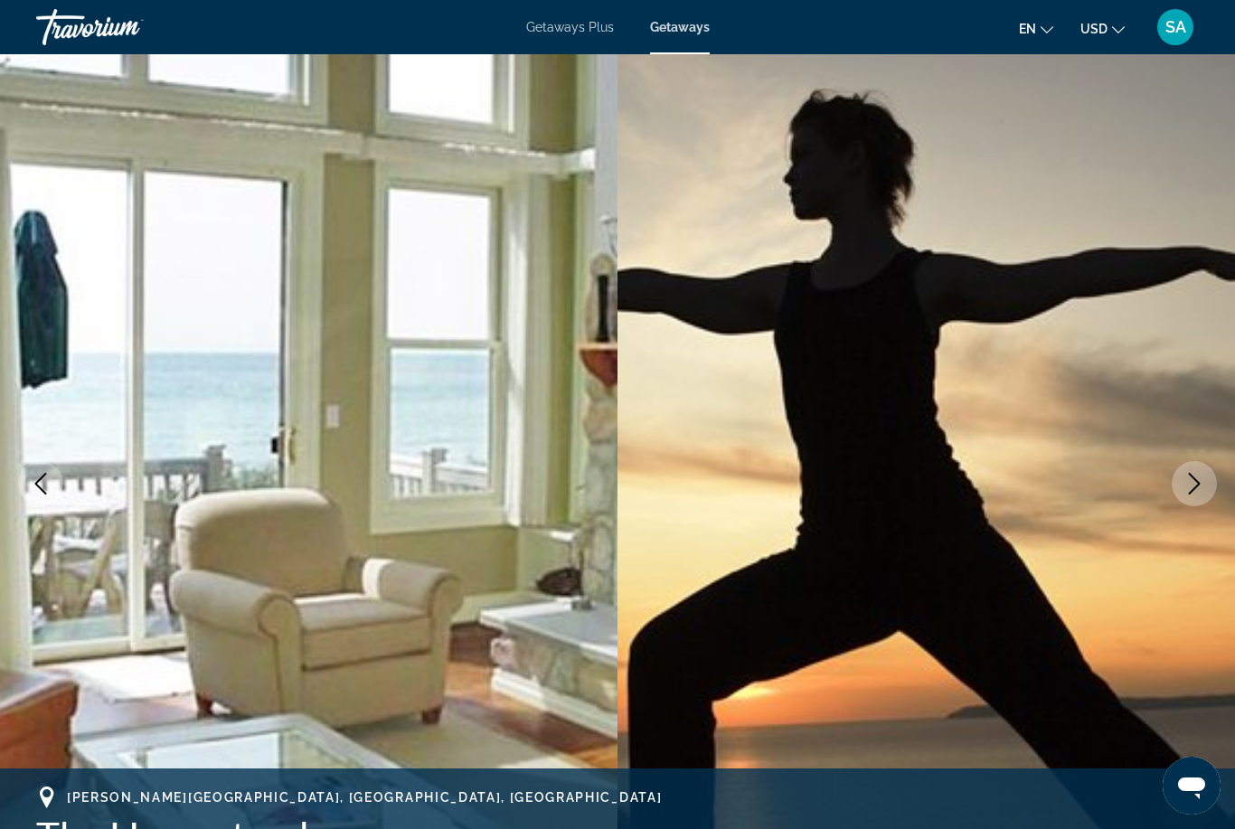
click at [1198, 471] on button "Next image" at bounding box center [1193, 483] width 45 height 45
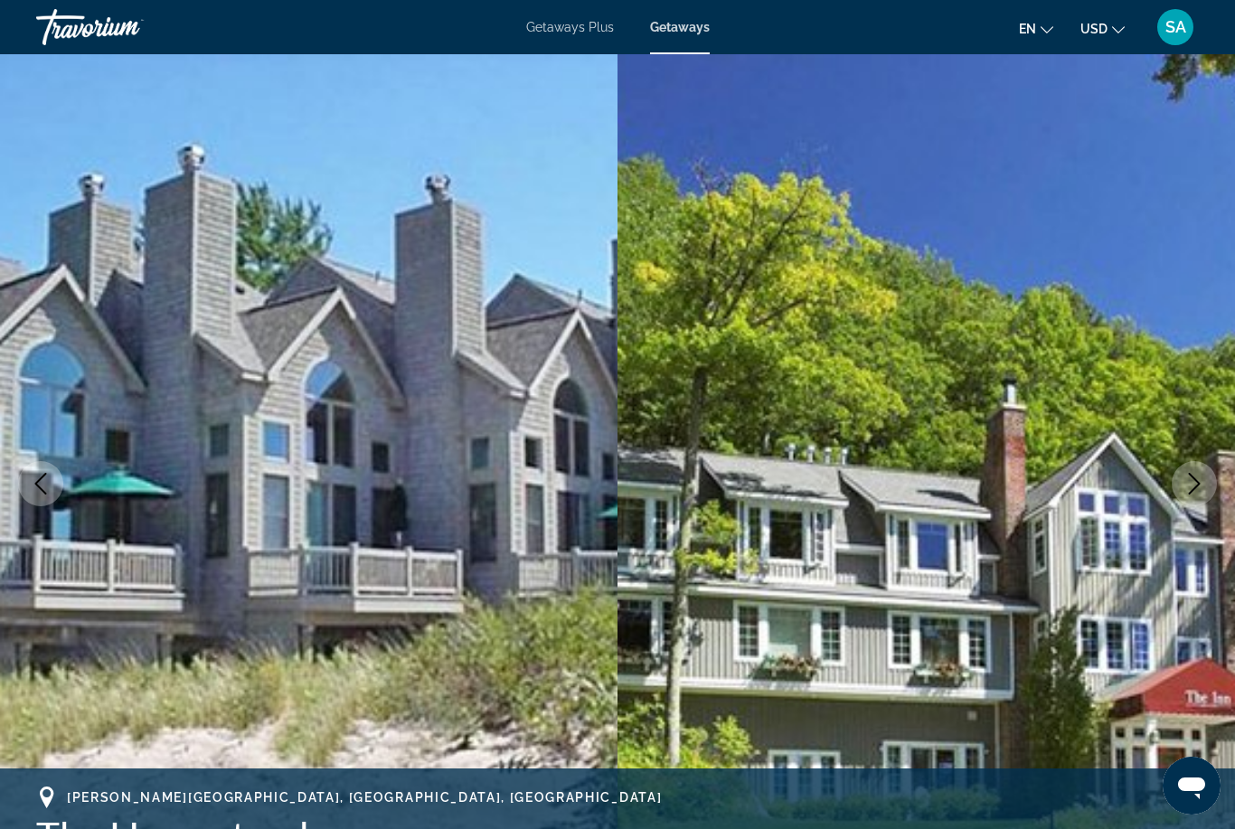
click at [1189, 480] on icon "Next image" at bounding box center [1194, 484] width 22 height 22
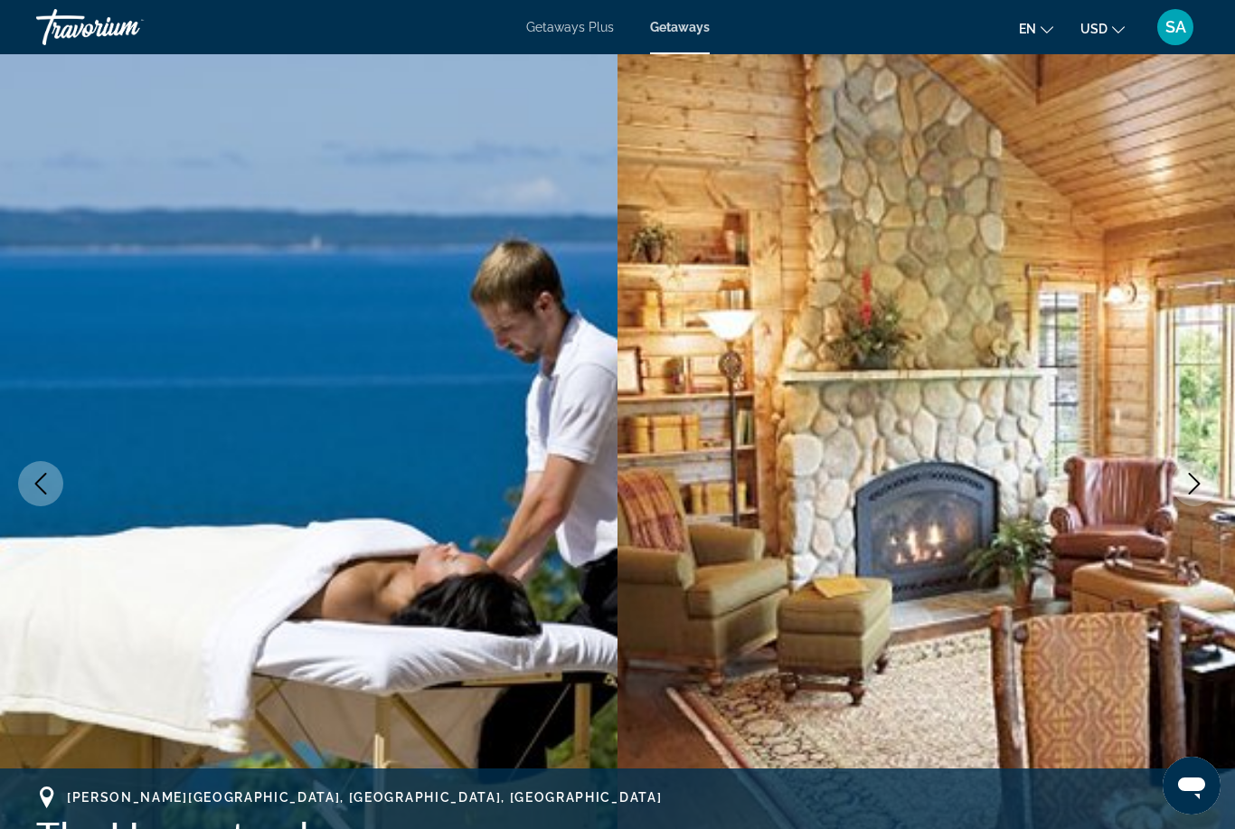
click at [1173, 481] on button "Next image" at bounding box center [1193, 483] width 45 height 45
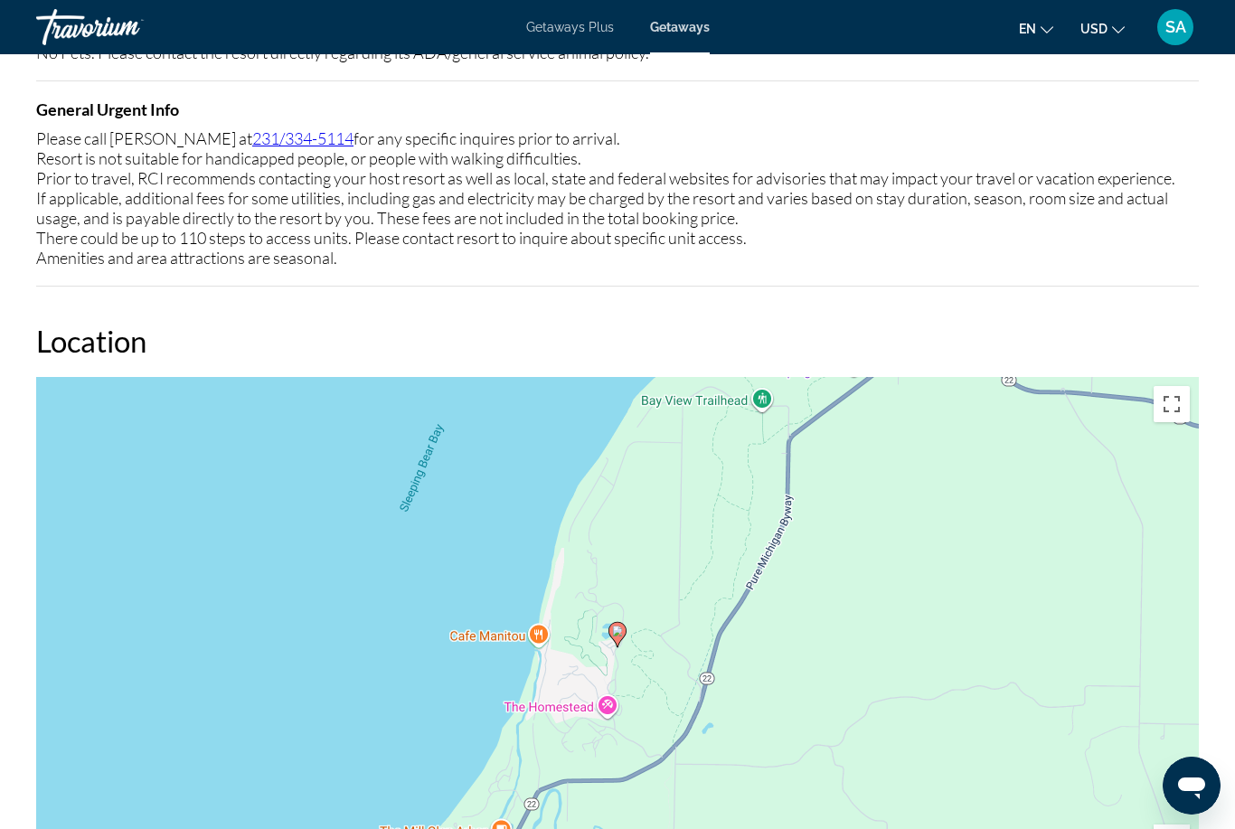
scroll to position [2274, 0]
click at [569, 27] on span "Getaways Plus" at bounding box center [570, 27] width 88 height 14
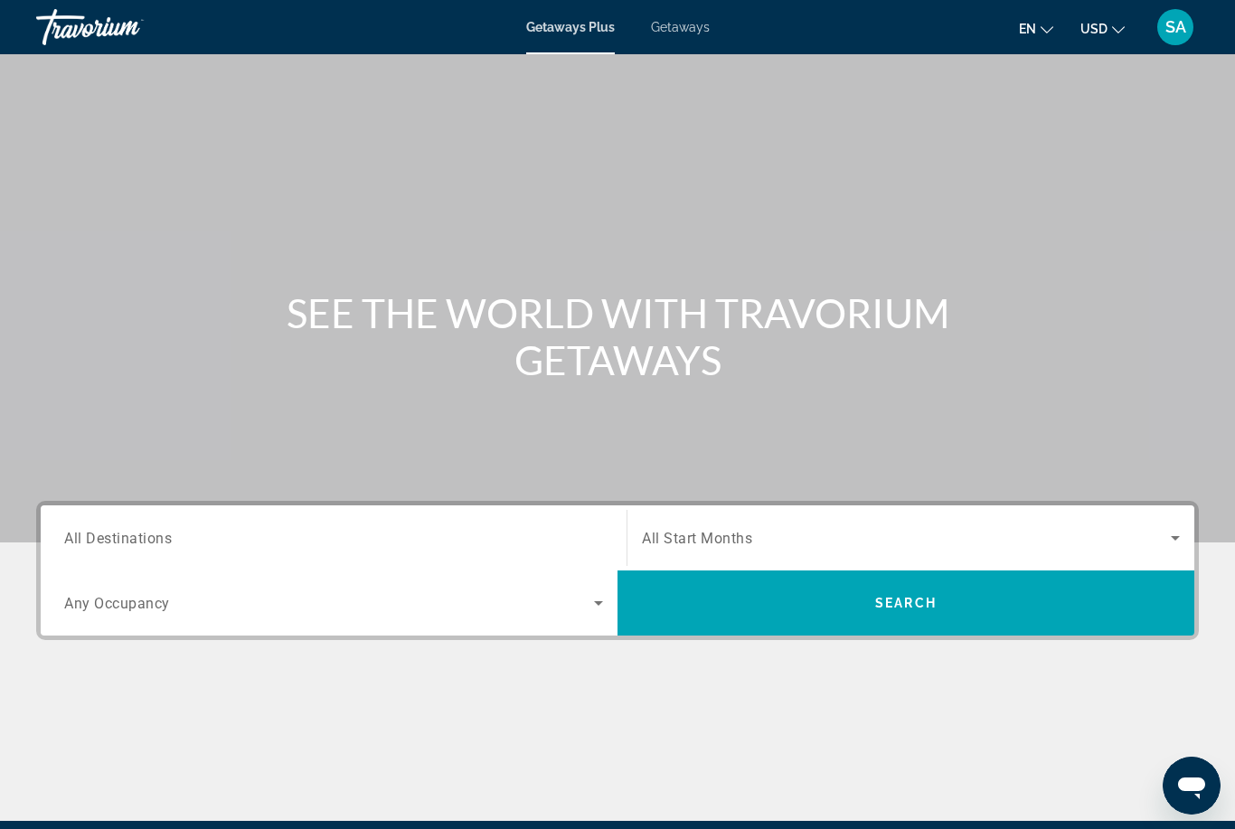
click at [103, 532] on span "All Destinations" at bounding box center [118, 537] width 108 height 17
click at [103, 532] on input "Destination All Destinations" at bounding box center [333, 539] width 539 height 22
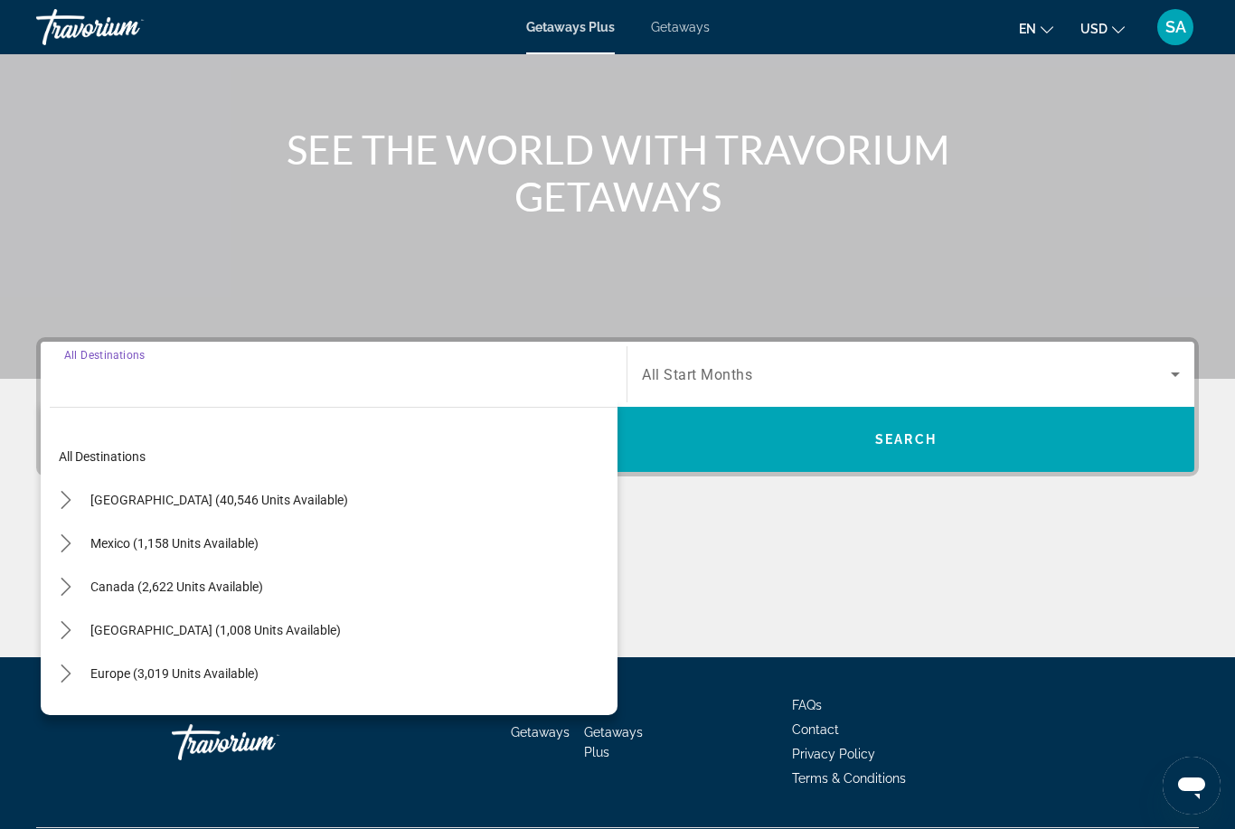
scroll to position [213, 0]
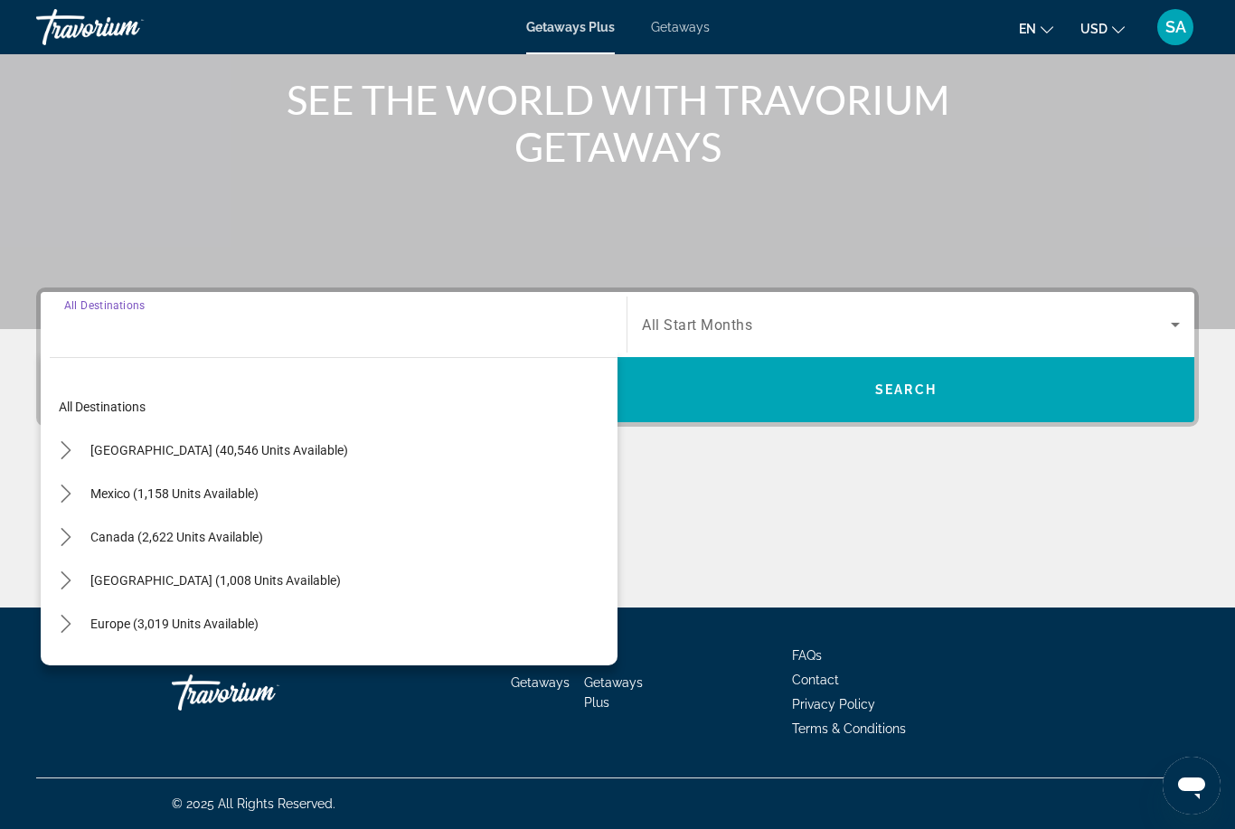
click at [77, 449] on mat-icon "Toggle United States (40,546 units available) submenu" at bounding box center [66, 451] width 32 height 32
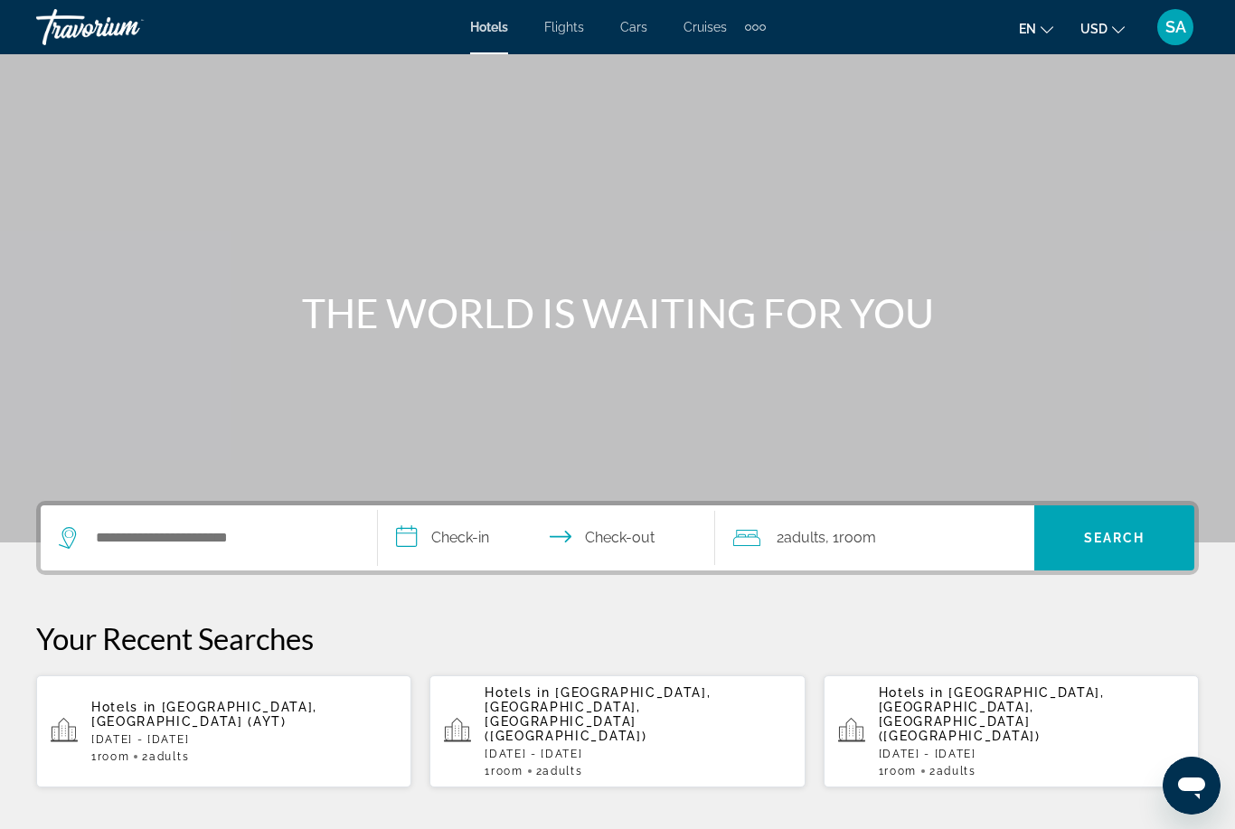
click at [187, 514] on div "Search widget" at bounding box center [209, 537] width 300 height 65
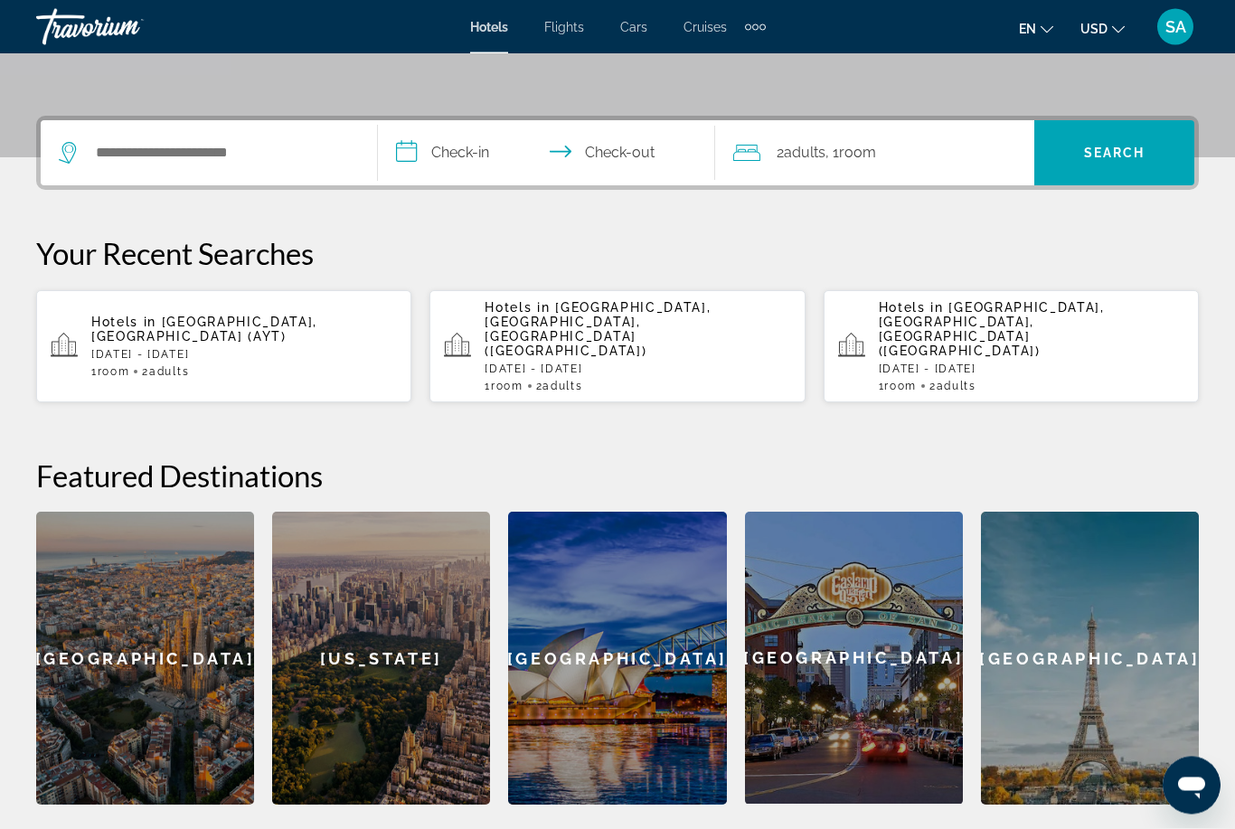
scroll to position [442, 0]
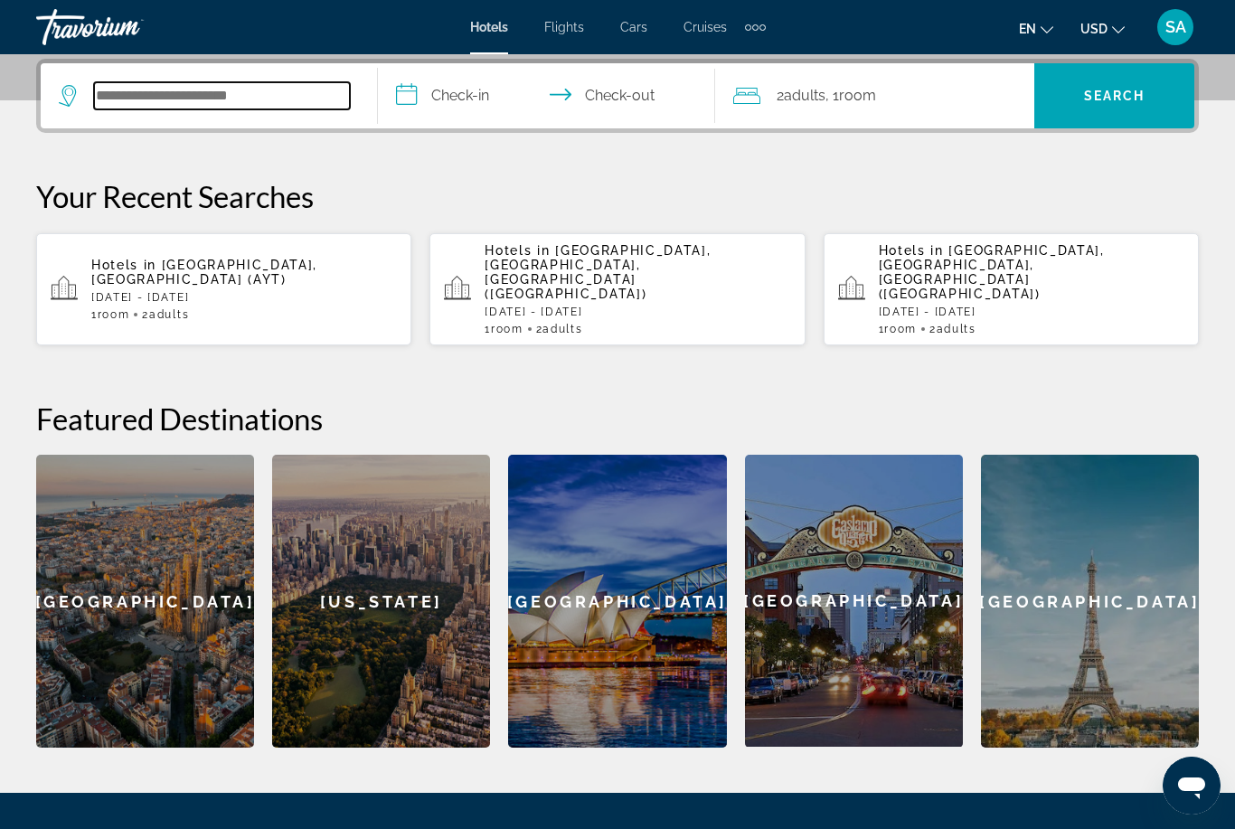
click at [214, 84] on input "Search hotel destination" at bounding box center [222, 95] width 256 height 27
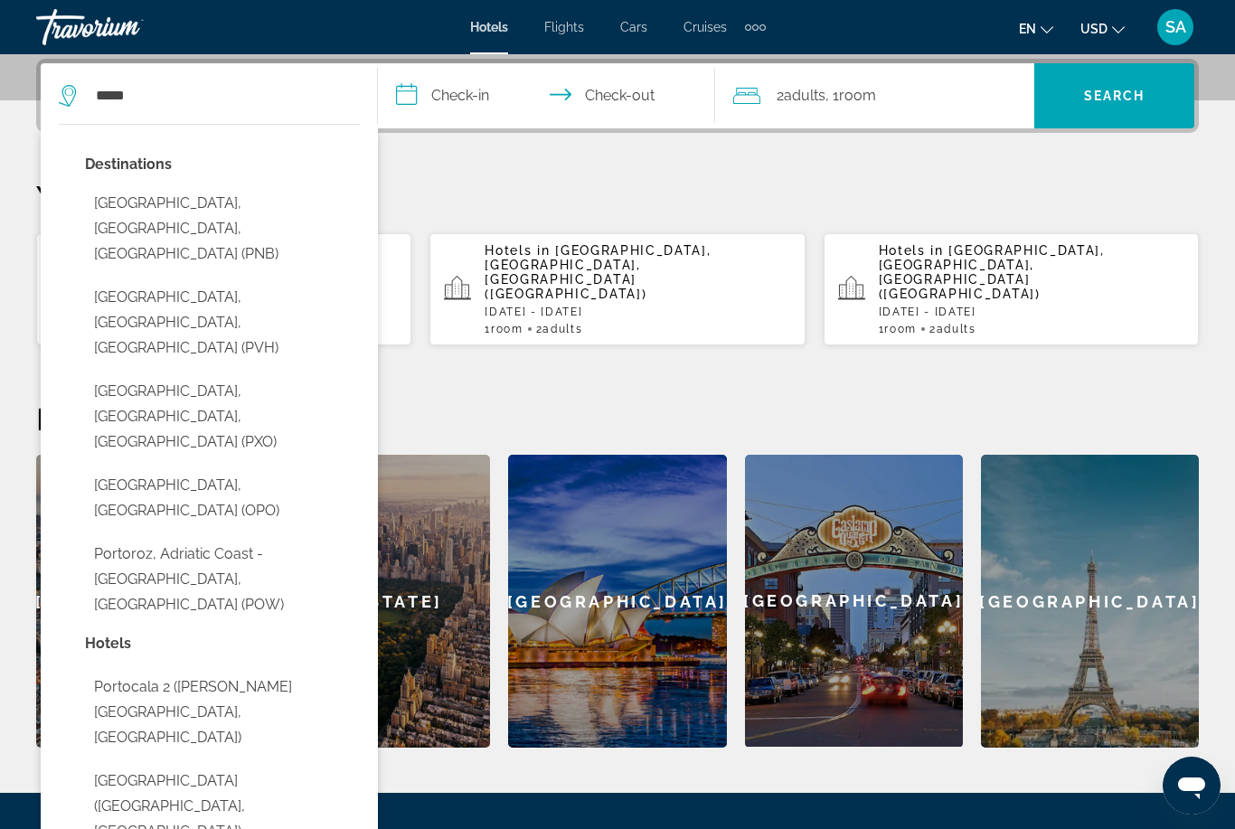
click at [159, 468] on button "[GEOGRAPHIC_DATA], [GEOGRAPHIC_DATA] (OPO)" at bounding box center [222, 498] width 275 height 60
type input "**********"
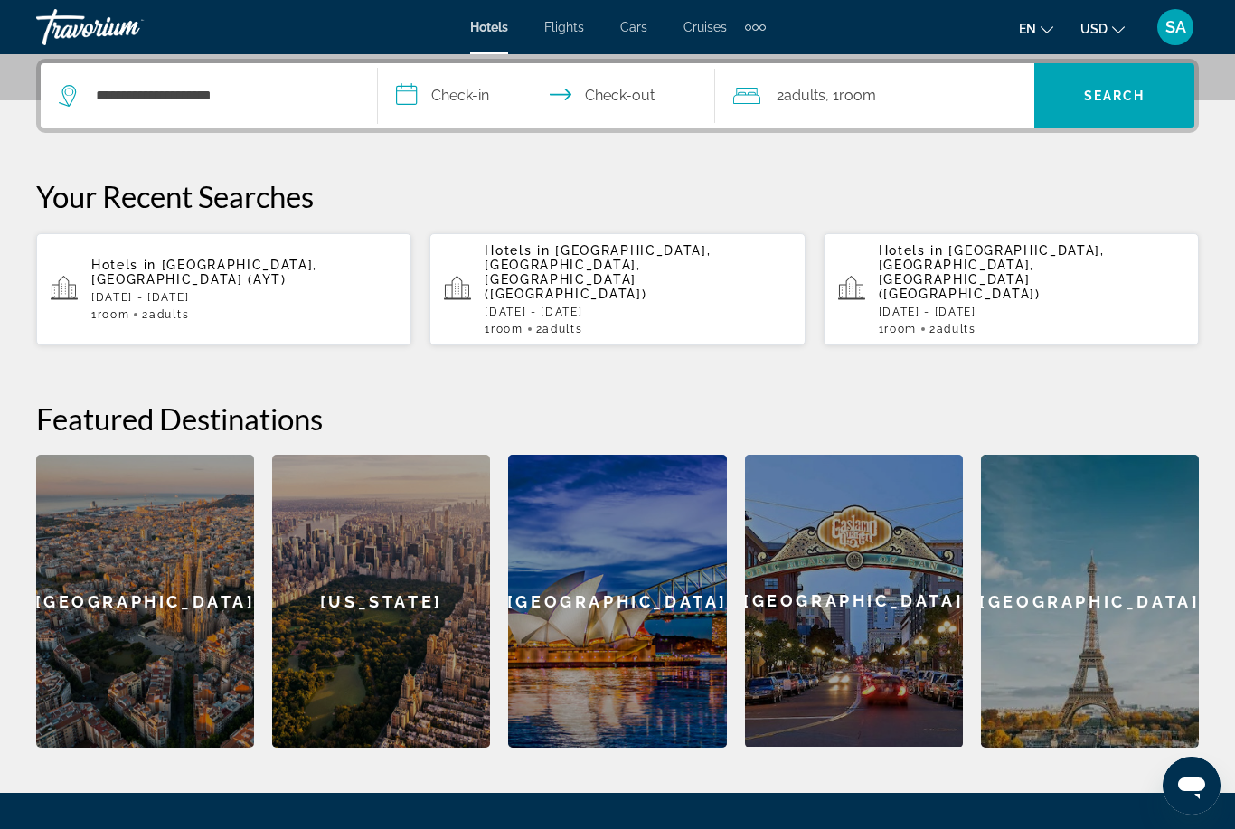
click at [418, 92] on input "**********" at bounding box center [550, 98] width 344 height 70
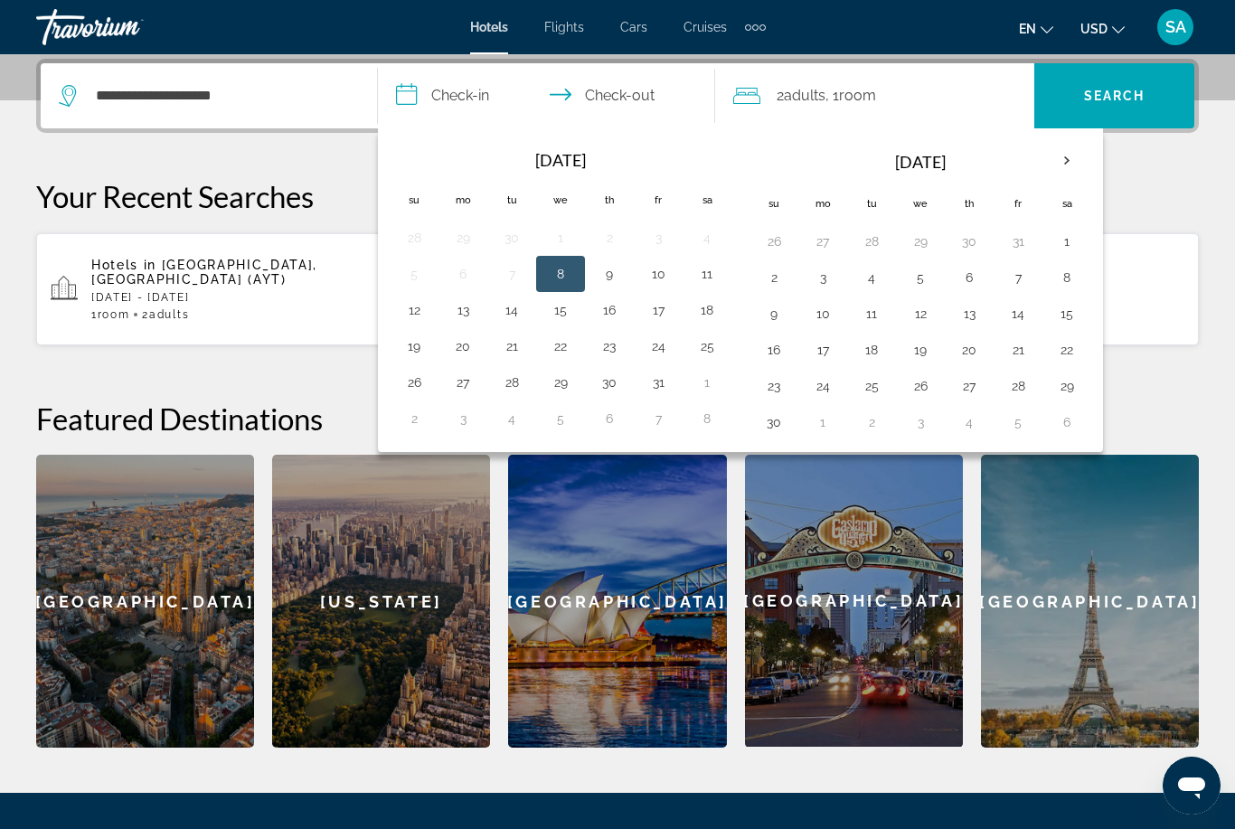
click at [1061, 156] on th "Next month" at bounding box center [1066, 161] width 49 height 40
click at [921, 350] on button "24" at bounding box center [920, 349] width 29 height 25
click at [1073, 160] on th "Next month" at bounding box center [1066, 161] width 49 height 40
click at [1072, 243] on button "3" at bounding box center [1066, 241] width 29 height 25
type input "**********"
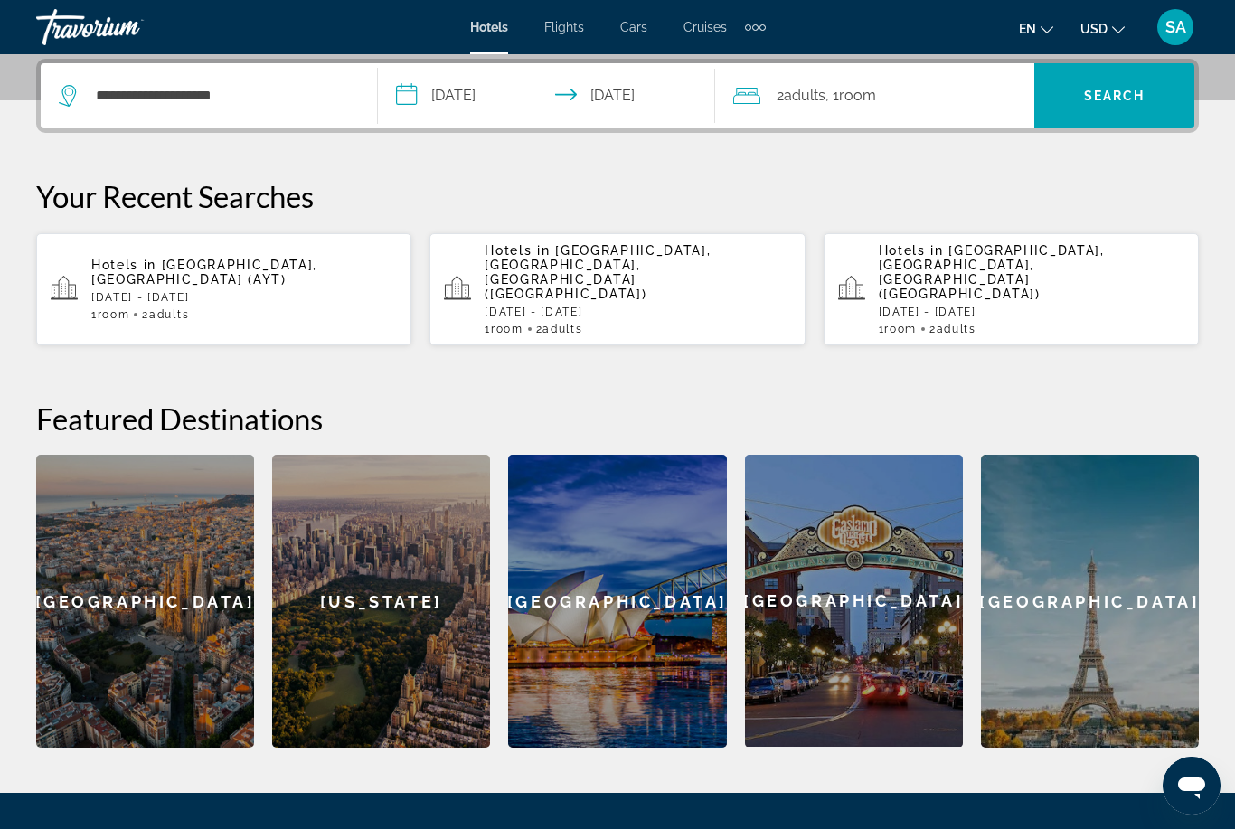
click at [1104, 91] on span "Search" at bounding box center [1114, 96] width 61 height 14
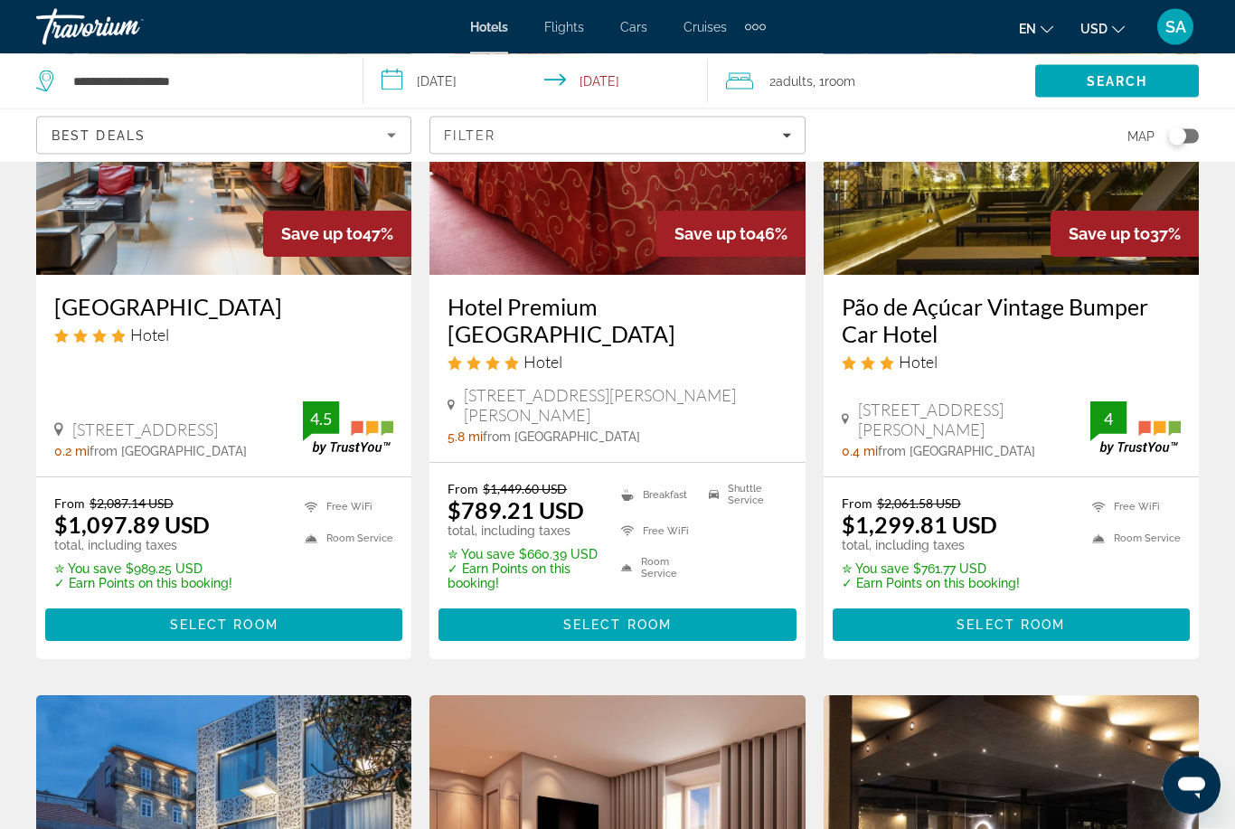
scroll to position [240, 0]
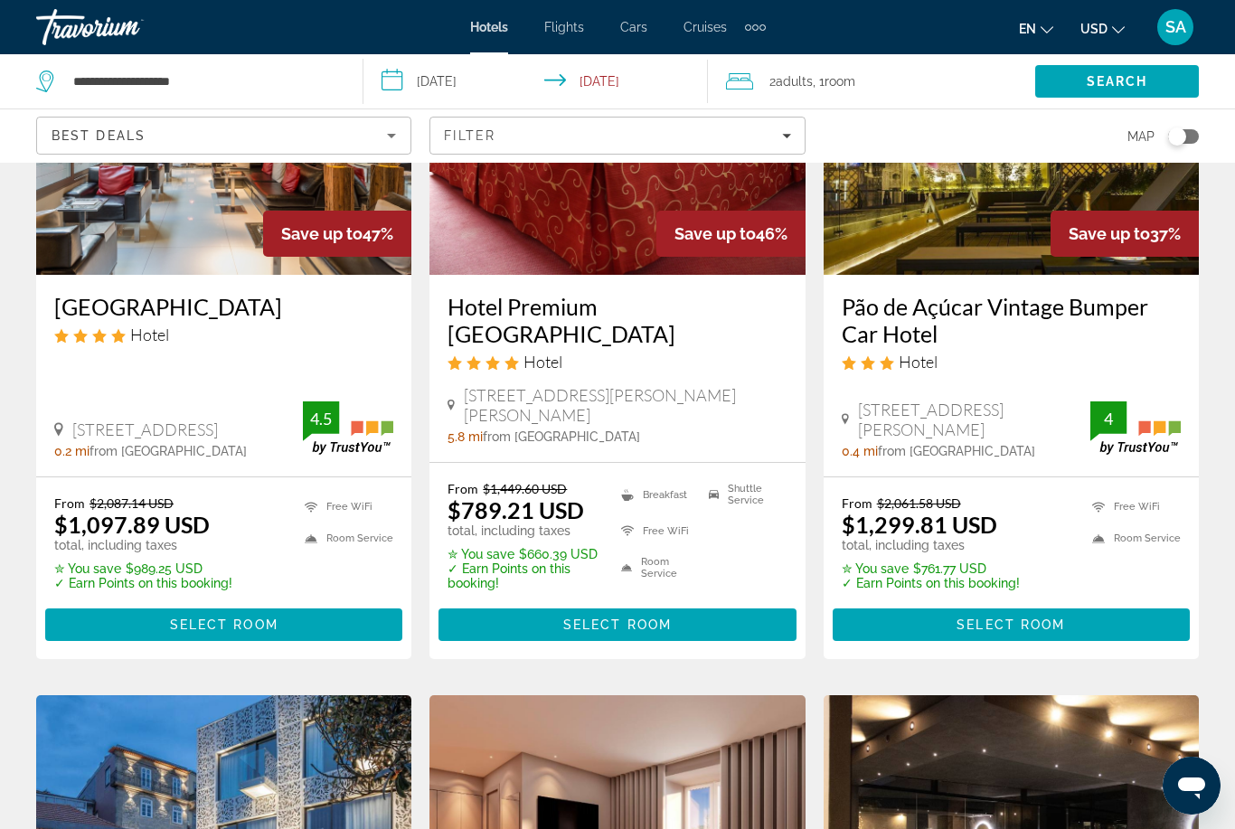
click at [320, 603] on span "Main content" at bounding box center [223, 624] width 357 height 43
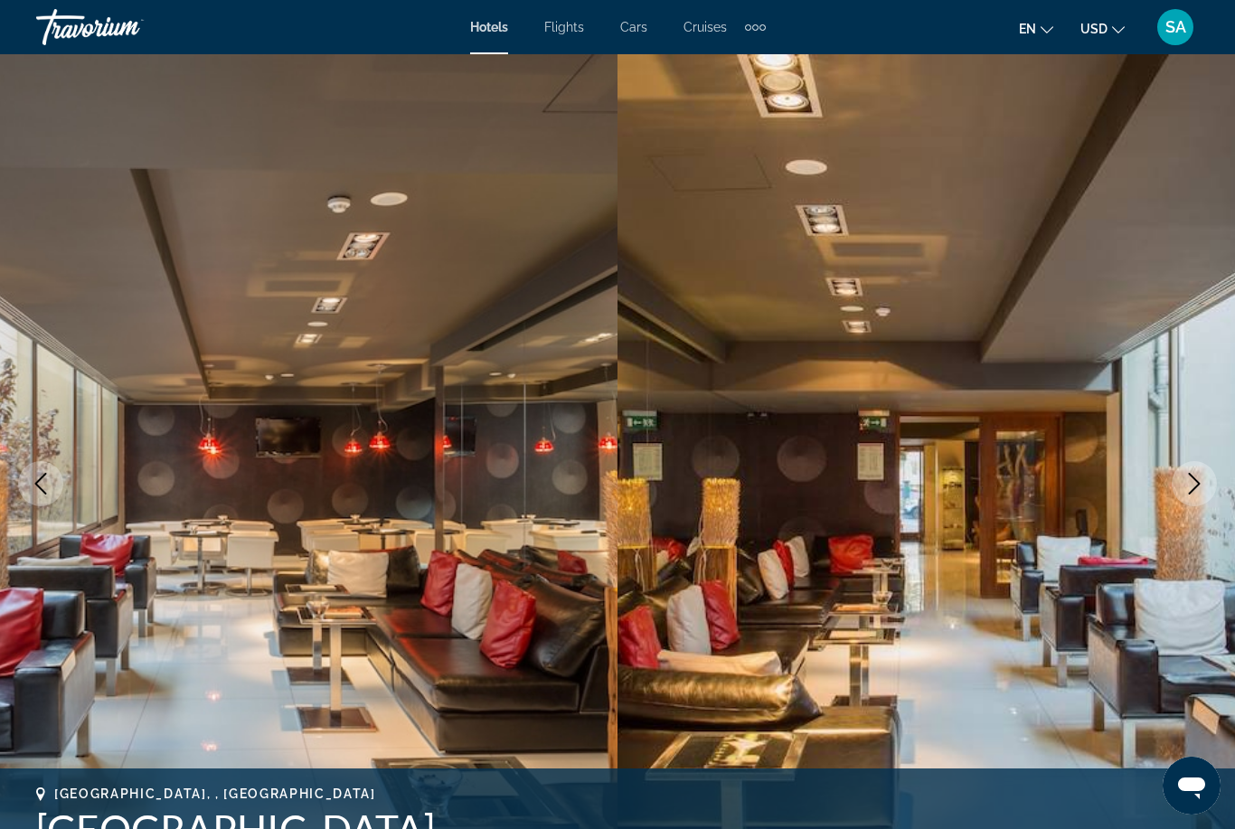
click at [1195, 475] on icon "Next image" at bounding box center [1194, 484] width 22 height 22
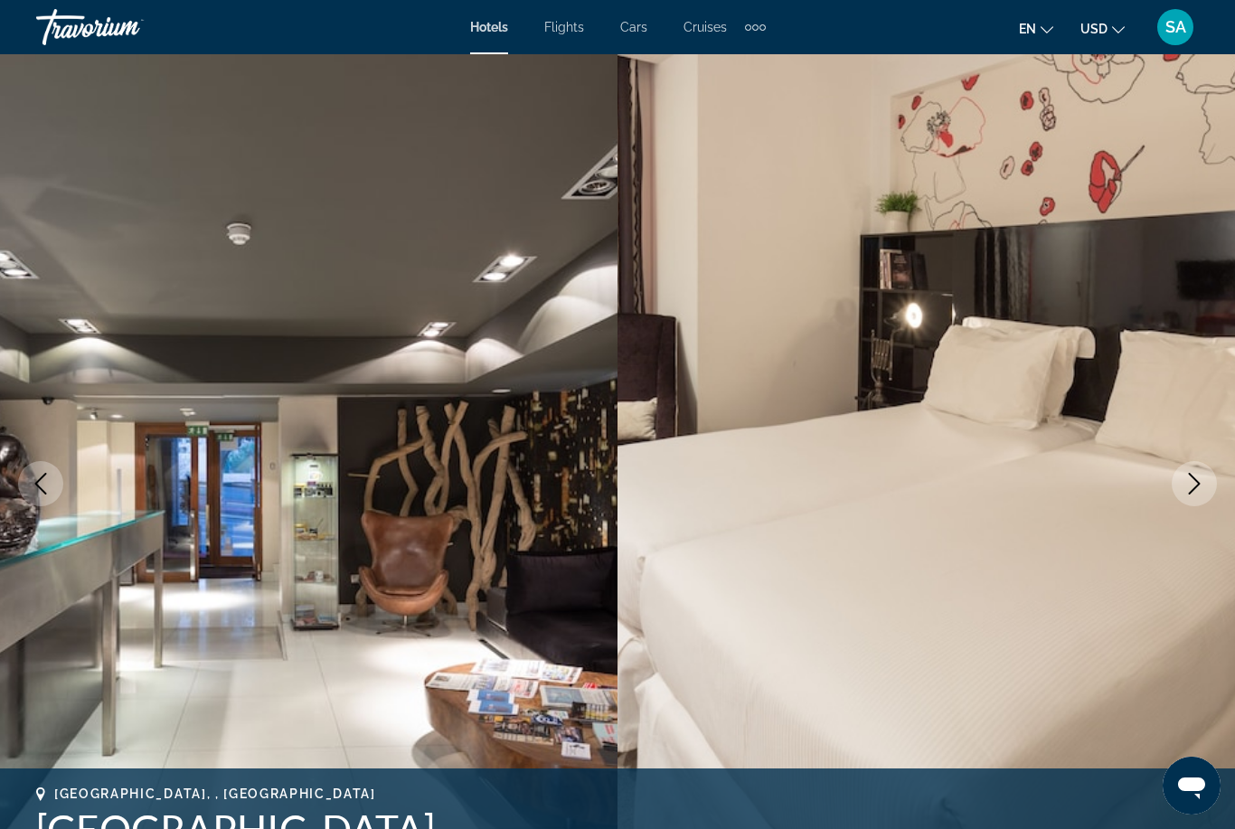
click at [1189, 476] on icon "Next image" at bounding box center [1194, 484] width 22 height 22
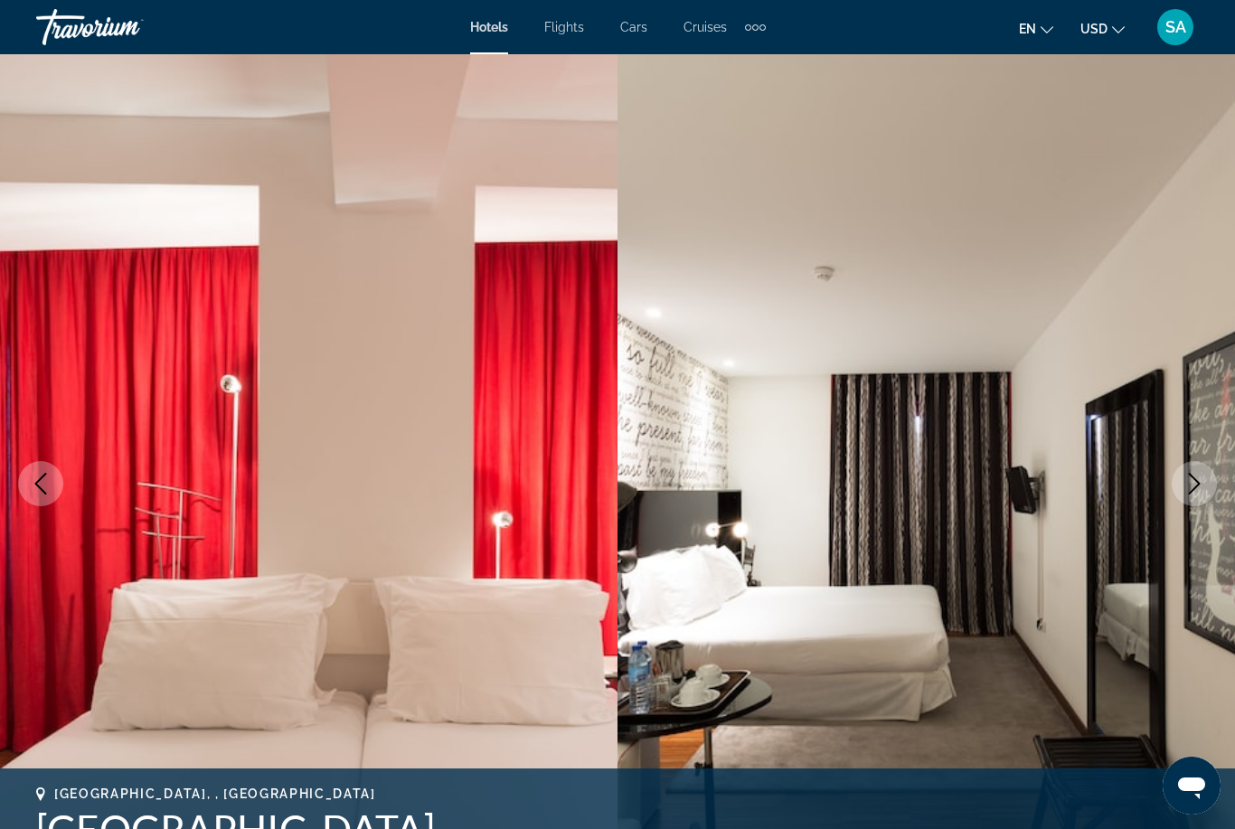
click at [1199, 480] on icon "Next image" at bounding box center [1194, 484] width 22 height 22
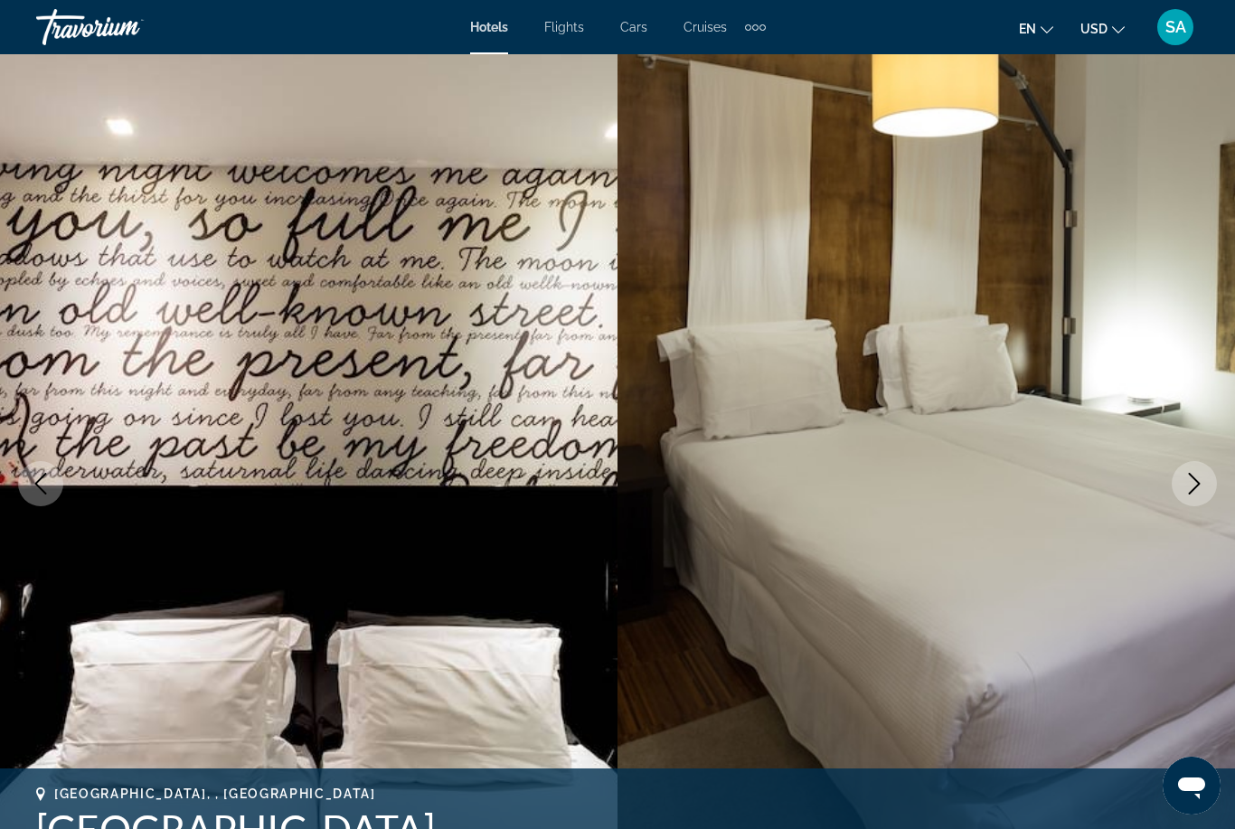
click at [39, 475] on icon "Previous image" at bounding box center [41, 484] width 22 height 22
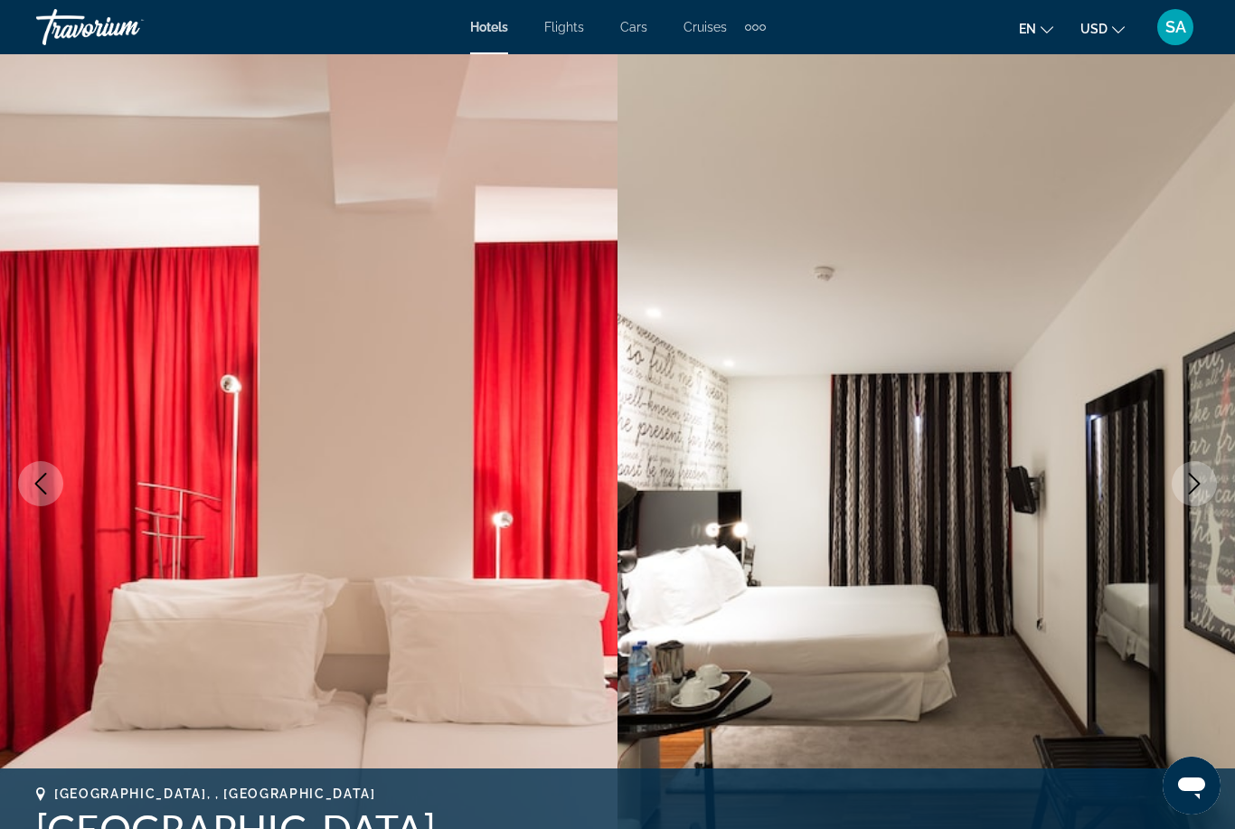
click at [47, 488] on icon "Previous image" at bounding box center [41, 484] width 22 height 22
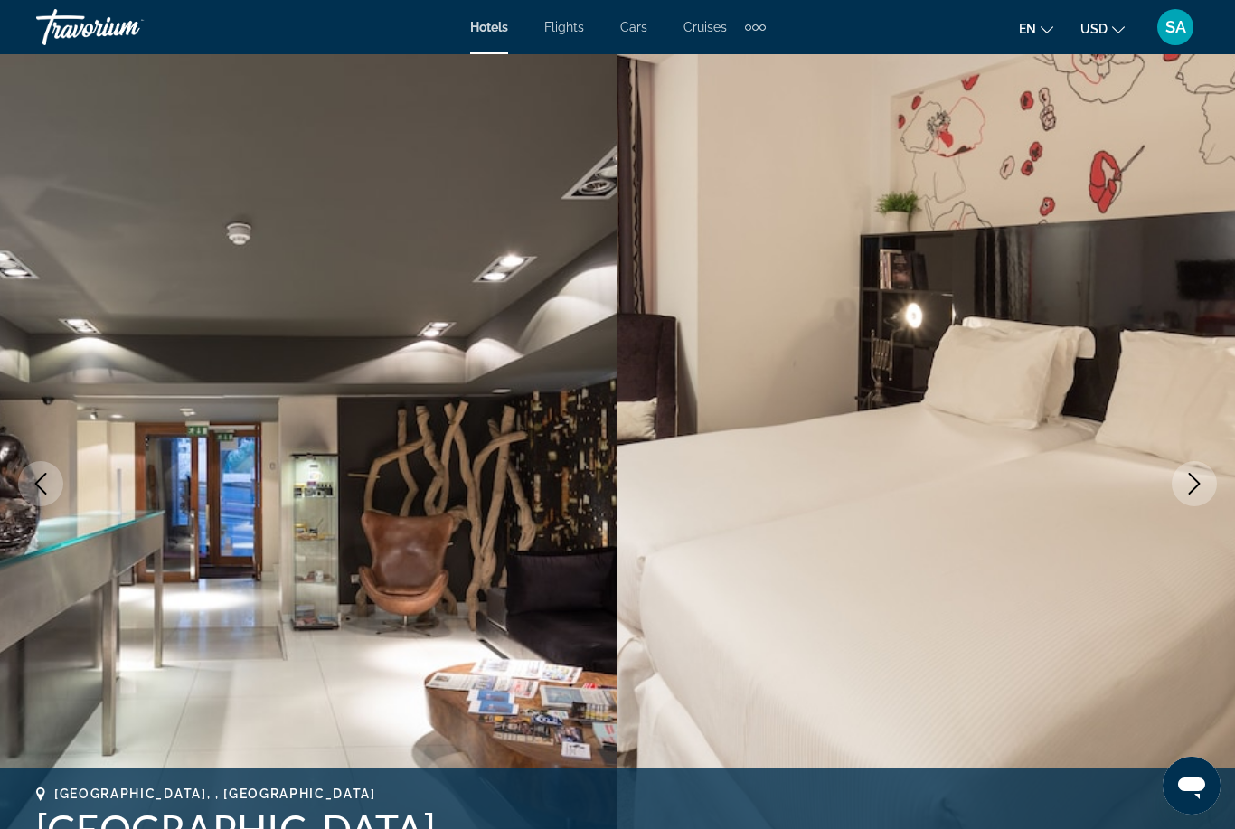
click at [1189, 476] on icon "Next image" at bounding box center [1194, 484] width 22 height 22
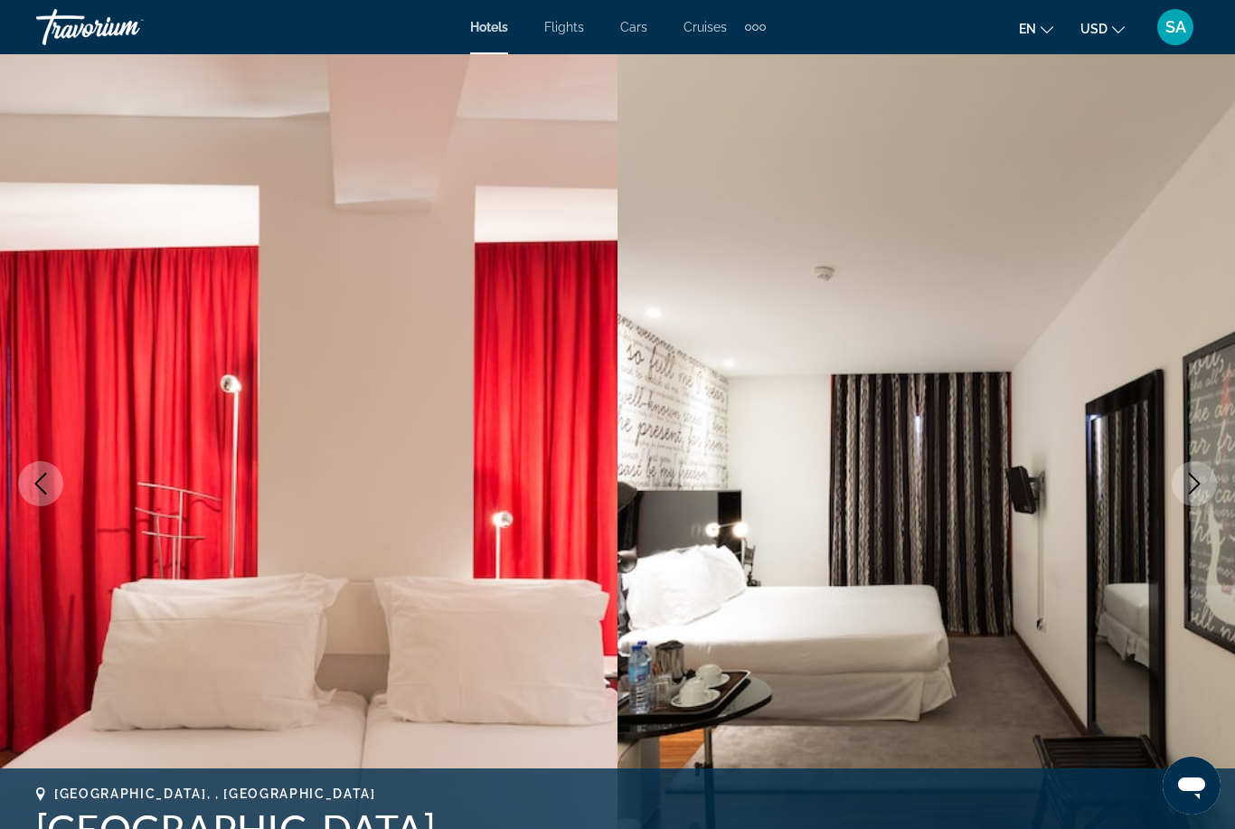
click at [1198, 475] on icon "Next image" at bounding box center [1194, 484] width 22 height 22
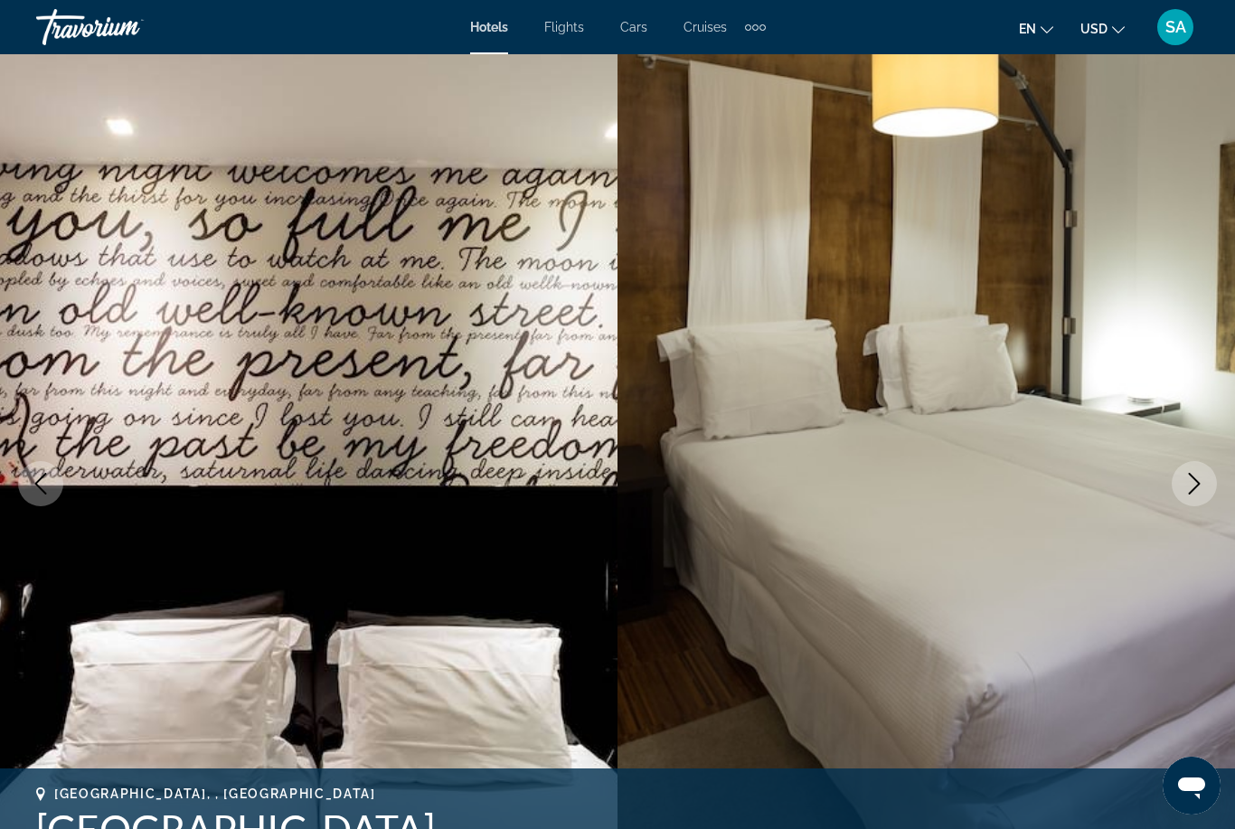
click at [1193, 478] on icon "Next image" at bounding box center [1195, 484] width 12 height 22
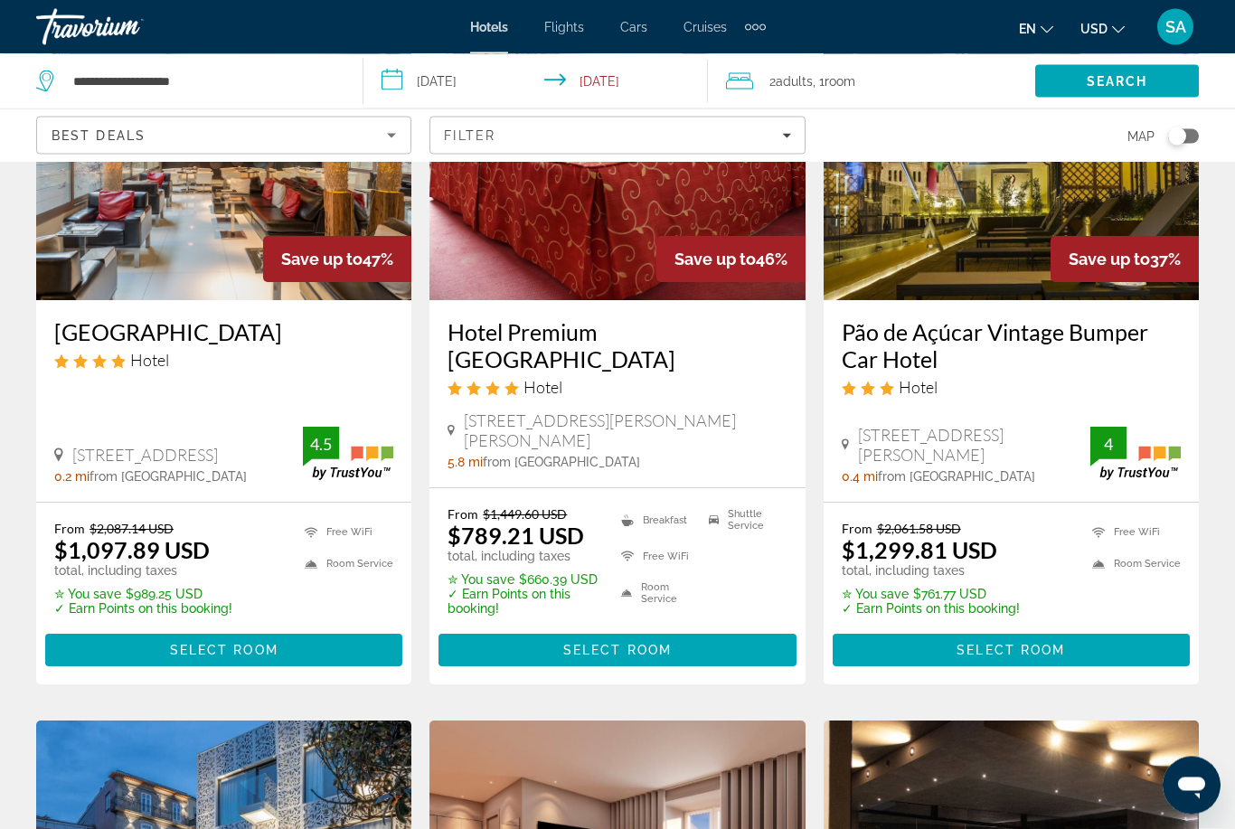
scroll to position [252, 0]
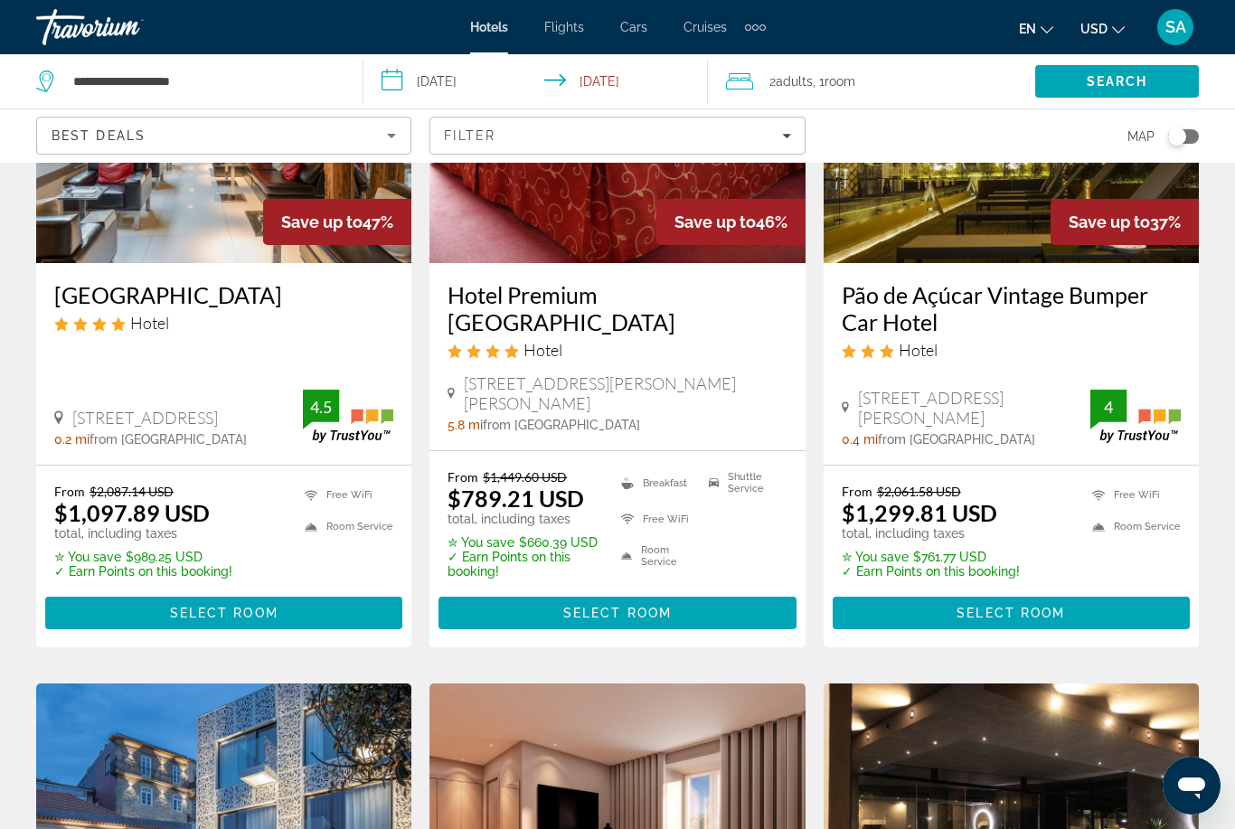
click at [664, 606] on span "Select Room" at bounding box center [617, 613] width 108 height 14
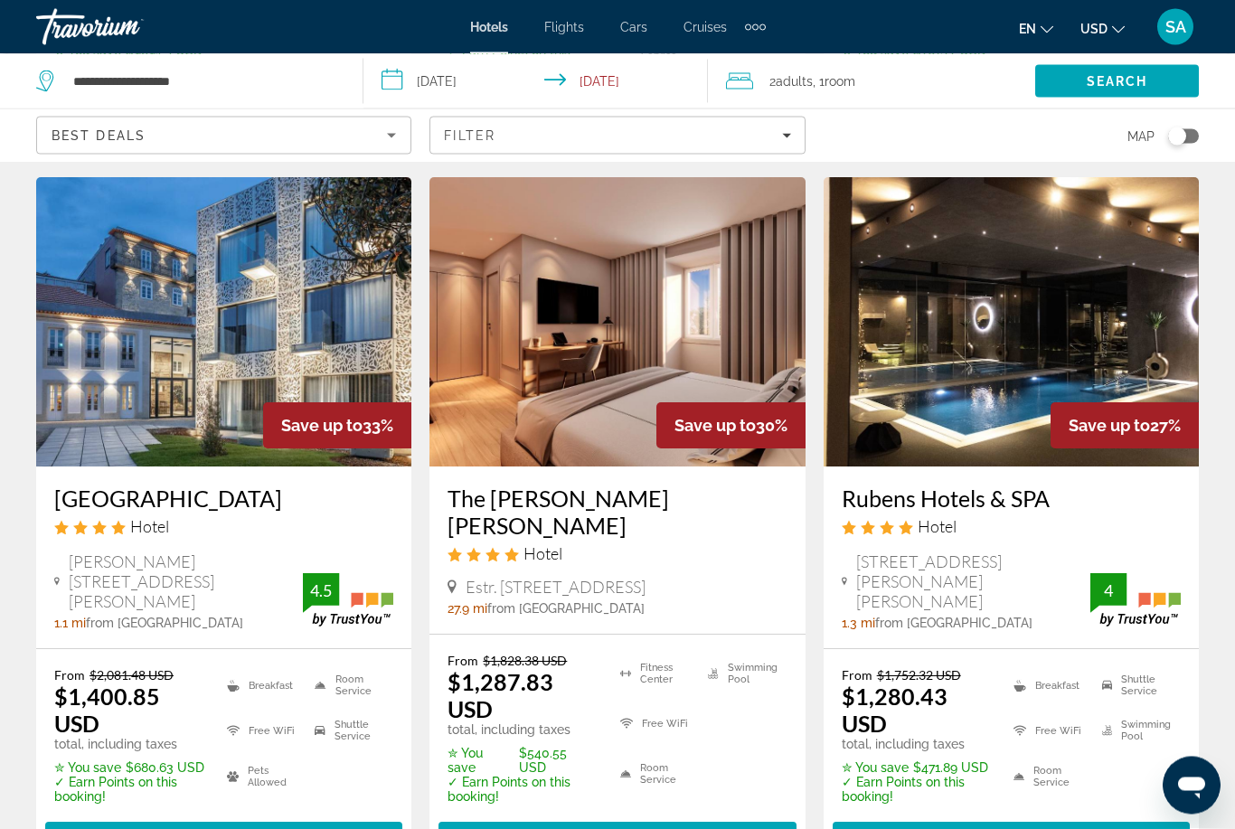
scroll to position [758, 0]
click at [599, 828] on span "Select Room" at bounding box center [617, 838] width 108 height 14
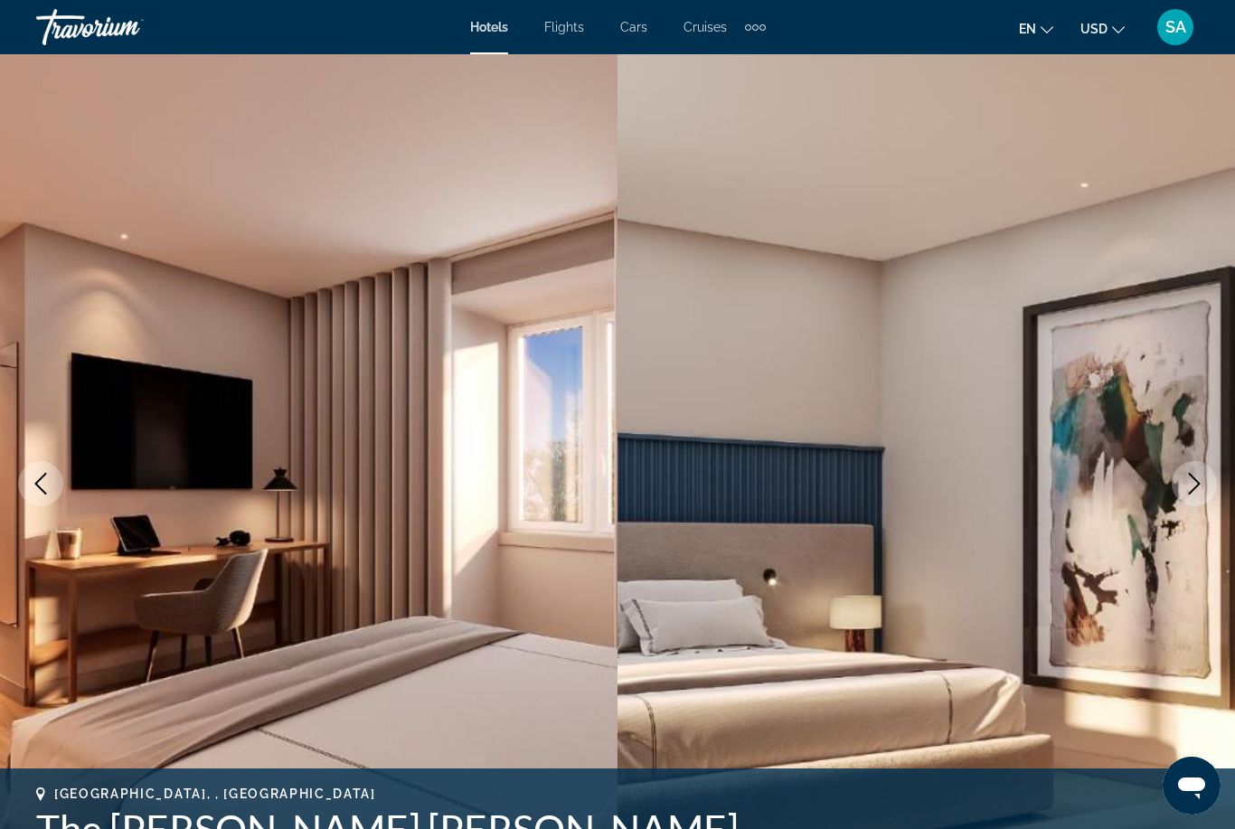
click at [1192, 477] on icon "Next image" at bounding box center [1195, 484] width 12 height 22
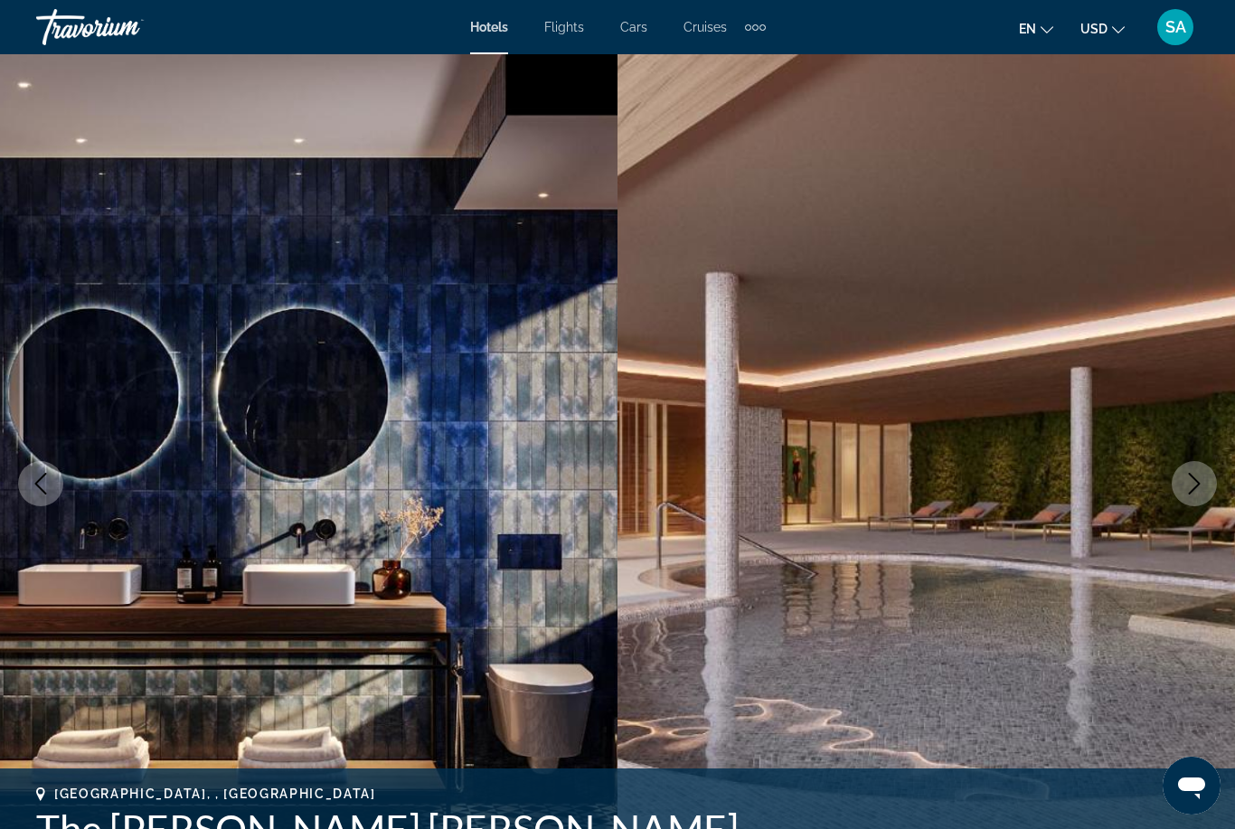
click at [1189, 484] on icon "Next image" at bounding box center [1194, 484] width 22 height 22
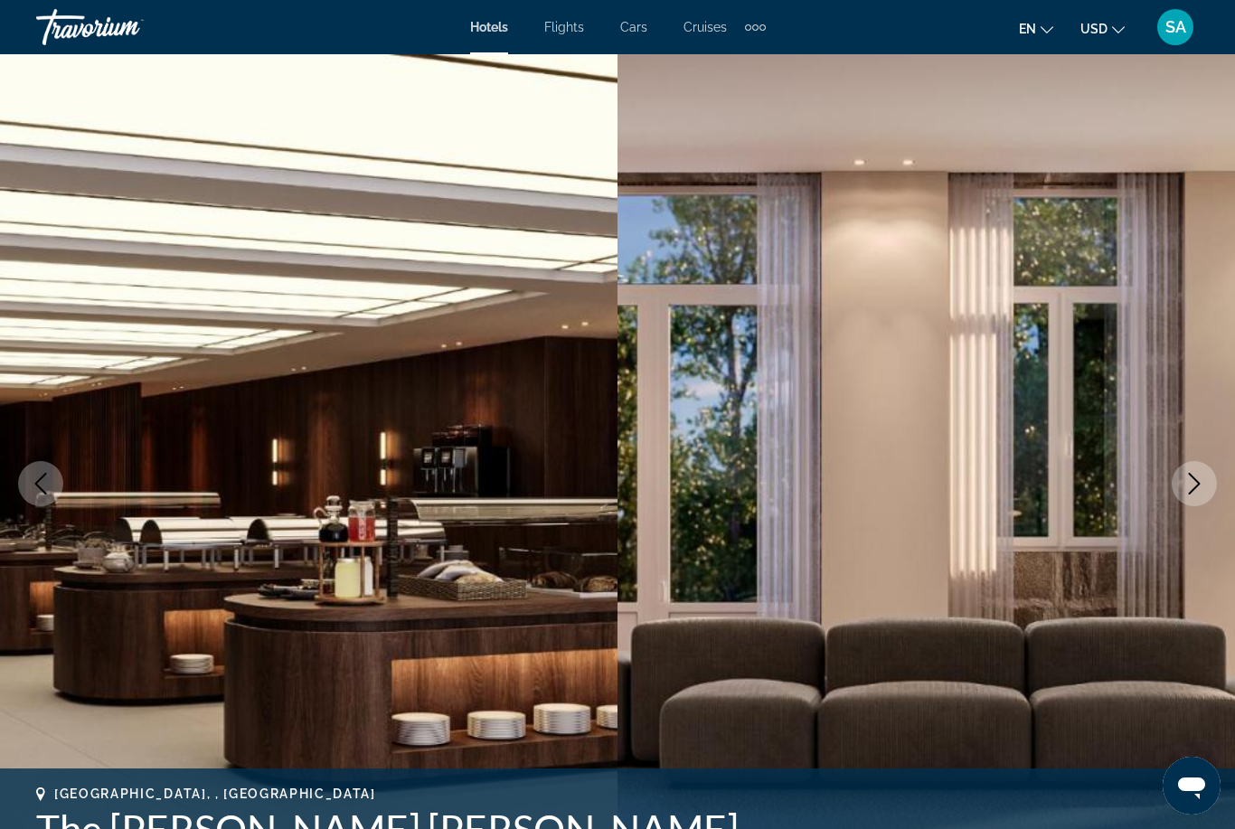
click at [1183, 480] on icon "Next image" at bounding box center [1194, 484] width 22 height 22
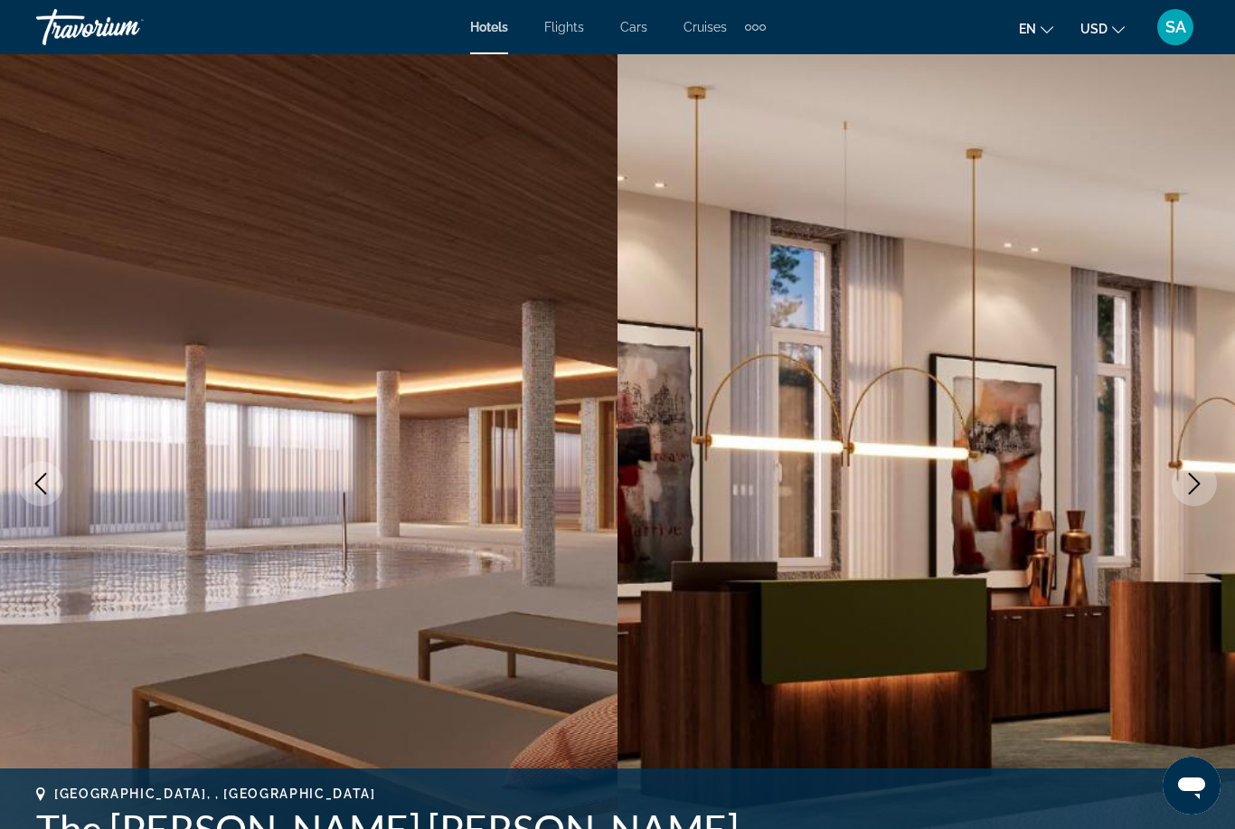
click at [1185, 484] on icon "Next image" at bounding box center [1194, 484] width 22 height 22
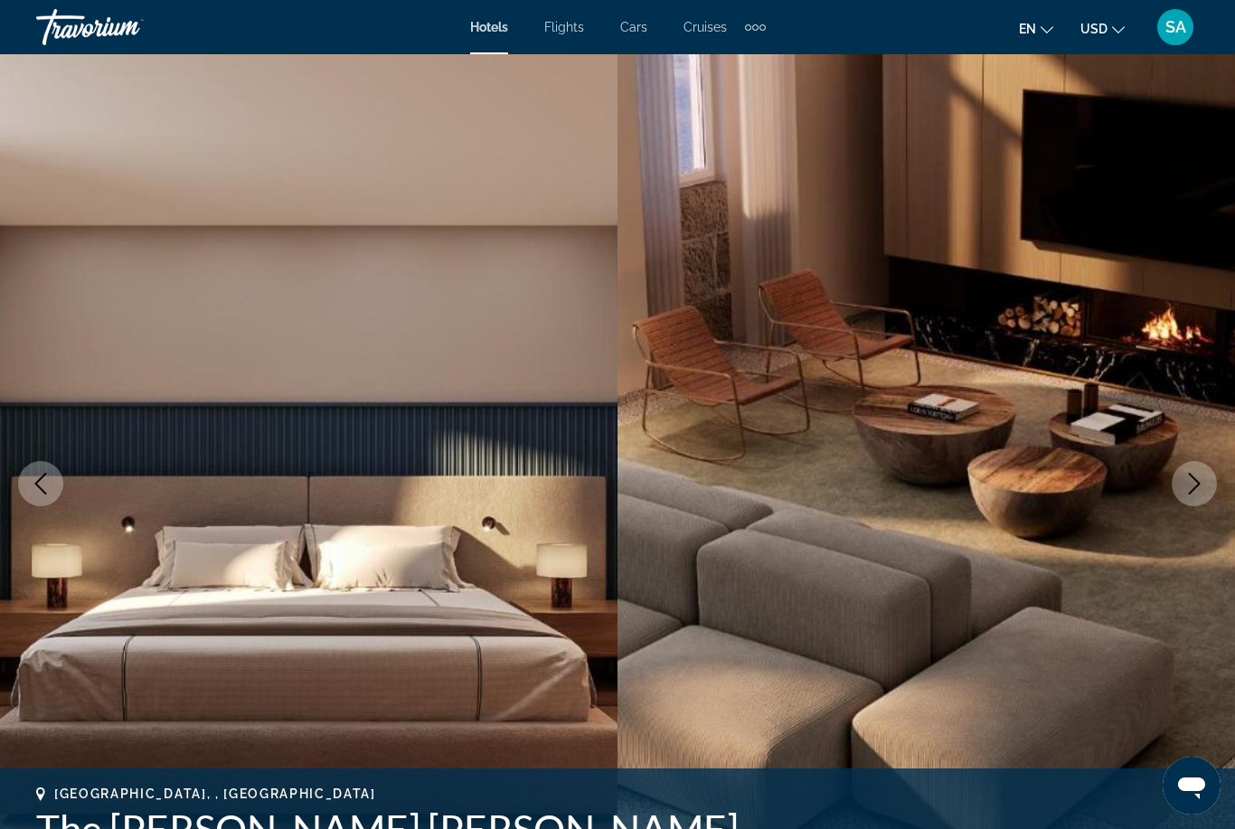
click at [1185, 474] on icon "Next image" at bounding box center [1194, 484] width 22 height 22
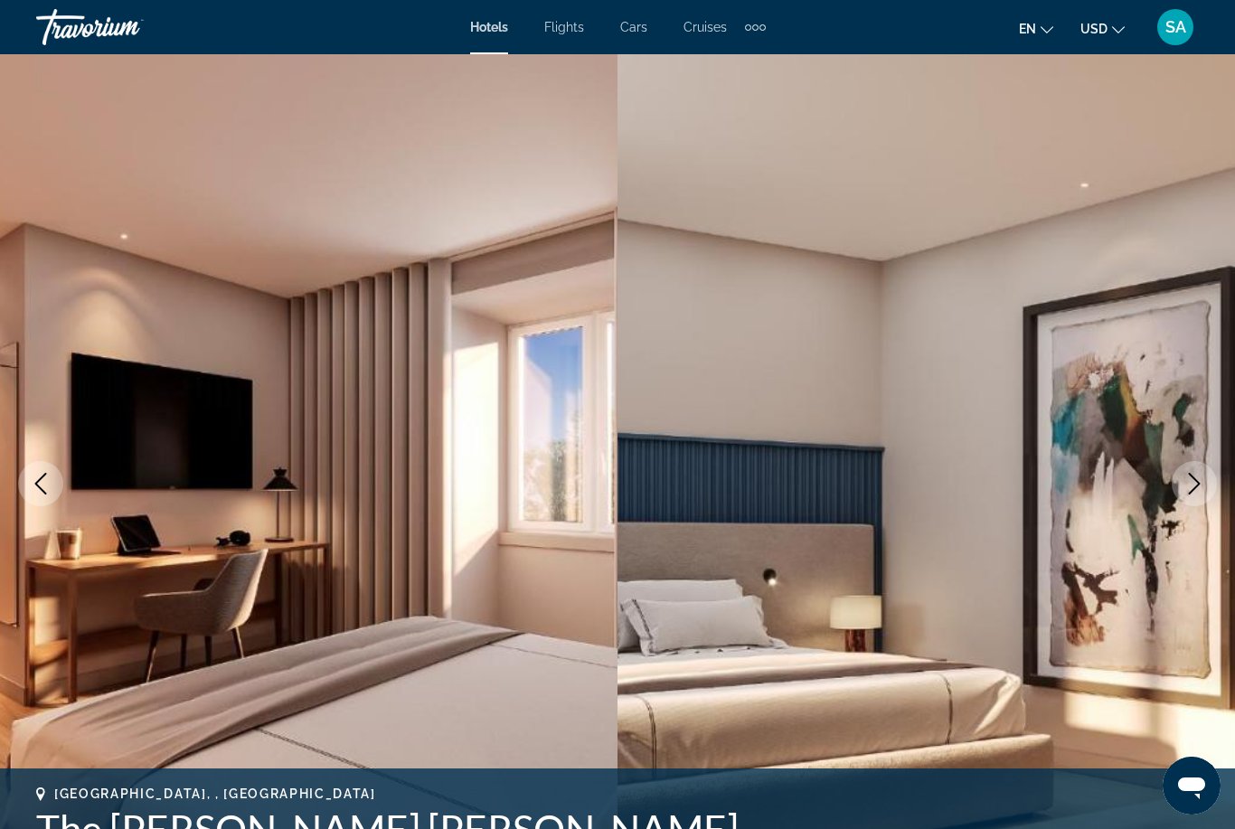
click at [1186, 478] on icon "Next image" at bounding box center [1194, 484] width 22 height 22
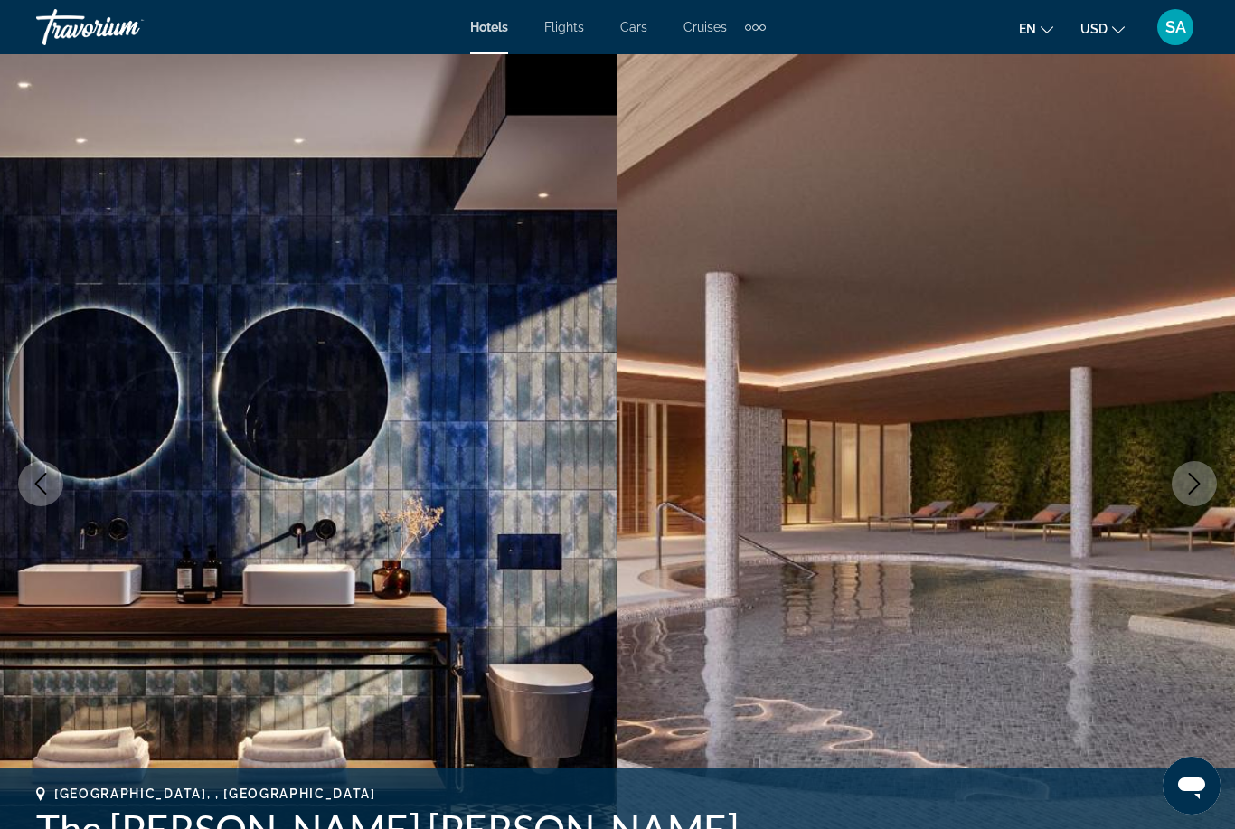
click at [1180, 479] on button "Next image" at bounding box center [1193, 483] width 45 height 45
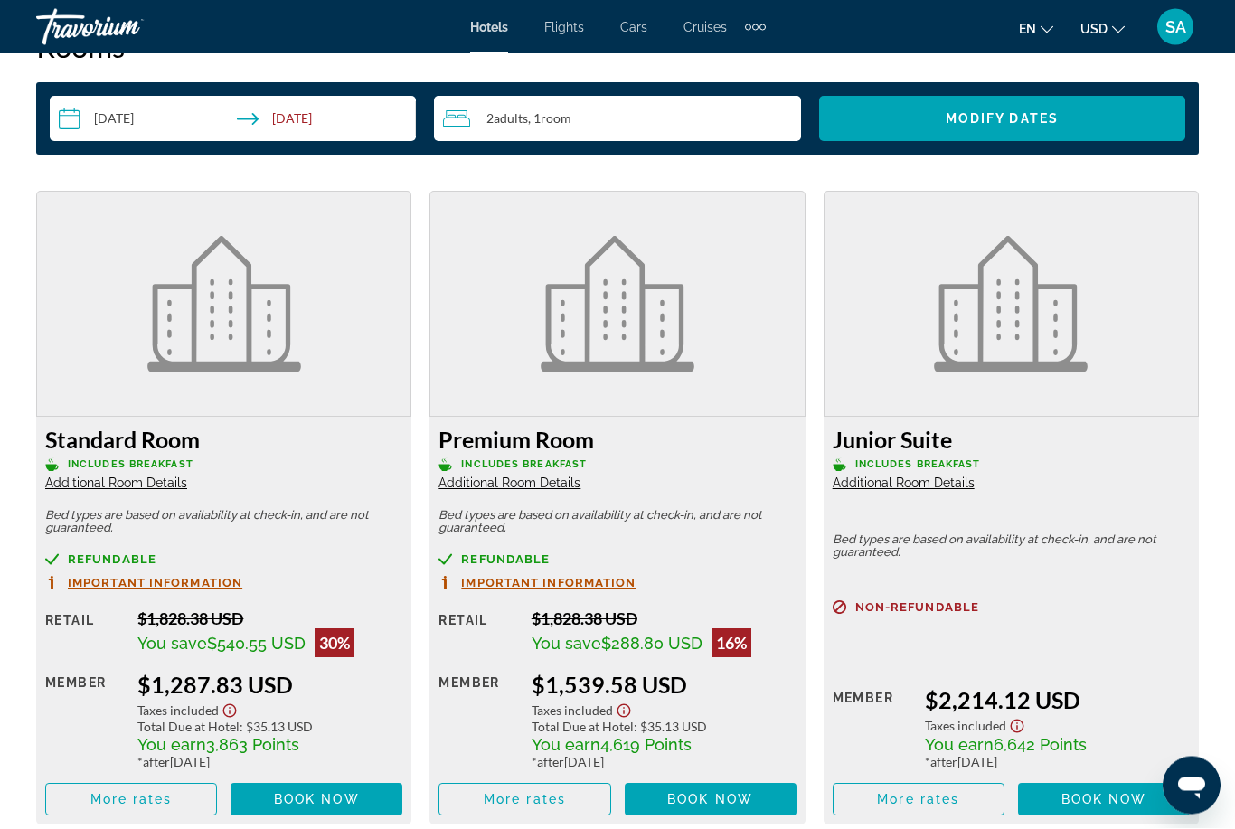
scroll to position [2561, 0]
click at [93, 555] on span "Refundable" at bounding box center [112, 559] width 89 height 12
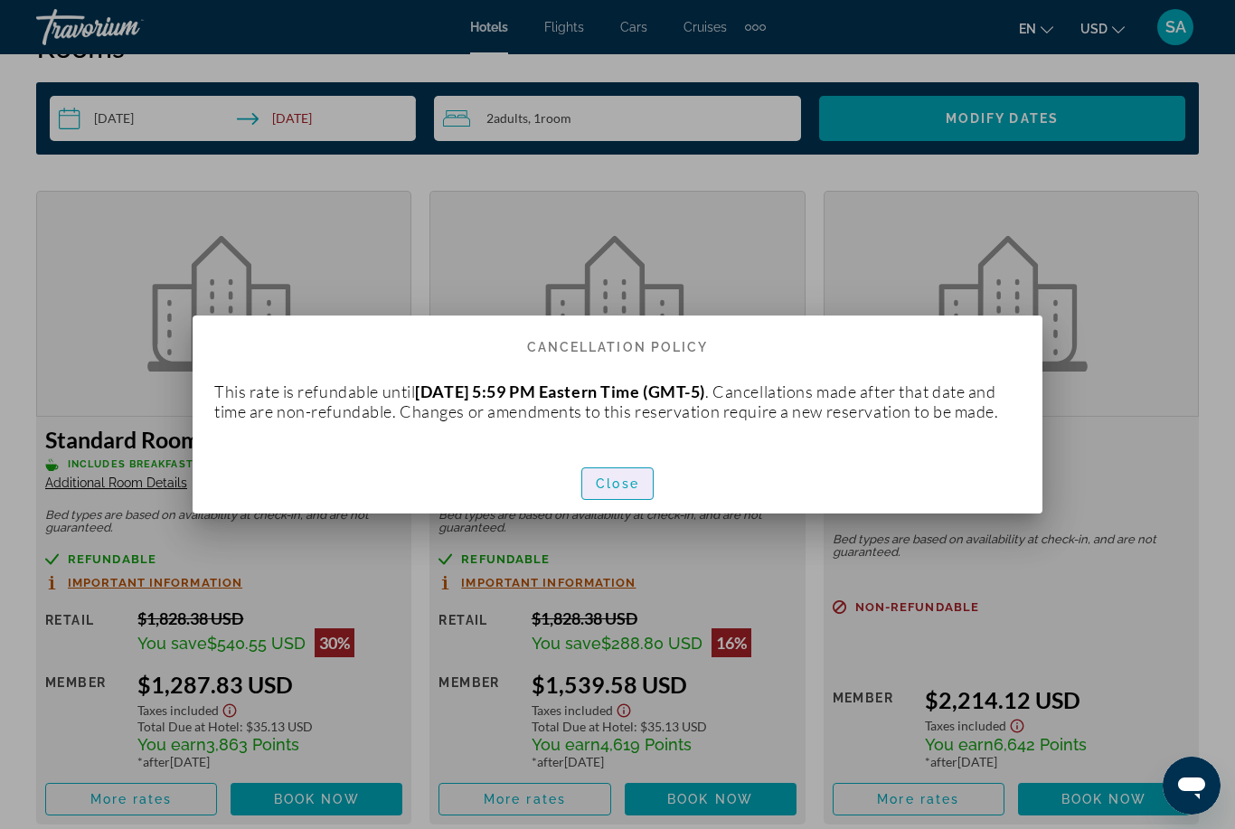
click at [614, 484] on span "button" at bounding box center [617, 483] width 70 height 43
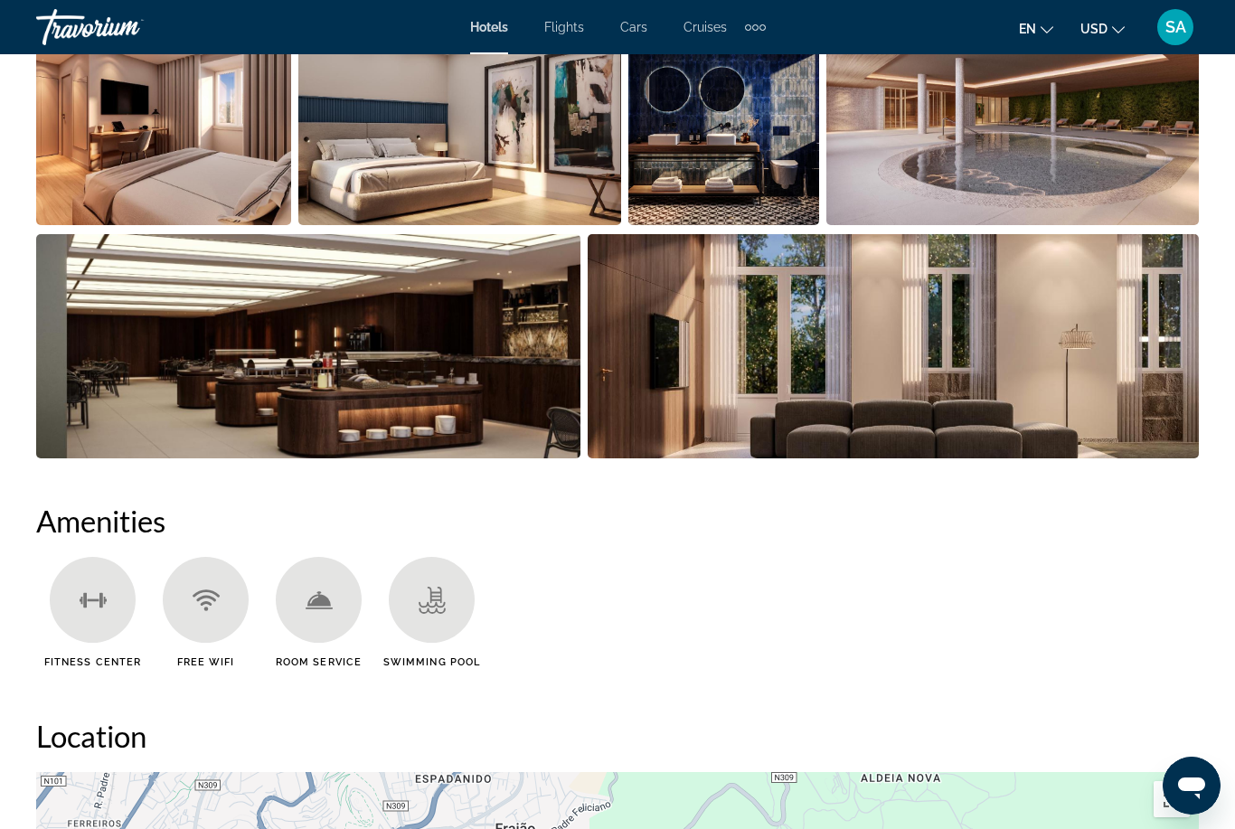
scroll to position [1228, 0]
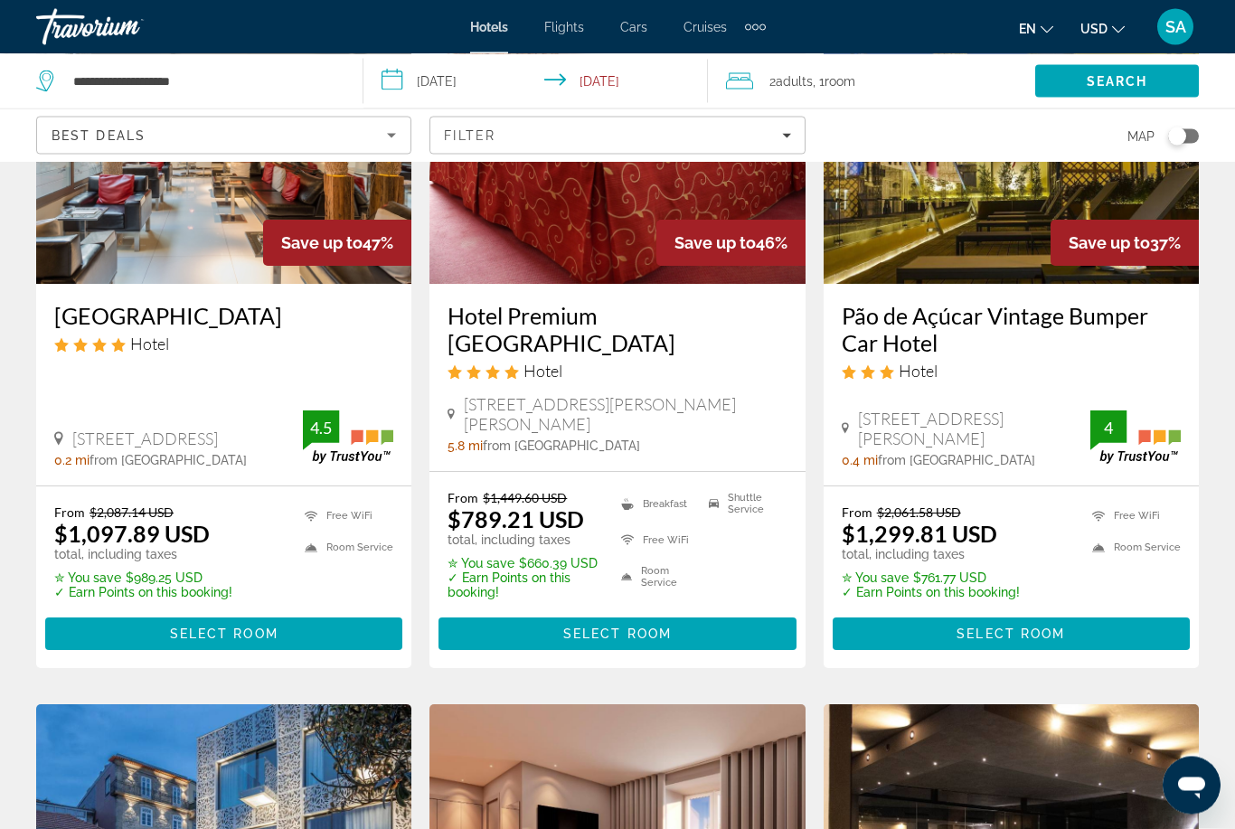
scroll to position [231, 0]
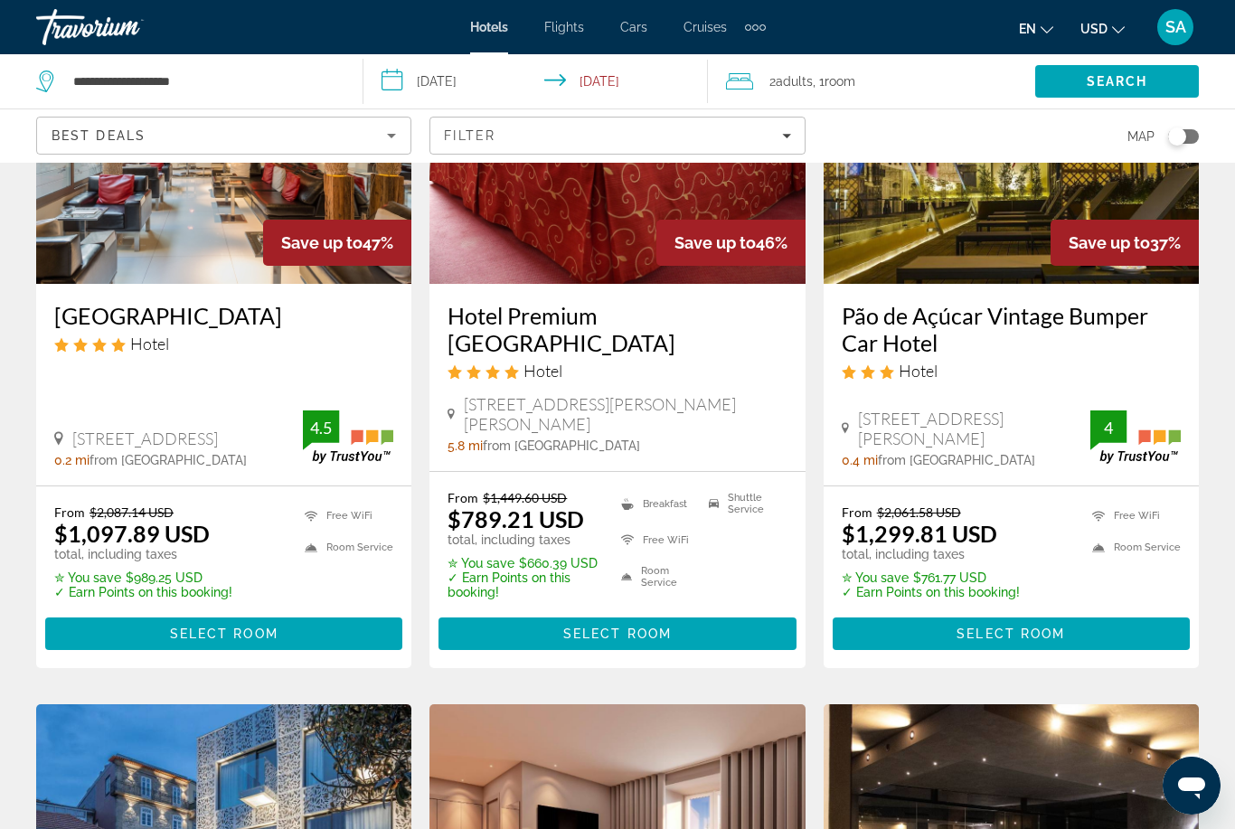
click at [1017, 612] on span "Main content" at bounding box center [1010, 633] width 357 height 43
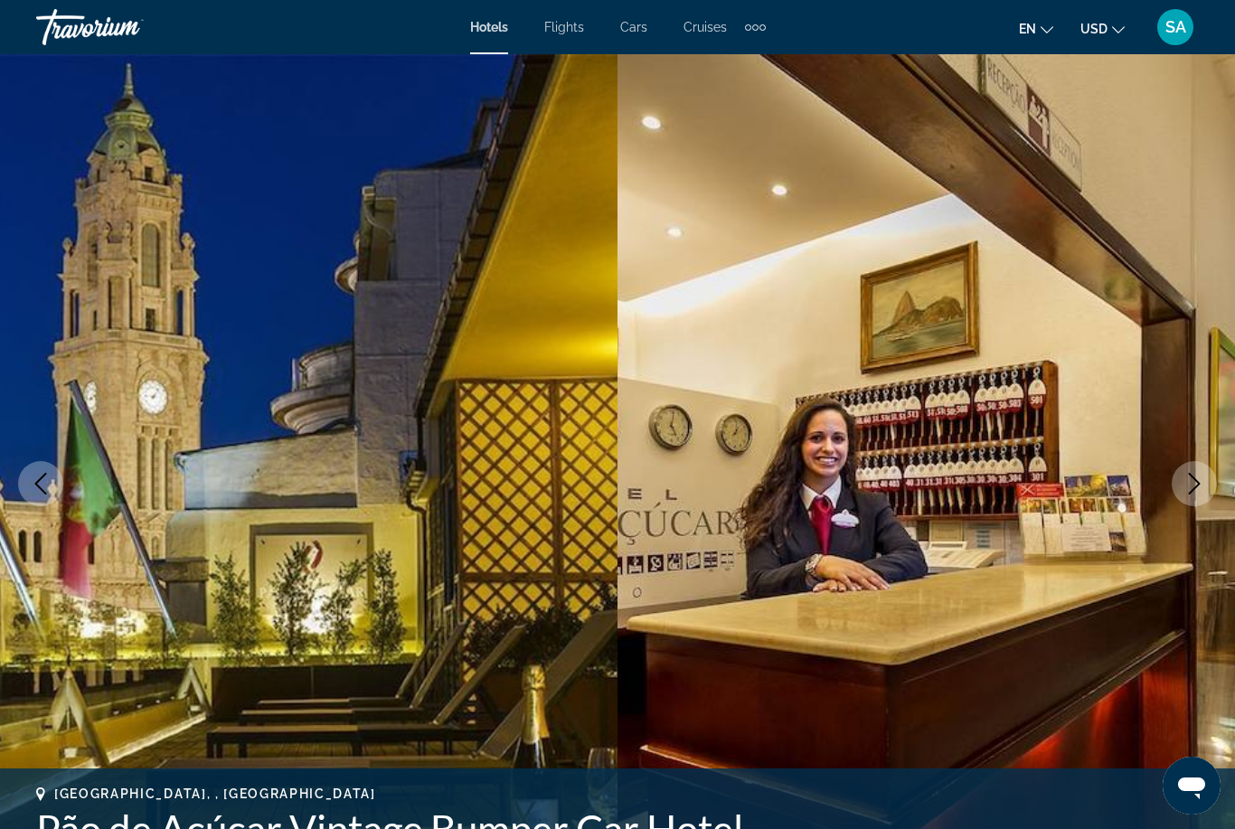
click at [1192, 476] on icon "Next image" at bounding box center [1195, 484] width 12 height 22
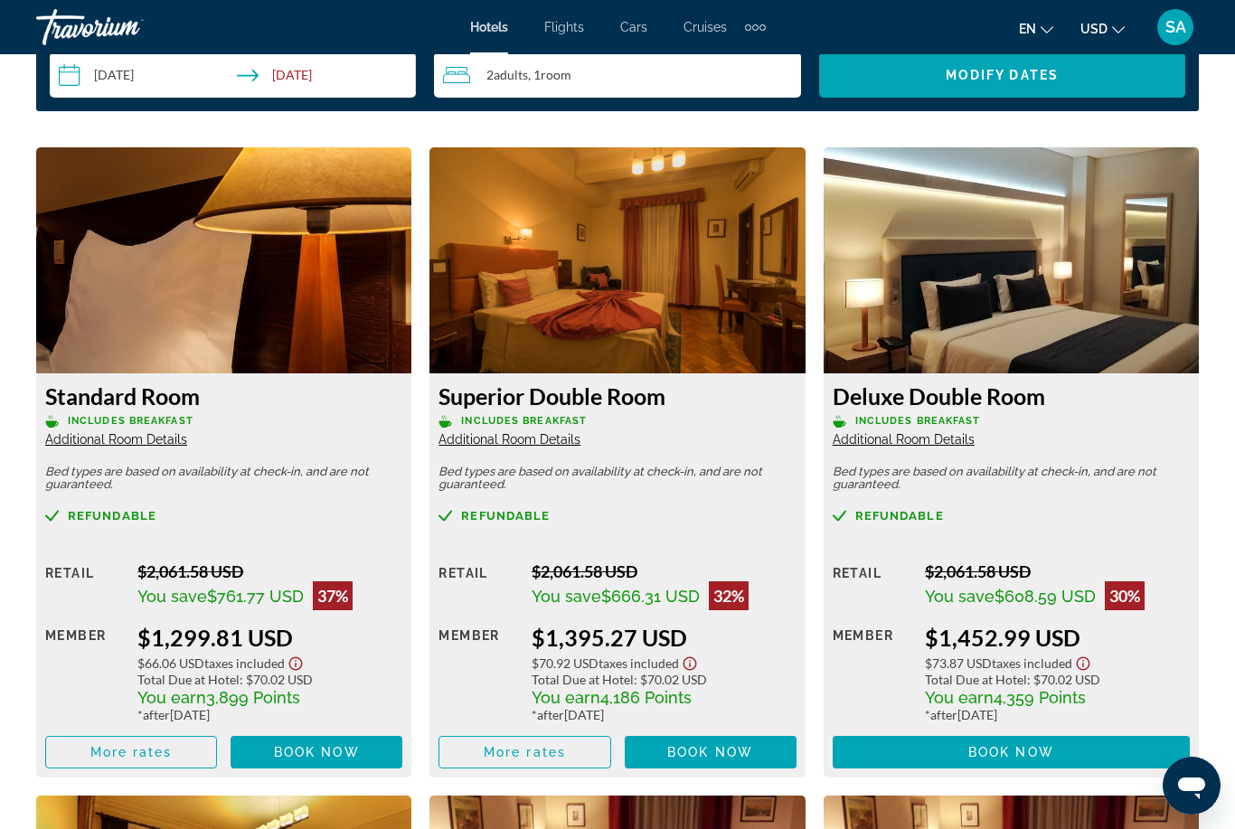
scroll to position [2751, 0]
